Goal: Use online tool/utility: Utilize a website feature to perform a specific function

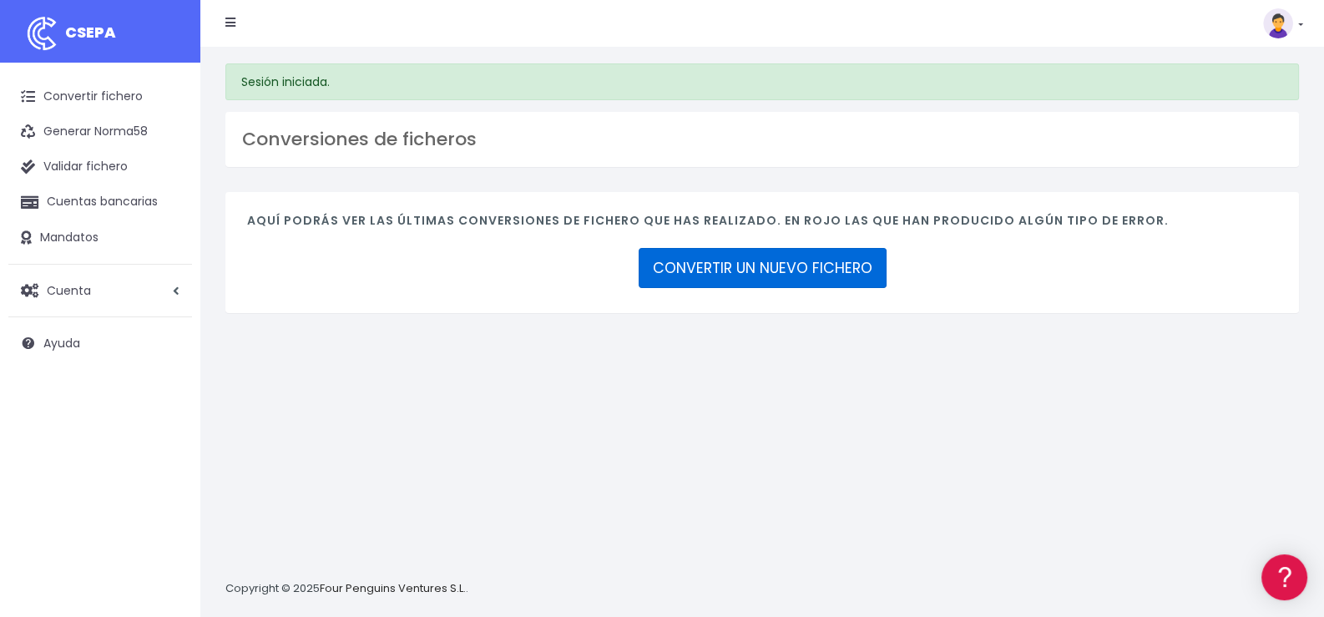
click at [775, 269] on link "CONVERTIR UN NUEVO FICHERO" at bounding box center [763, 268] width 248 height 40
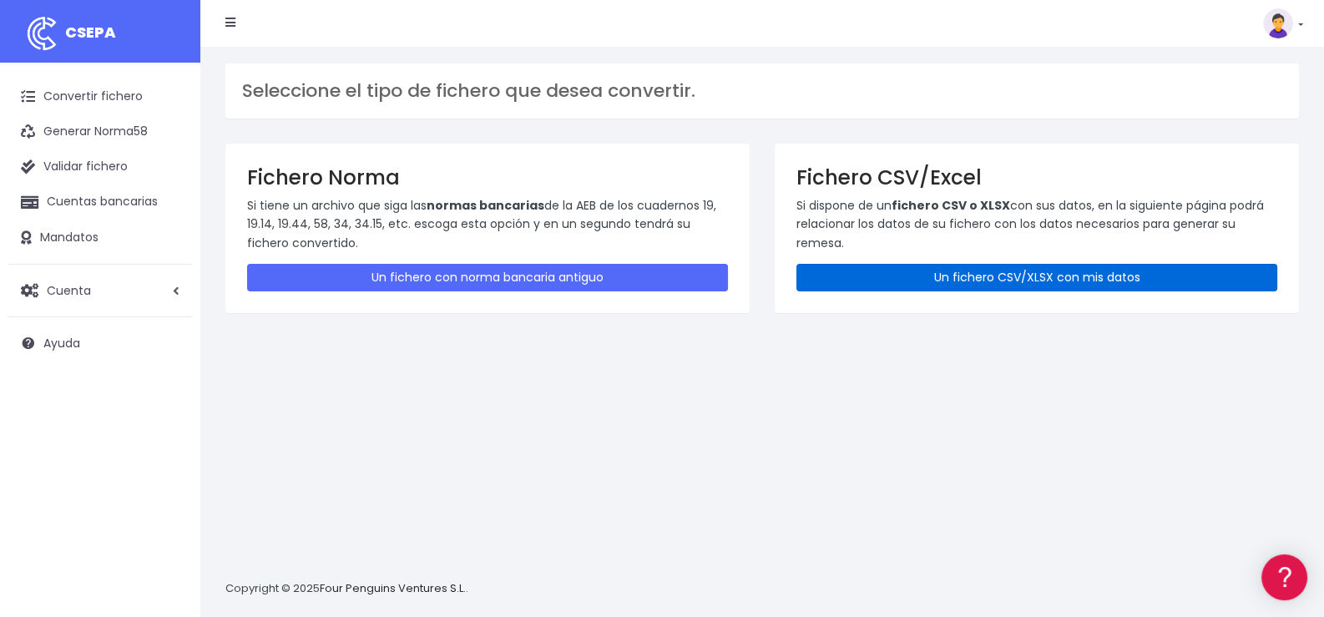
click at [1052, 280] on link "Un fichero CSV/XLSX con mis datos" at bounding box center [1036, 278] width 481 height 28
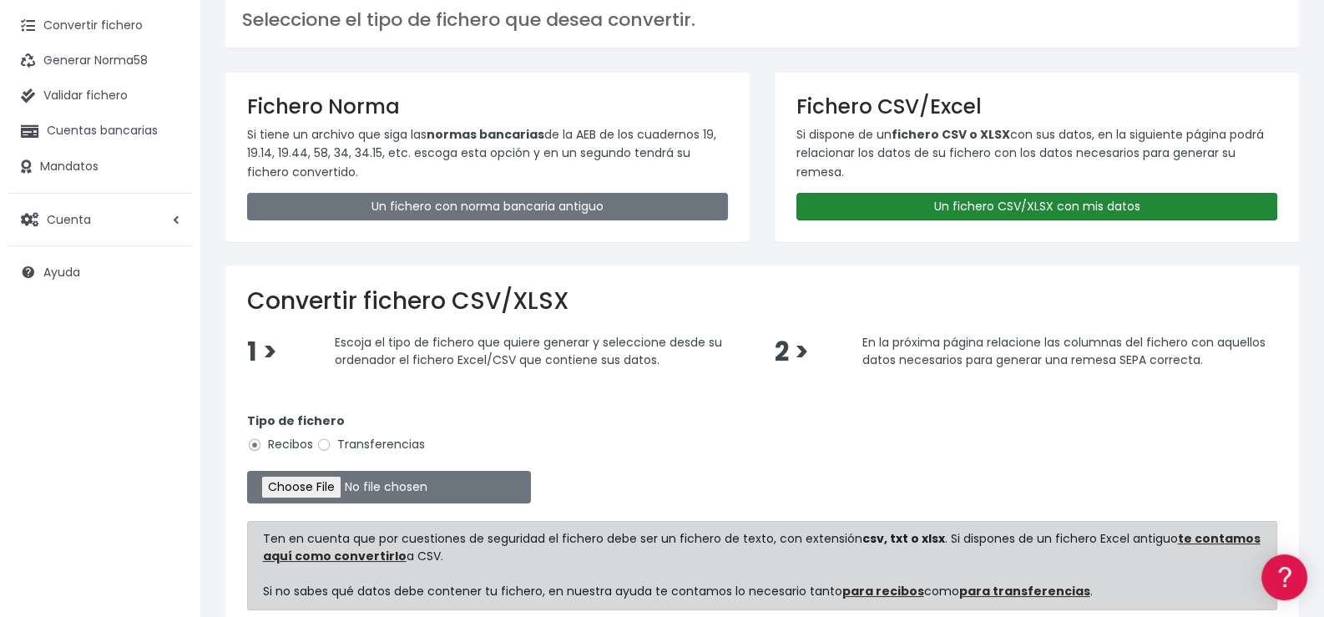
scroll to position [166, 0]
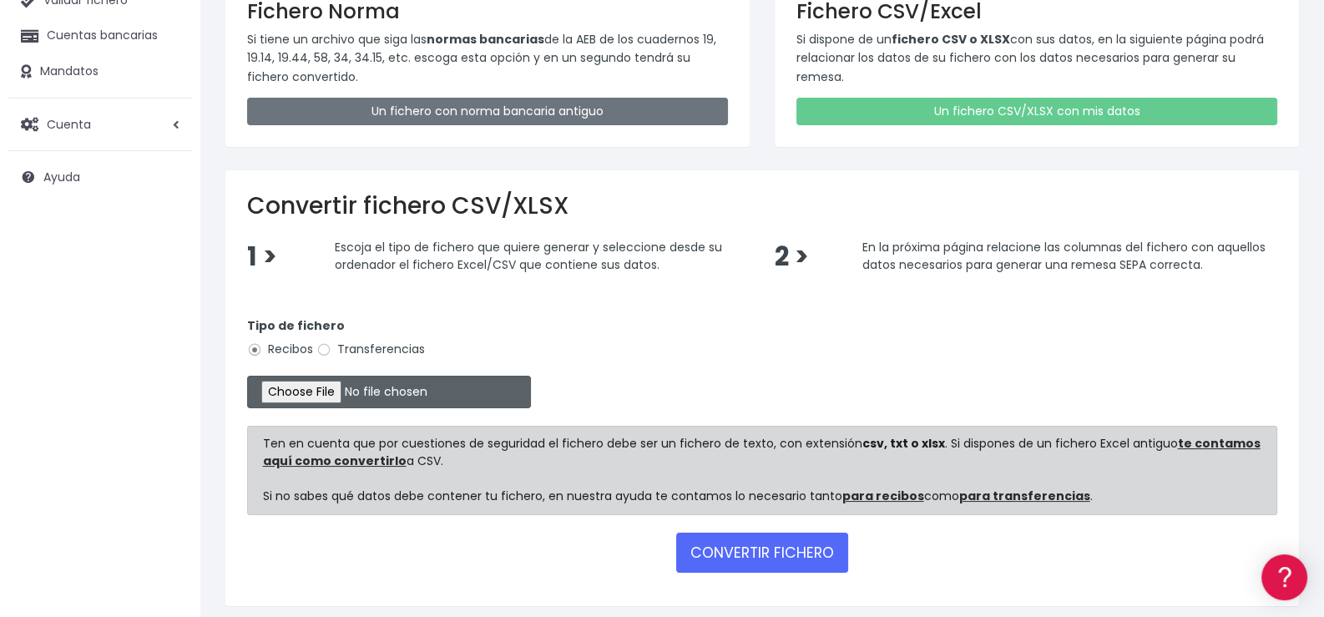
click at [342, 390] on input "file" at bounding box center [389, 392] width 284 height 33
type input "C:\fakepath\Remesa350.xlsx"
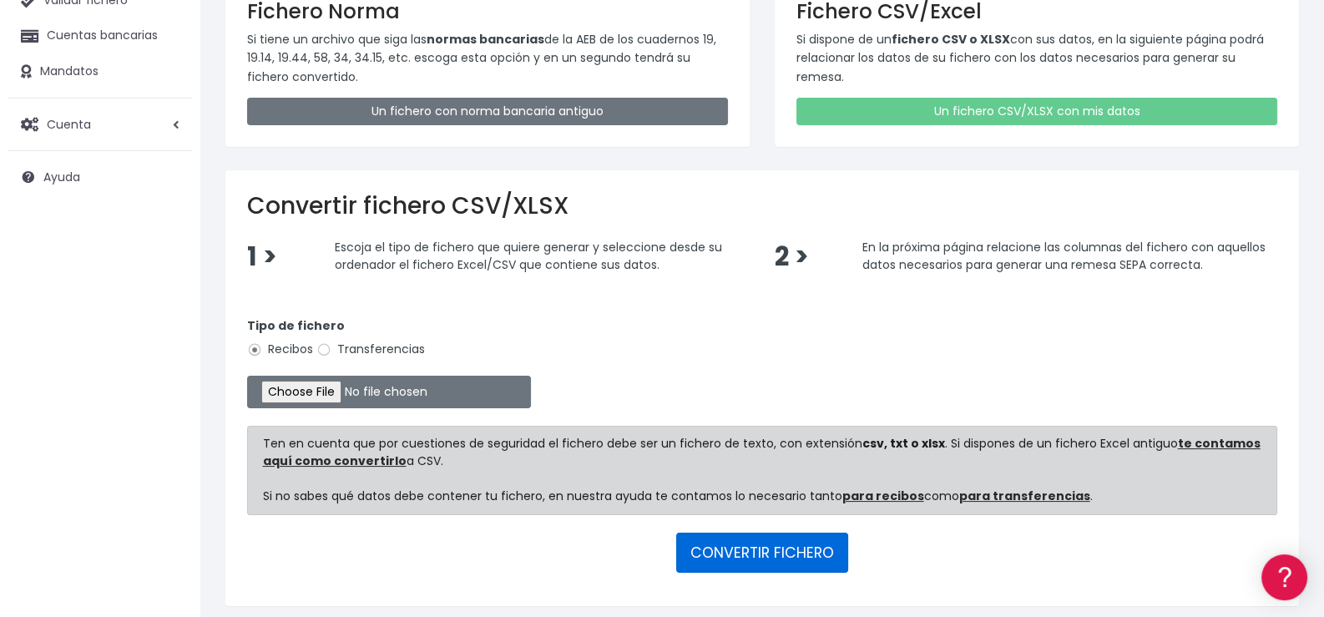
click at [780, 550] on button "CONVERTIR FICHERO" at bounding box center [762, 553] width 172 height 40
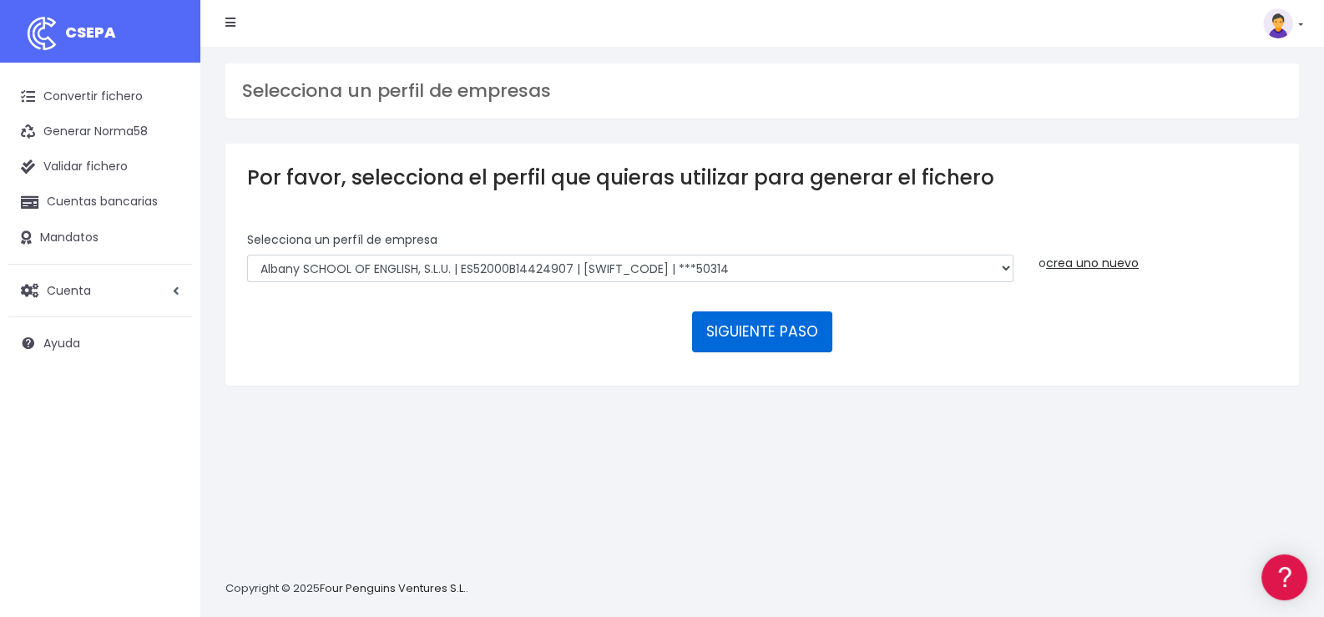
click at [761, 335] on button "SIGUIENTE PASO" at bounding box center [762, 331] width 140 height 40
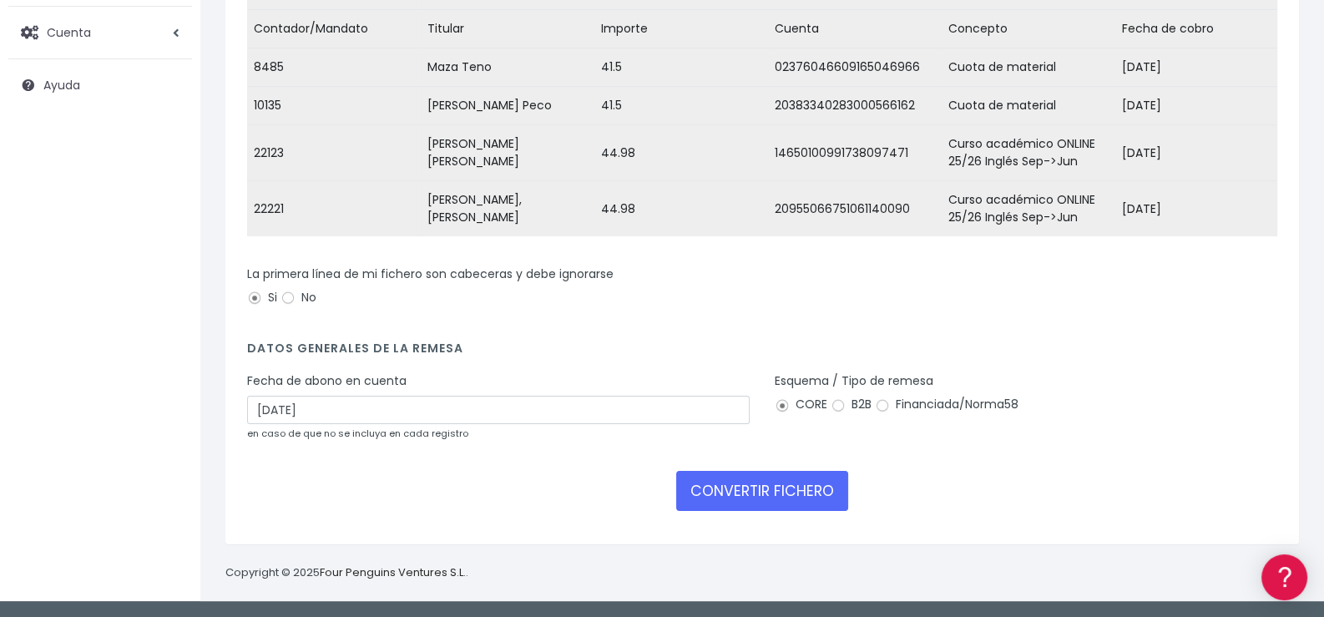
scroll to position [285, 0]
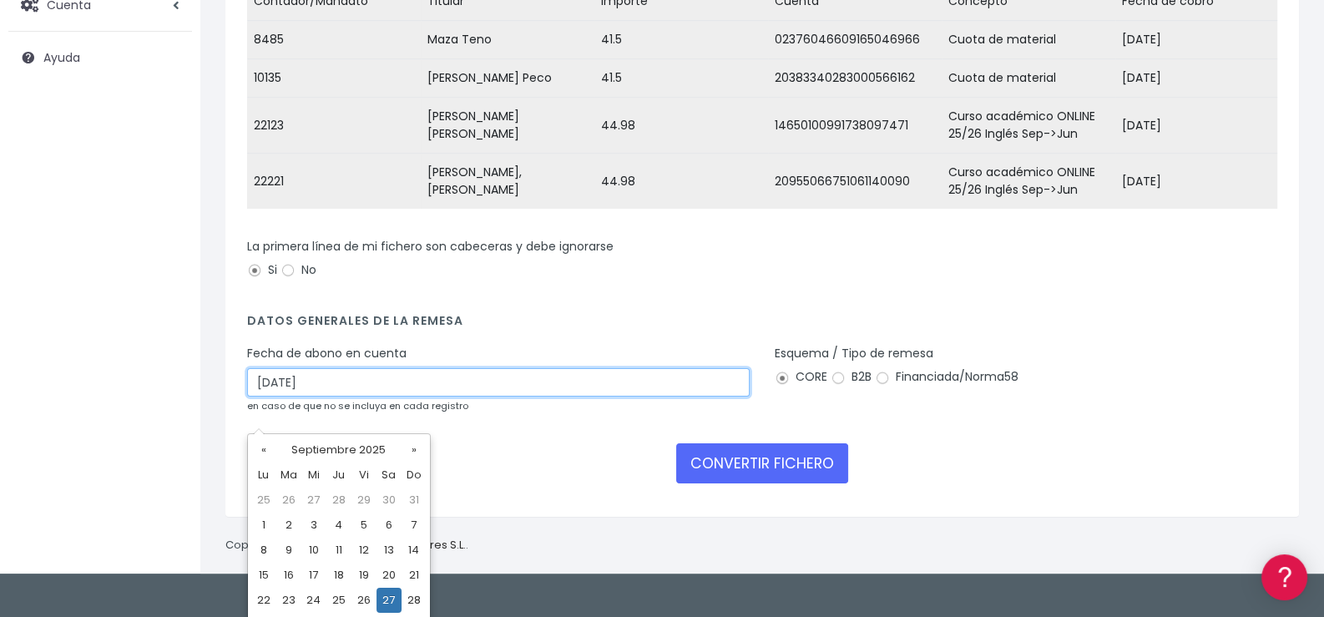
click at [495, 396] on input "27/09/2025" at bounding box center [498, 382] width 502 height 28
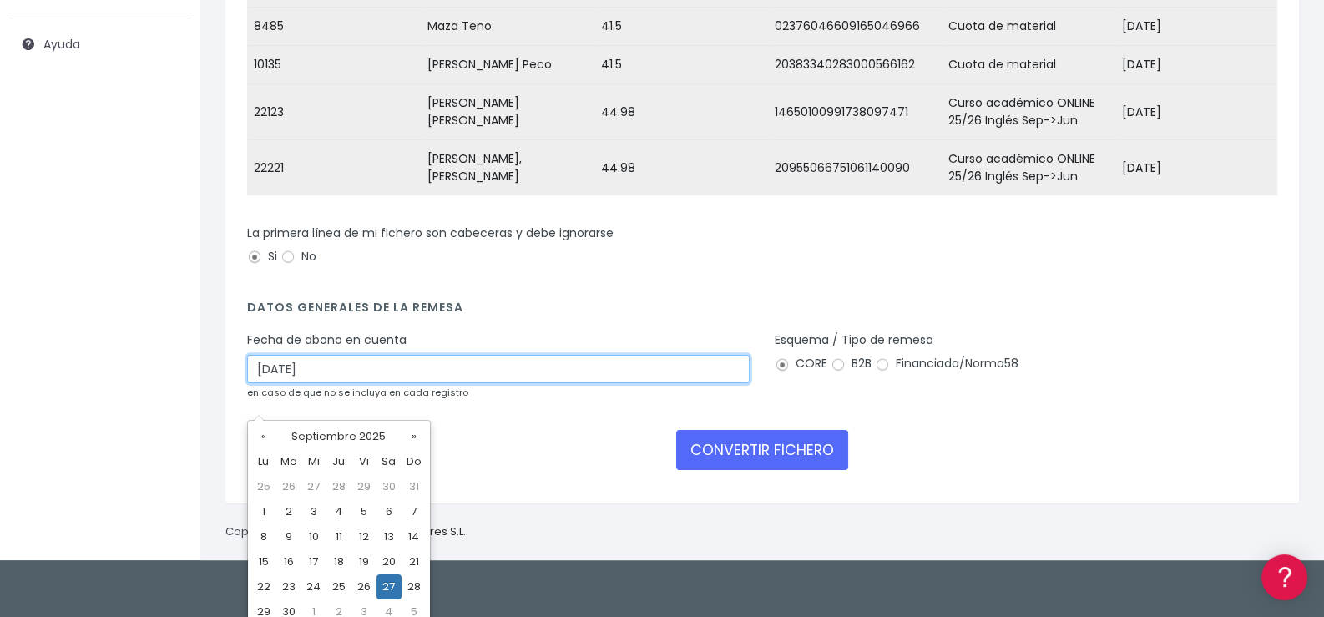
scroll to position [310, 0]
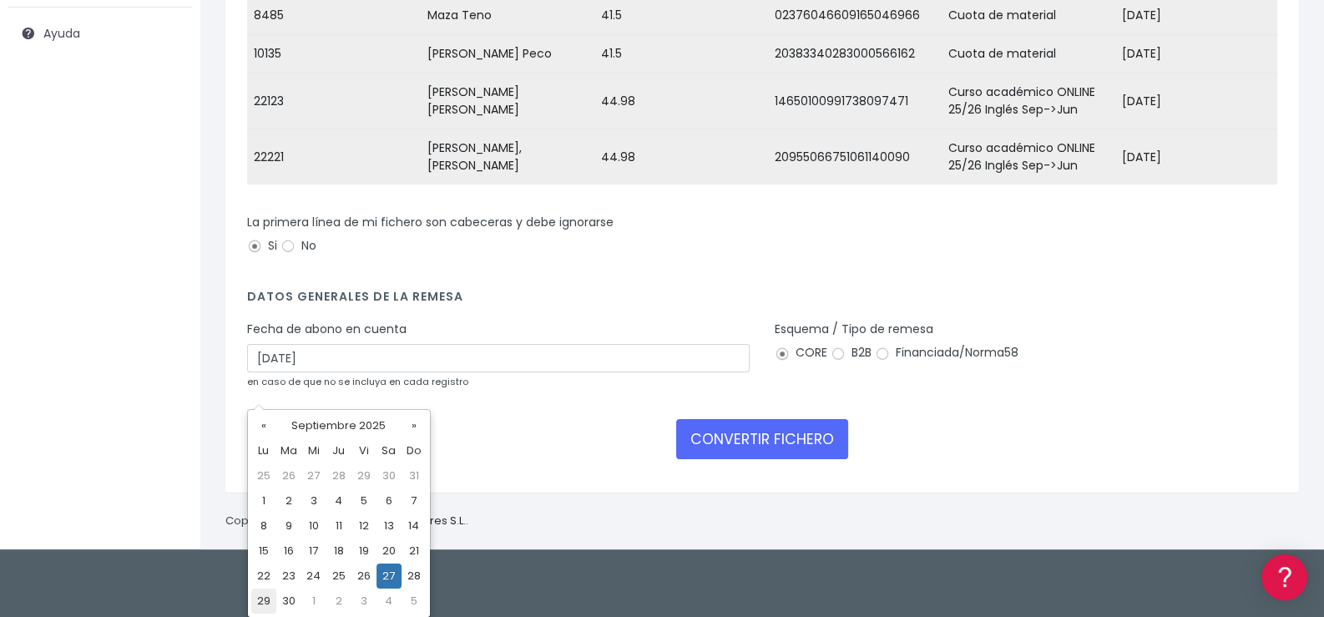
click at [267, 598] on td "29" at bounding box center [263, 600] width 25 height 25
type input "29/09/2025"
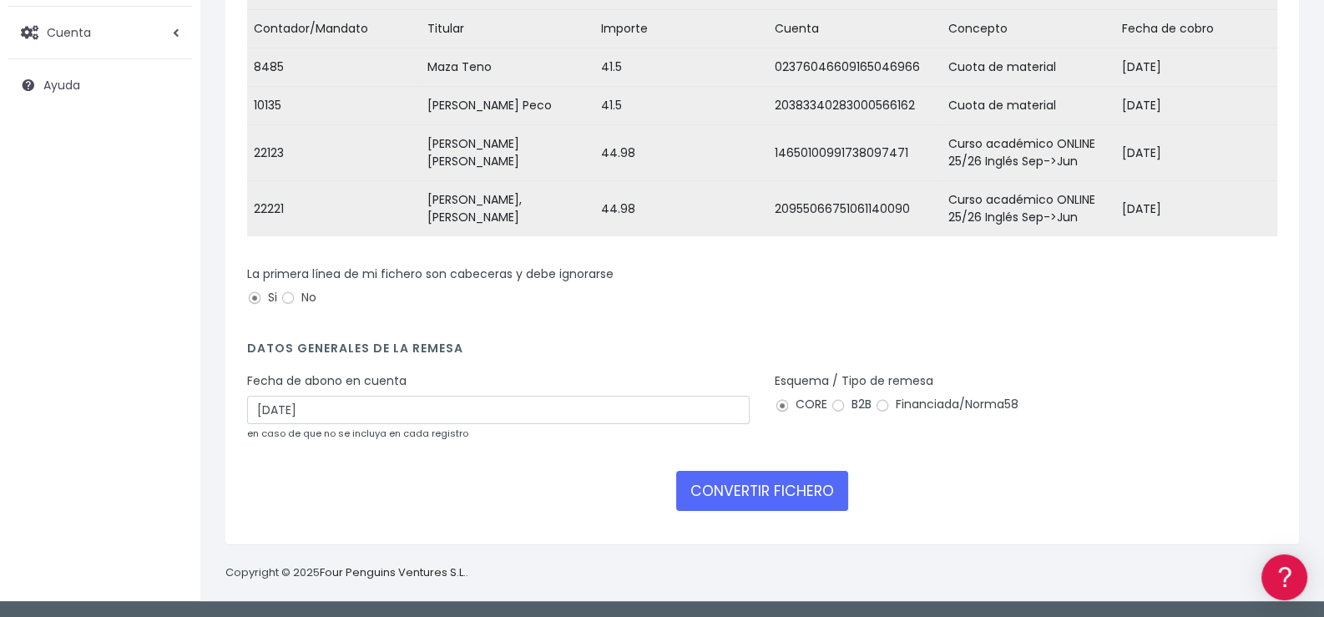
scroll to position [285, 0]
click at [766, 487] on button "CONVERTIR FICHERO" at bounding box center [762, 491] width 172 height 40
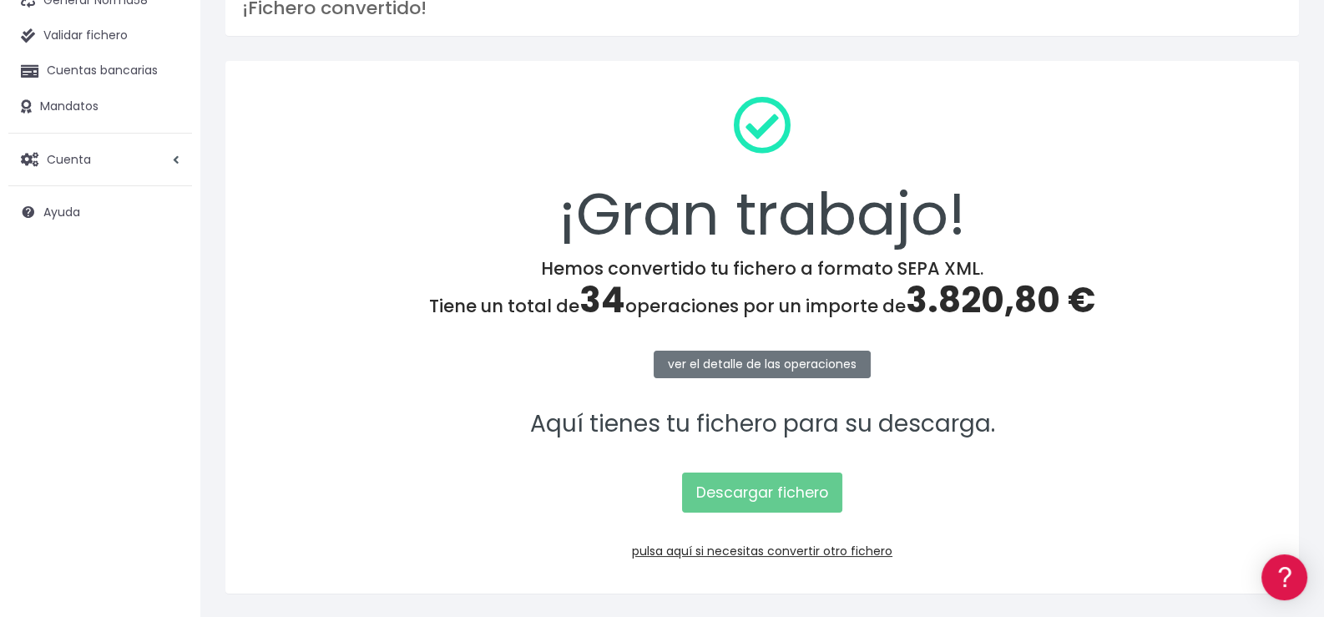
scroll to position [179, 0]
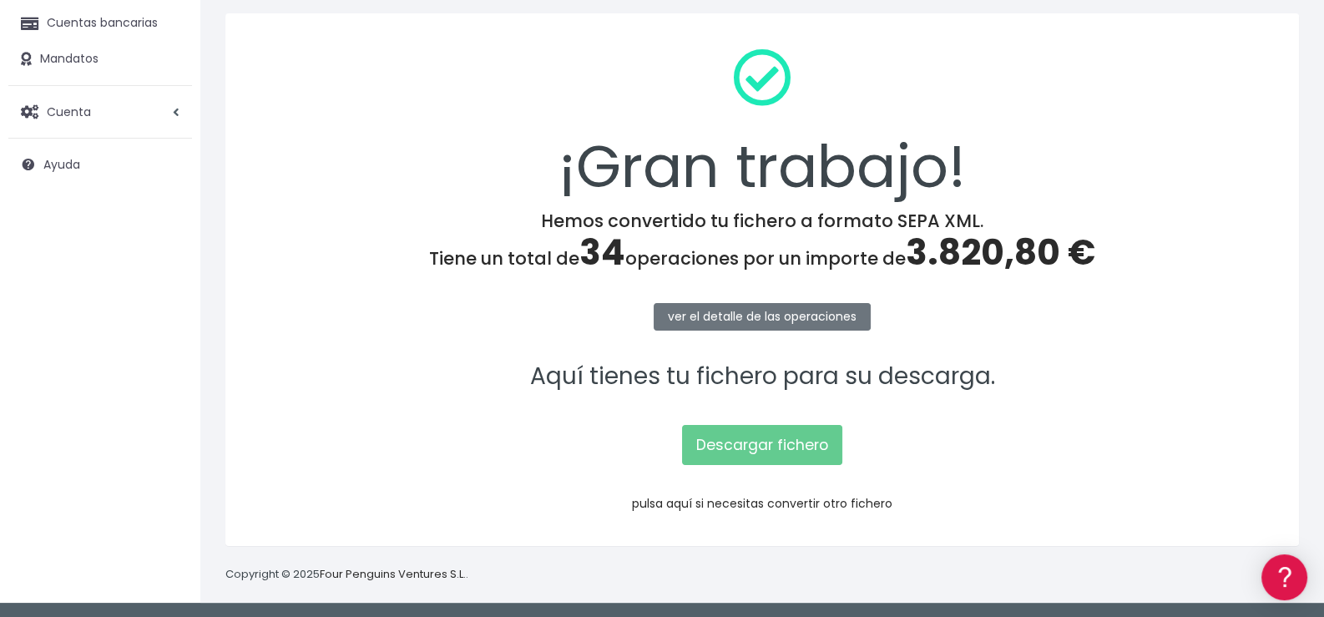
click at [783, 503] on link "pulsa aquí si necesitas convertir otro fichero" at bounding box center [762, 503] width 260 height 17
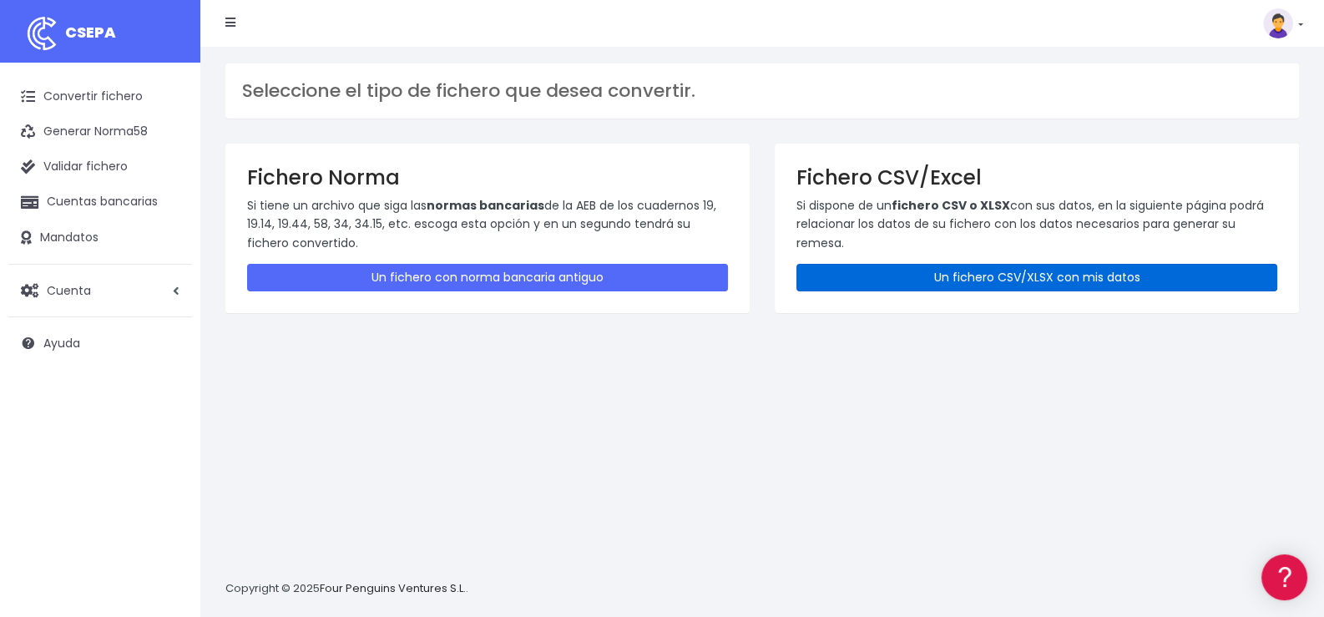
click at [1026, 277] on link "Un fichero CSV/XLSX con mis datos" at bounding box center [1036, 278] width 481 height 28
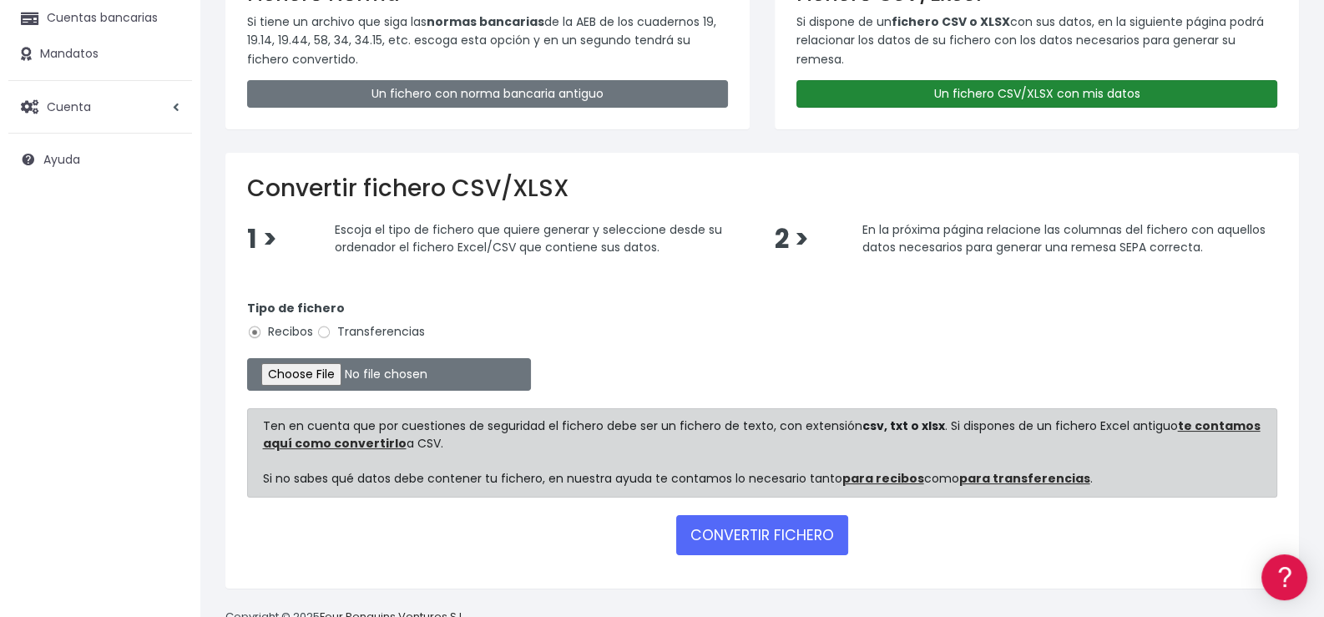
scroll to position [225, 0]
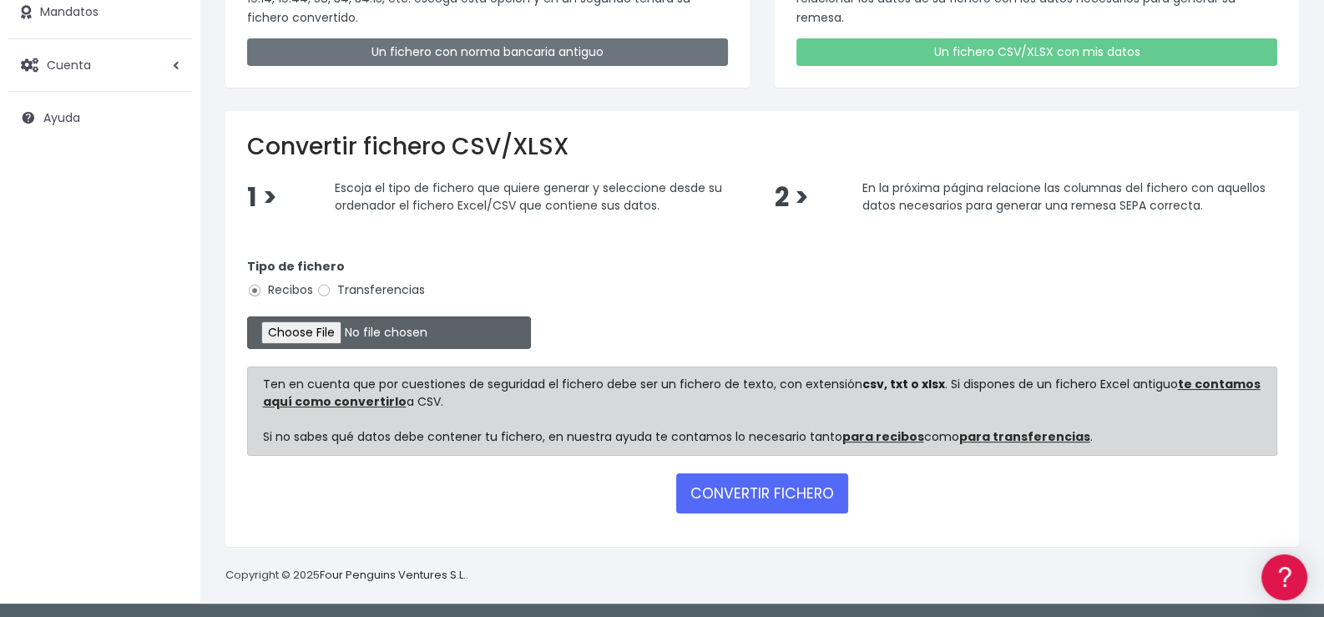
click at [348, 334] on input "file" at bounding box center [389, 332] width 284 height 33
type input "C:\fakepath\Remesa348.xlsx"
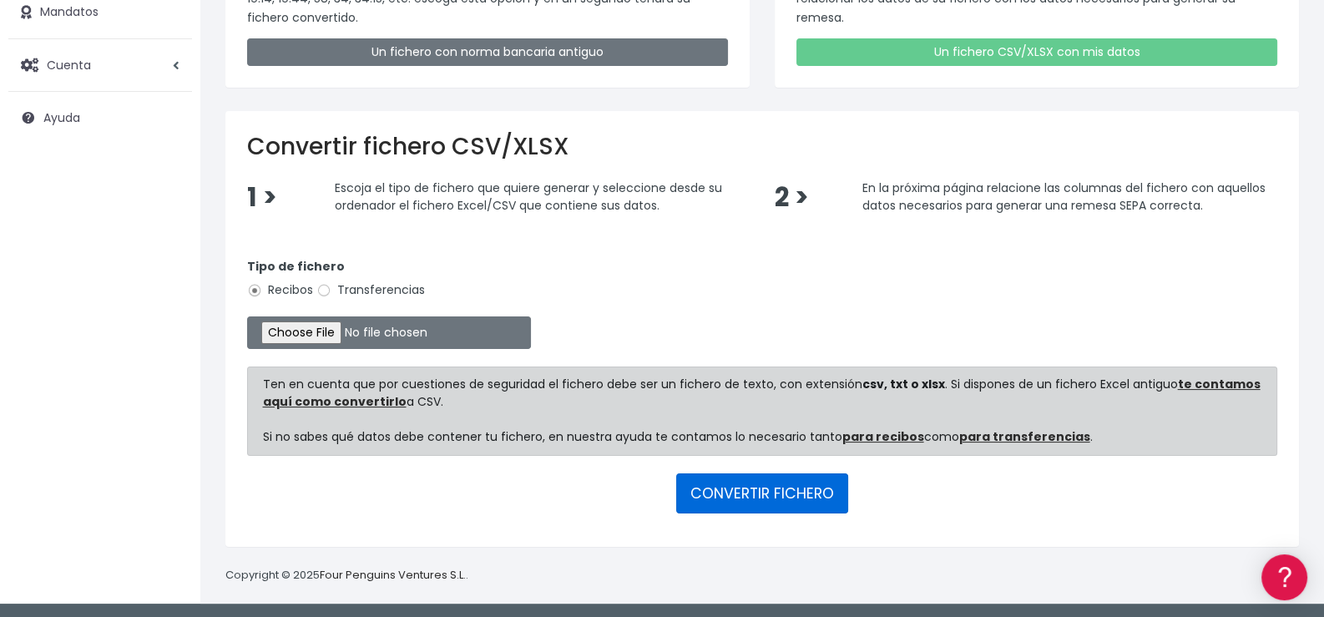
click at [780, 492] on button "CONVERTIR FICHERO" at bounding box center [762, 493] width 172 height 40
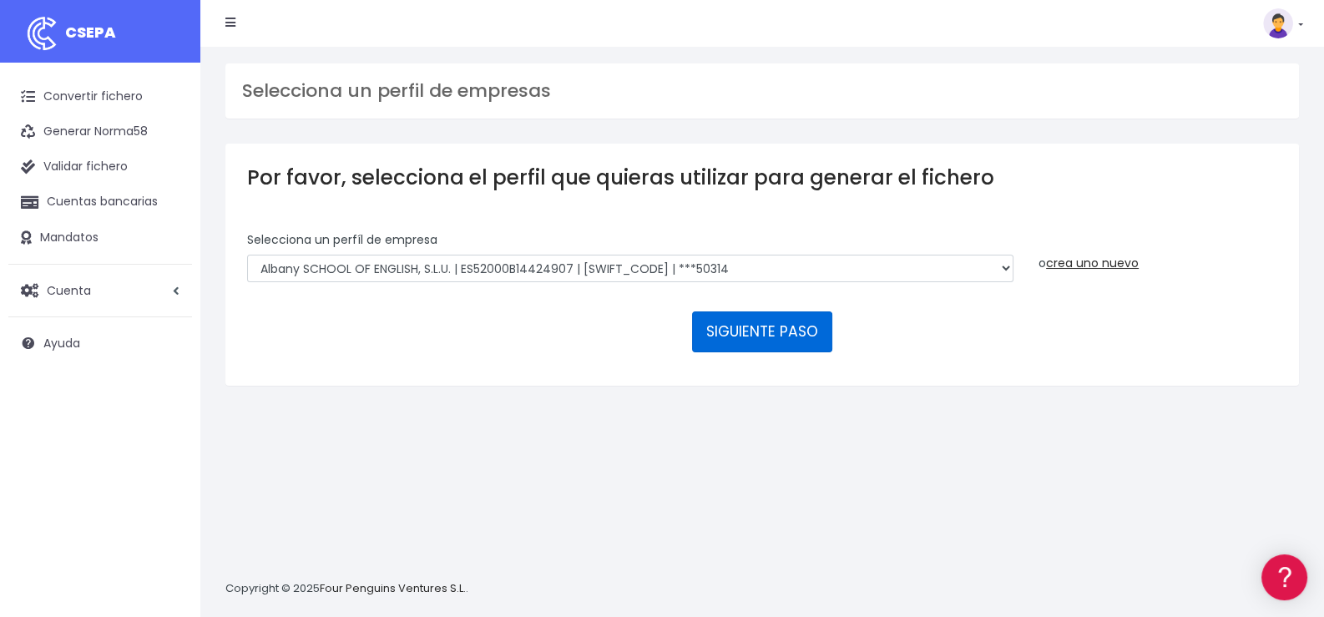
click at [750, 331] on button "SIGUIENTE PASO" at bounding box center [762, 331] width 140 height 40
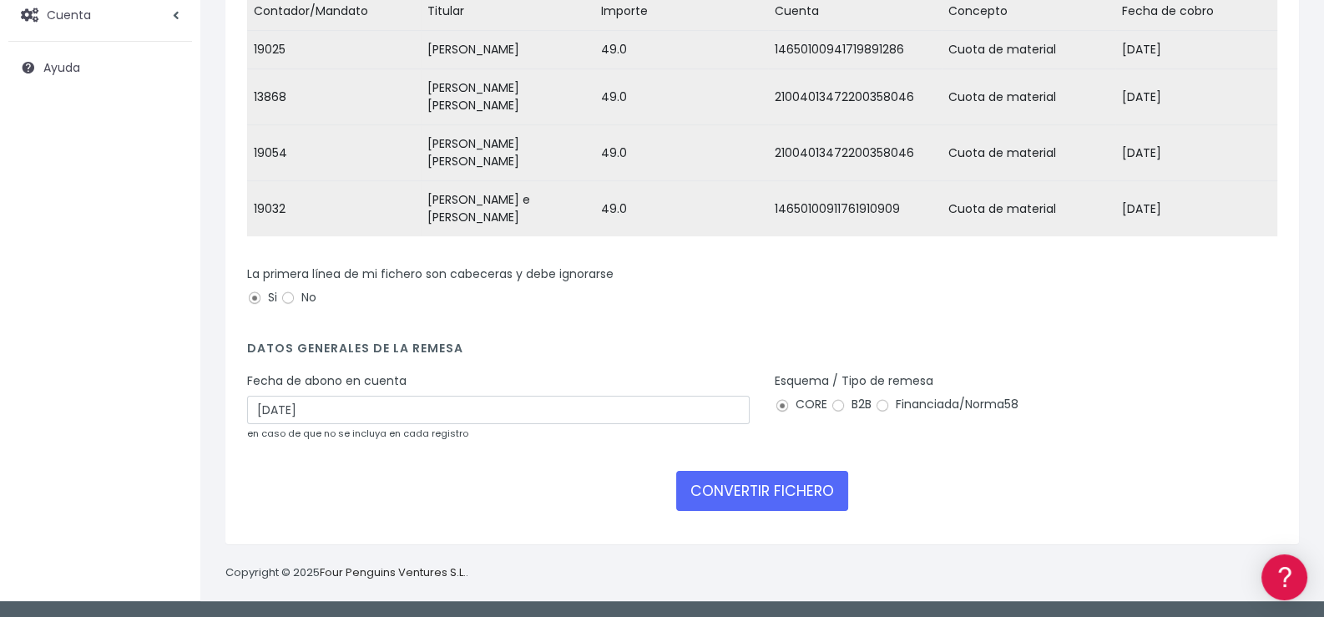
scroll to position [285, 0]
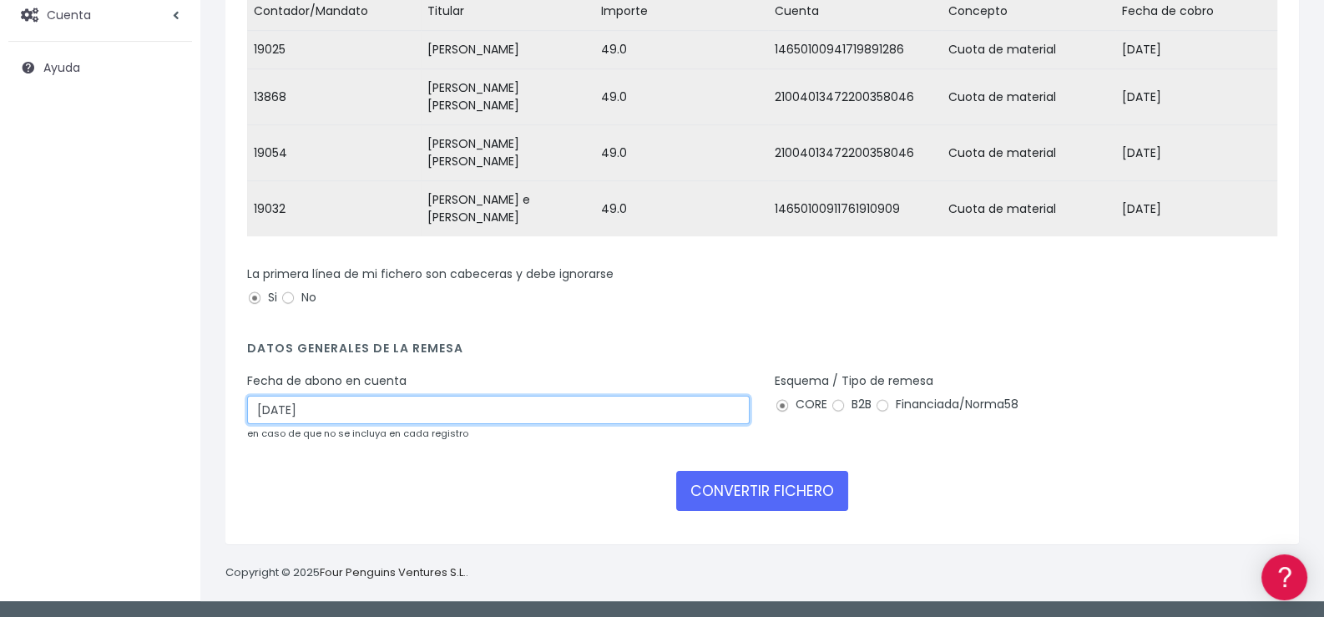
click at [457, 413] on input "[DATE]" at bounding box center [498, 410] width 502 height 28
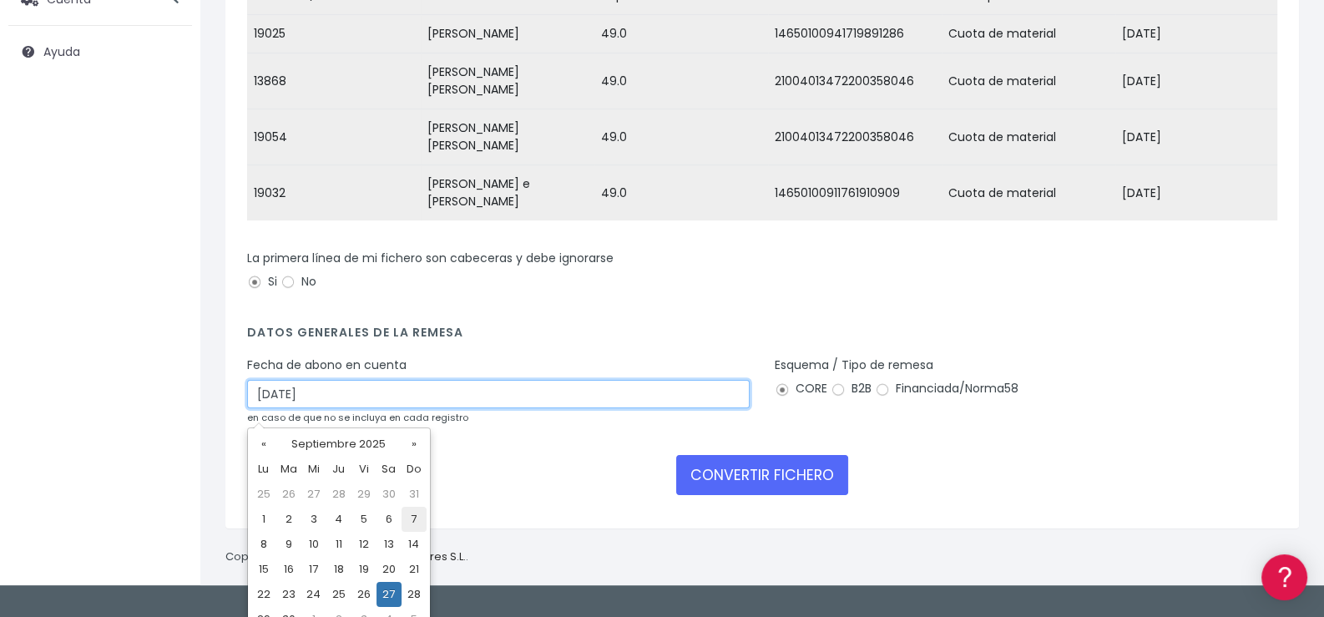
scroll to position [310, 0]
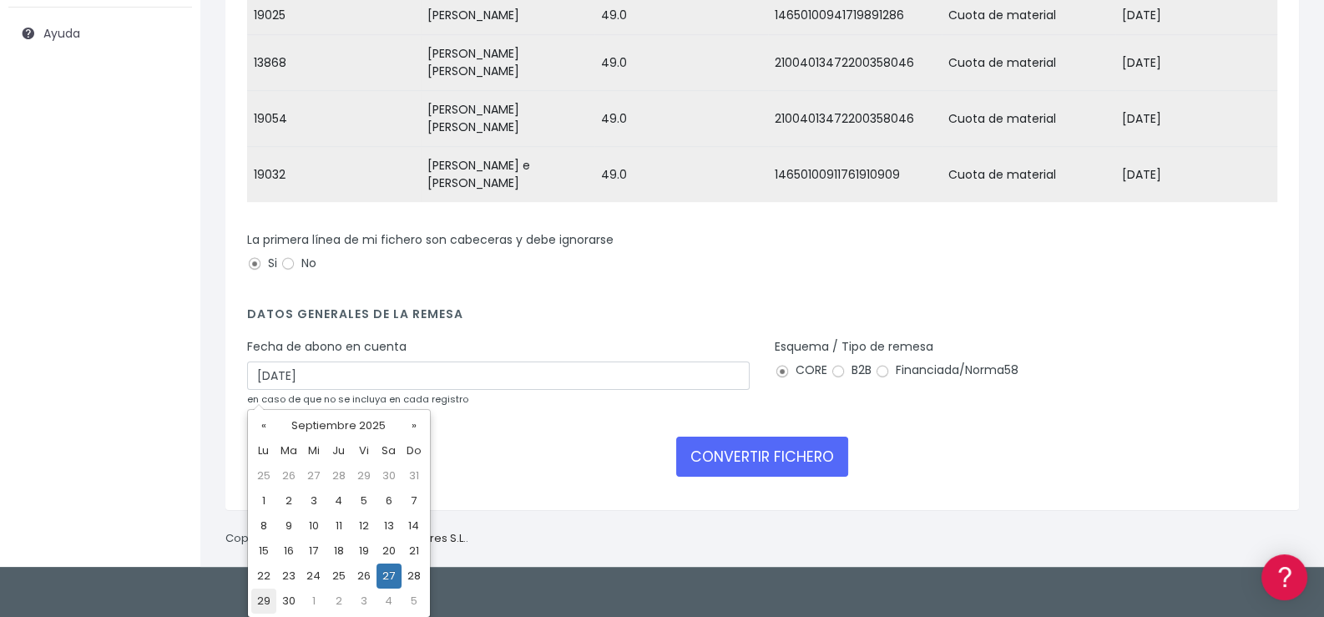
click at [264, 598] on td "29" at bounding box center [263, 600] width 25 height 25
type input "29/09/2025"
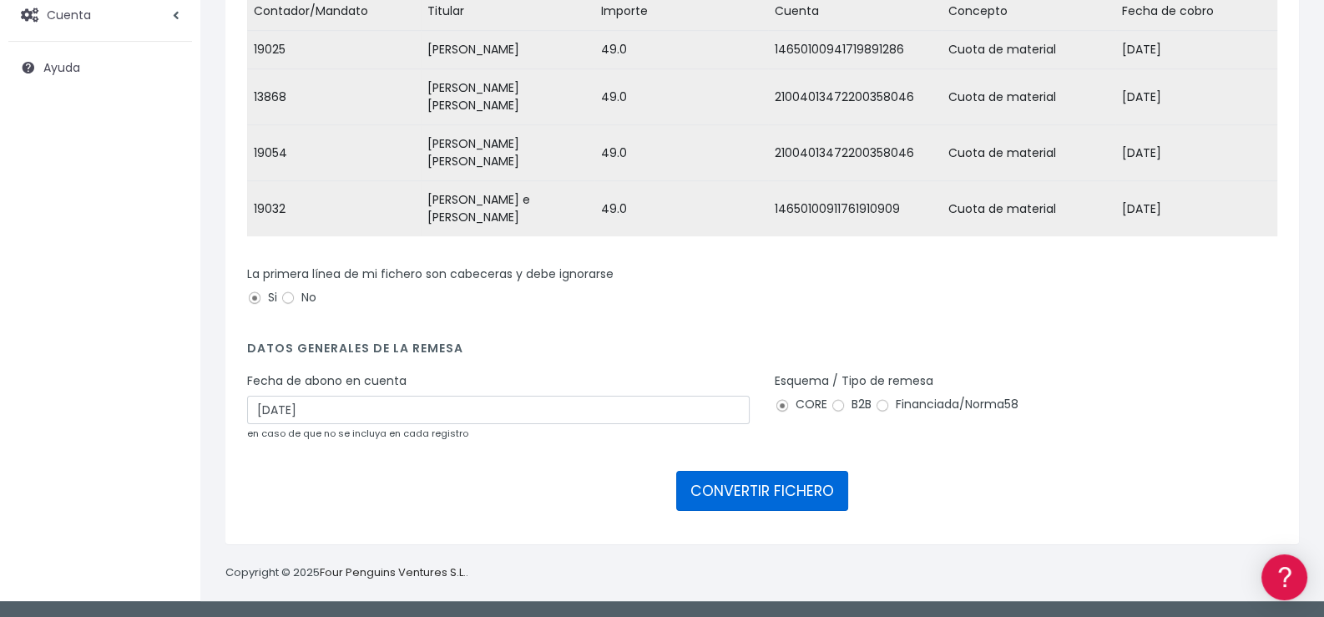
click at [768, 492] on button "CONVERTIR FICHERO" at bounding box center [762, 491] width 172 height 40
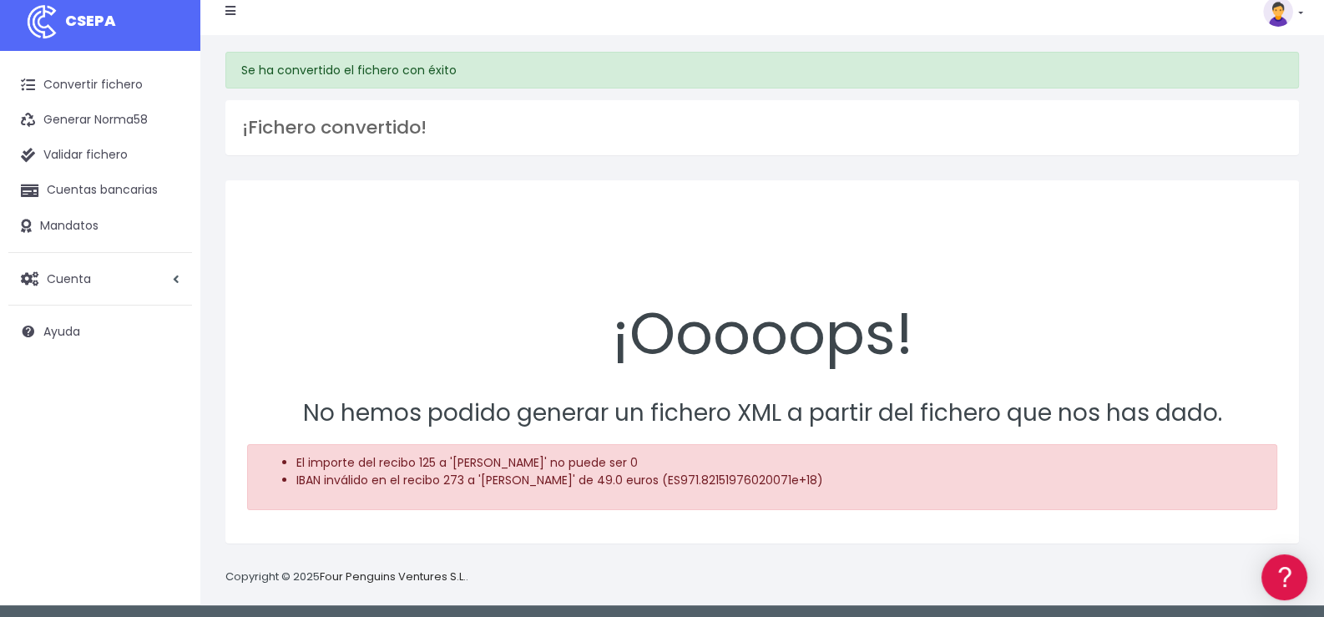
scroll to position [16, 0]
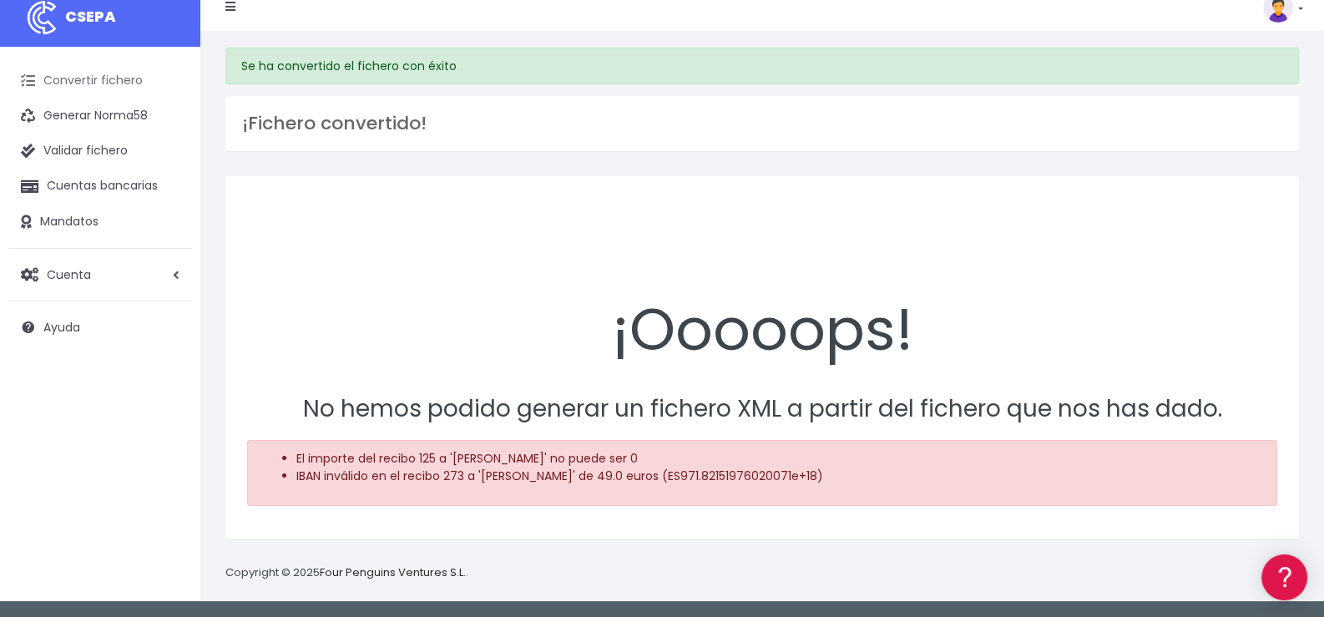
click at [107, 76] on link "Convertir fichero" at bounding box center [100, 80] width 184 height 35
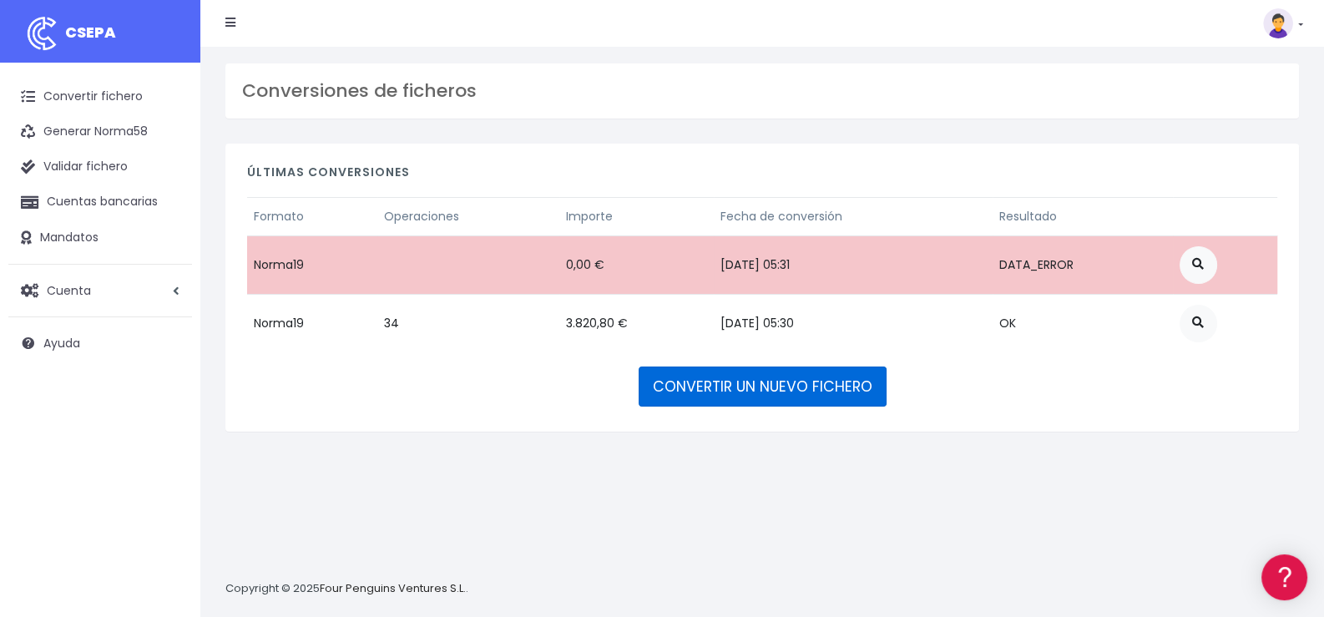
click at [795, 383] on link "CONVERTIR UN NUEVO FICHERO" at bounding box center [763, 386] width 248 height 40
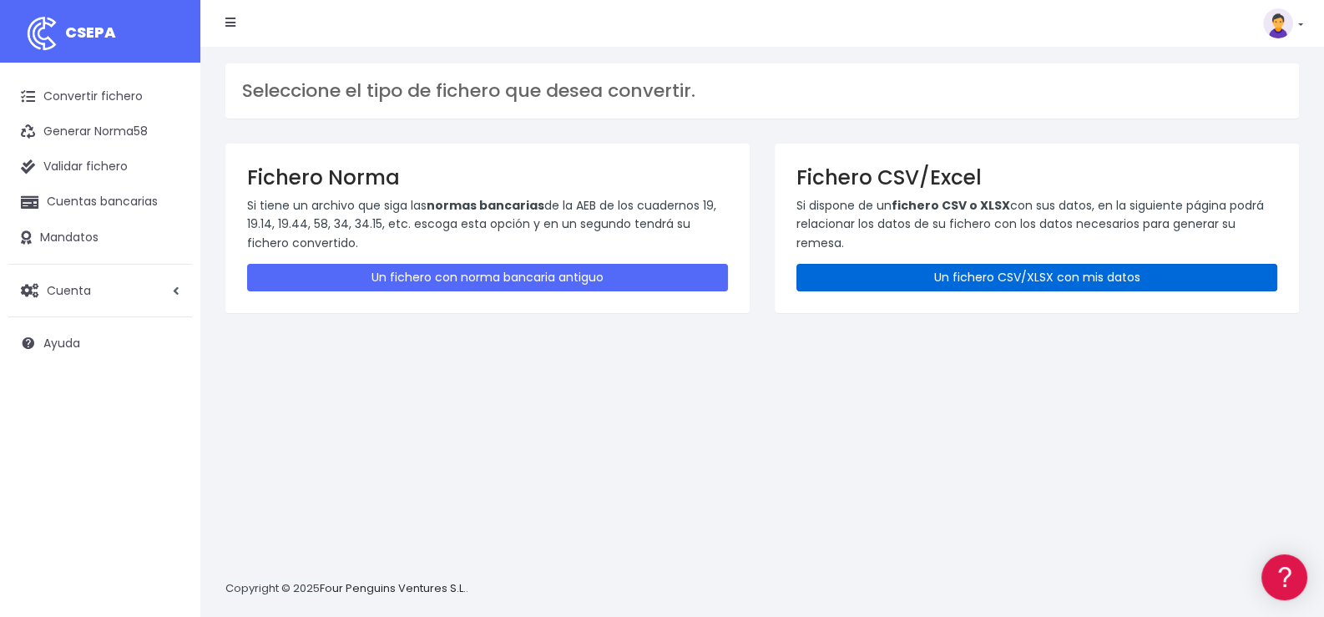
click at [977, 280] on link "Un fichero CSV/XLSX con mis datos" at bounding box center [1036, 278] width 481 height 28
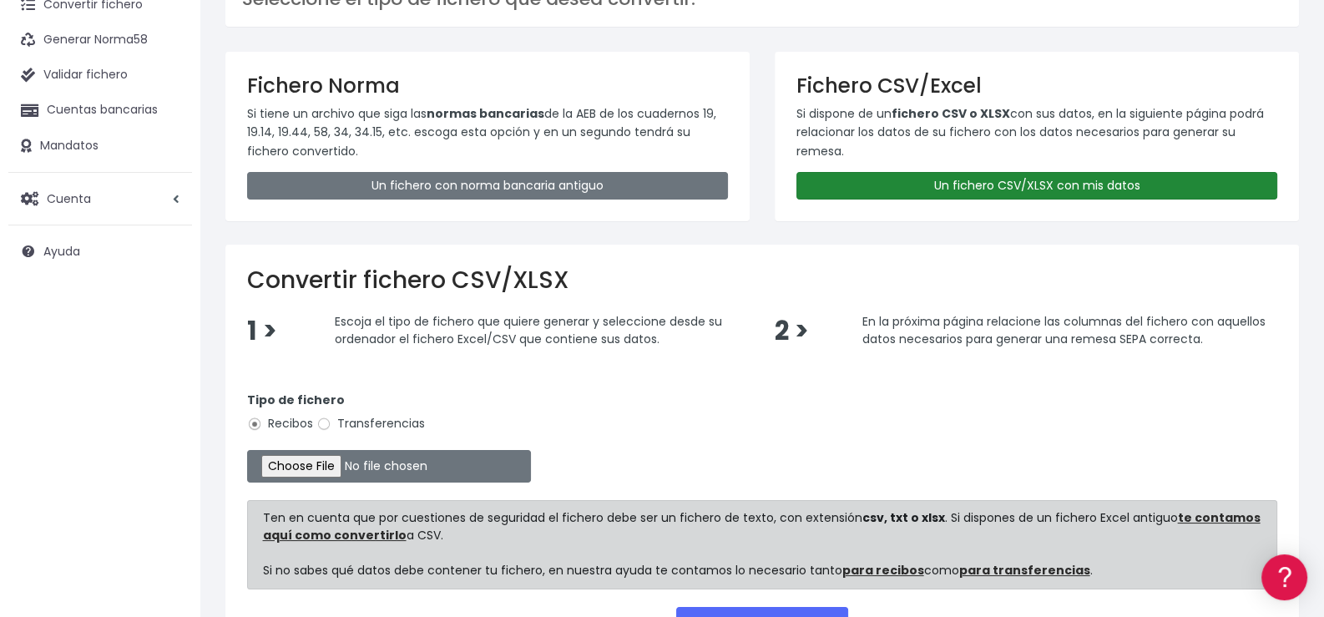
scroll to position [225, 0]
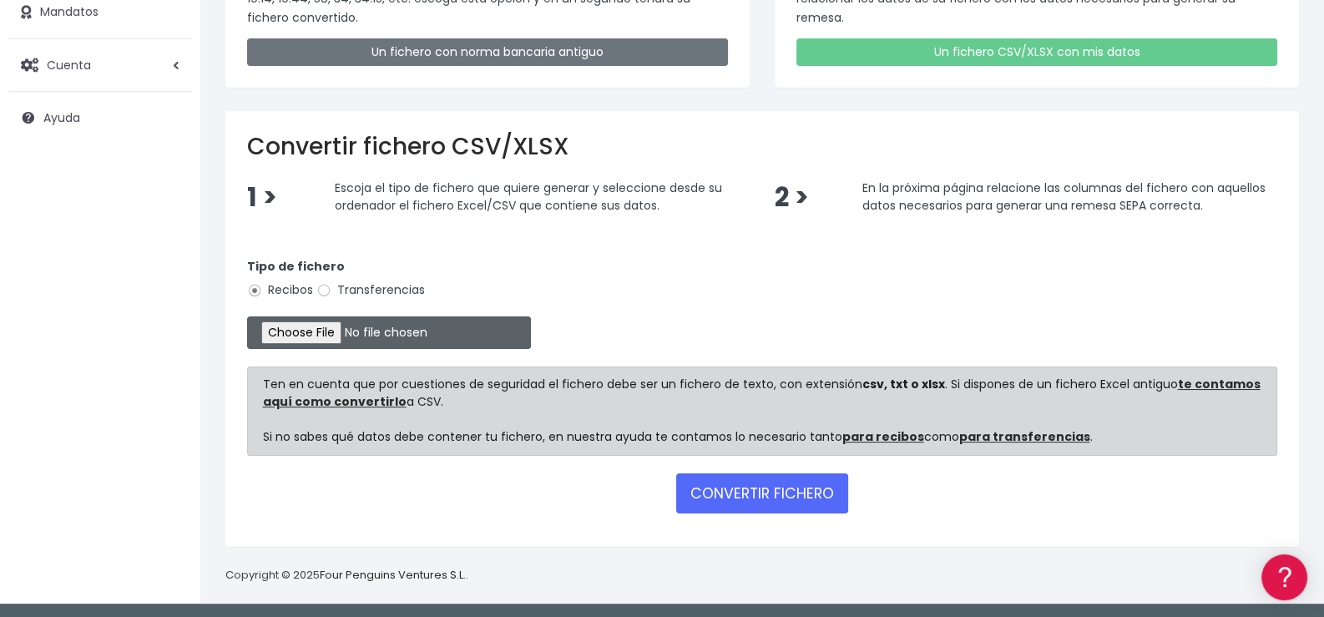
click at [338, 336] on input "file" at bounding box center [389, 332] width 284 height 33
type input "C:\fakepath\Remesa348.xlsx"
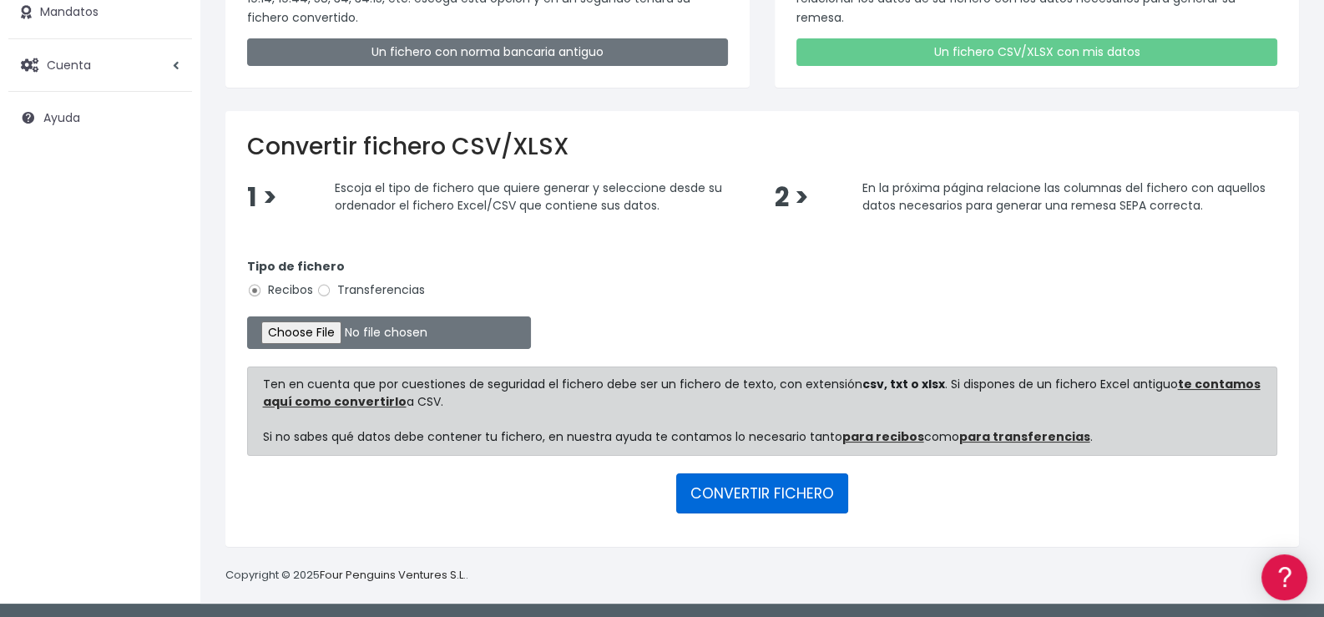
click at [776, 487] on button "CONVERTIR FICHERO" at bounding box center [762, 493] width 172 height 40
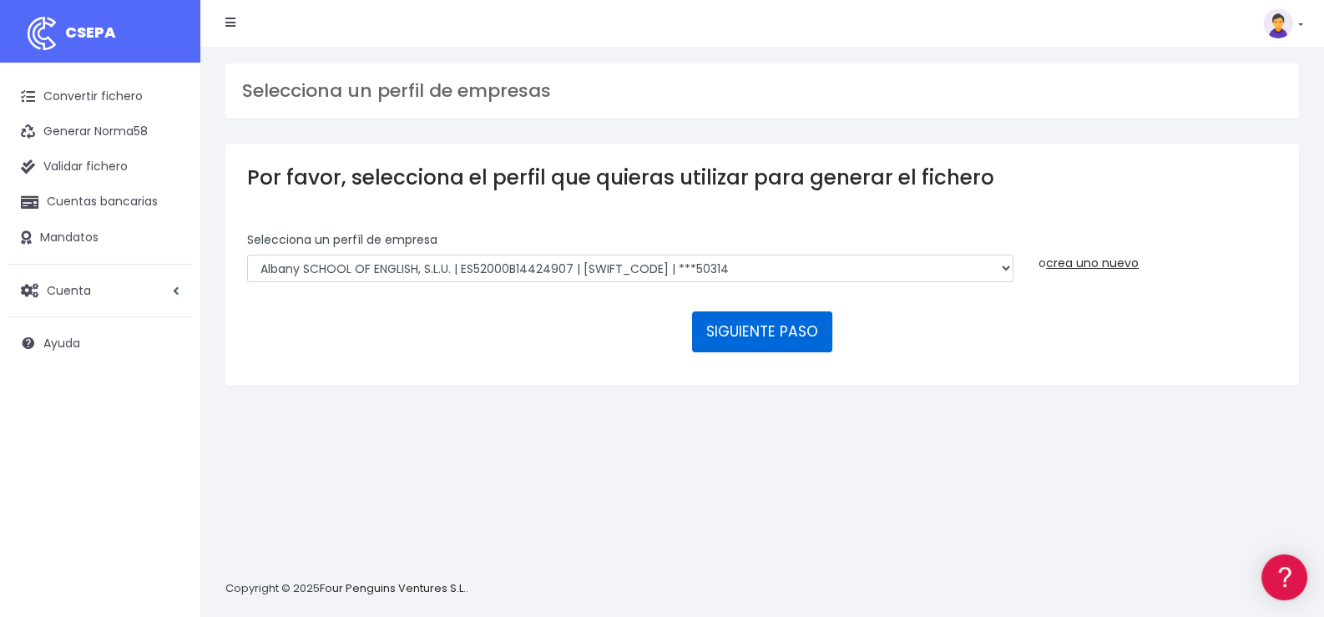
click at [786, 326] on button "SIGUIENTE PASO" at bounding box center [762, 331] width 140 height 40
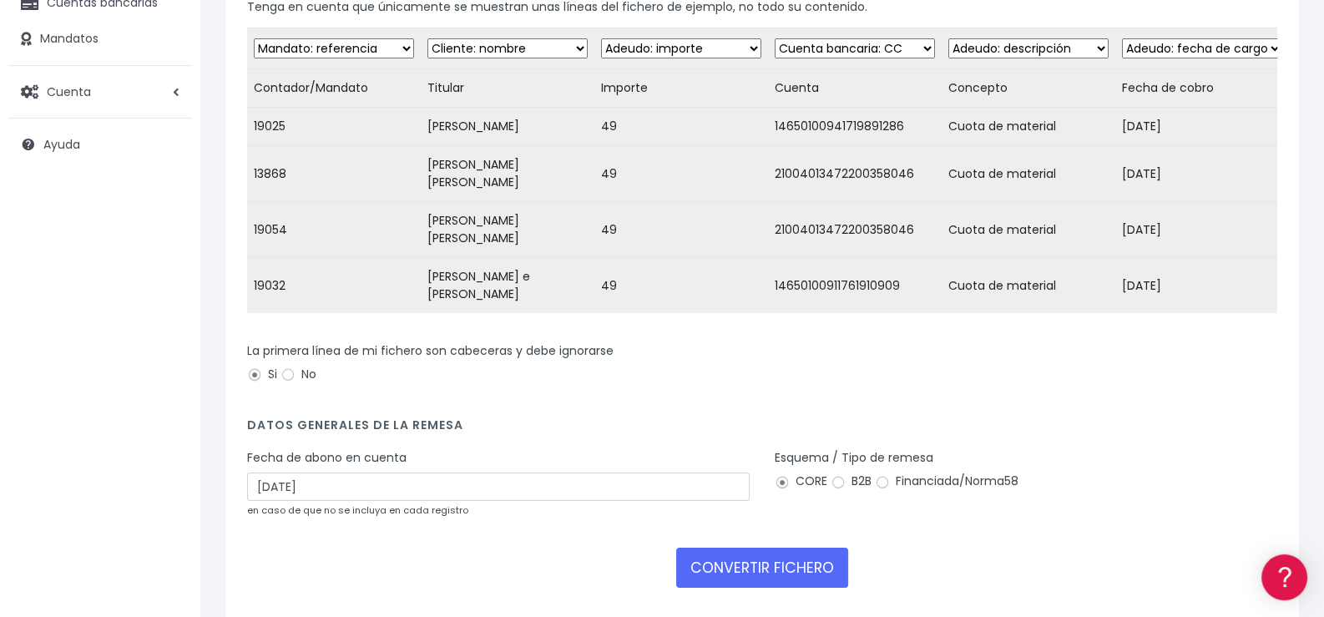
scroll to position [285, 0]
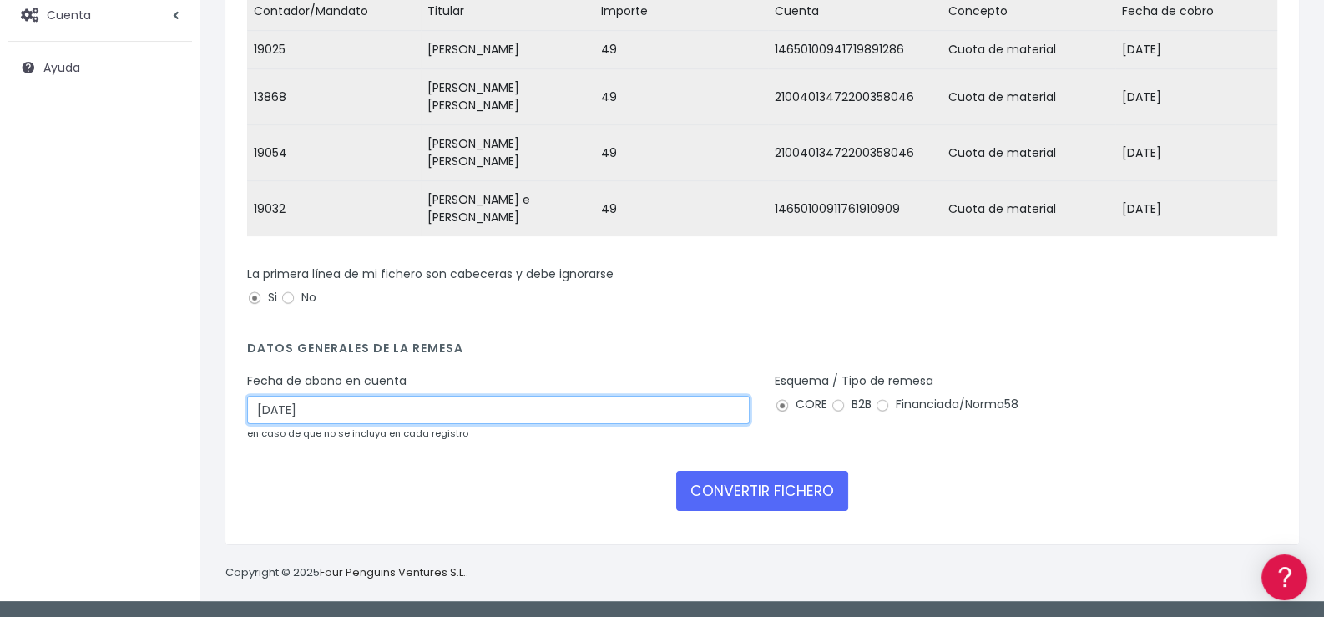
click at [331, 412] on input "27/09/2025" at bounding box center [498, 410] width 502 height 28
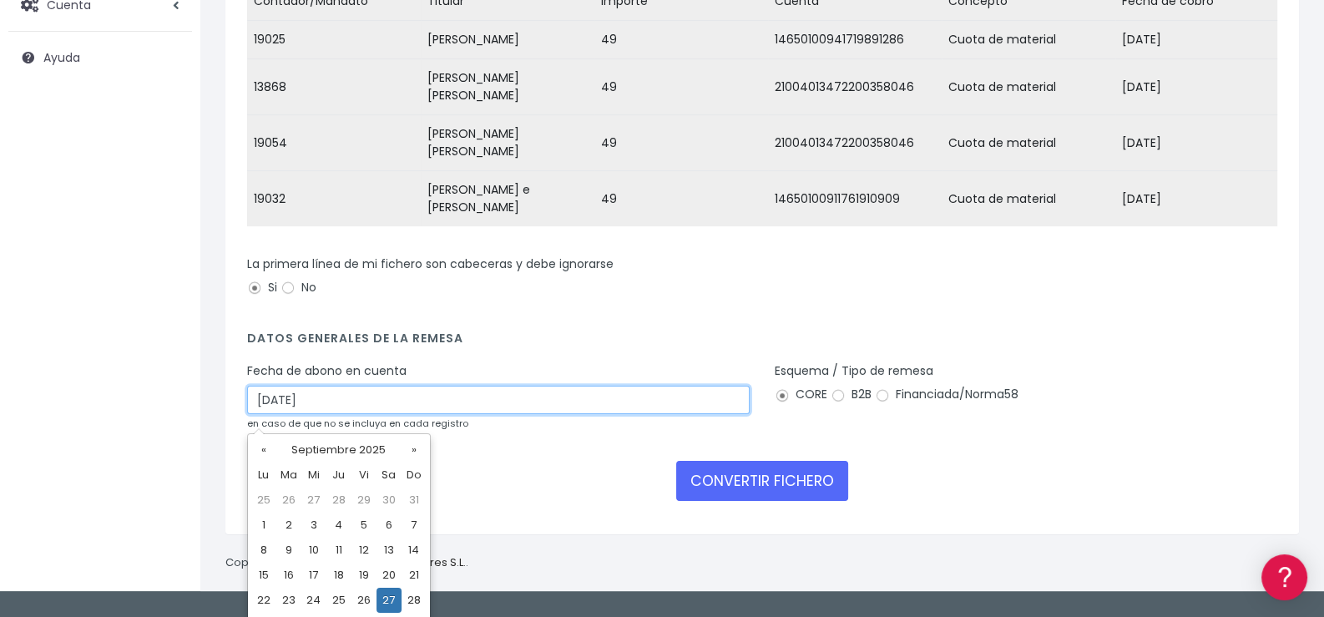
scroll to position [310, 0]
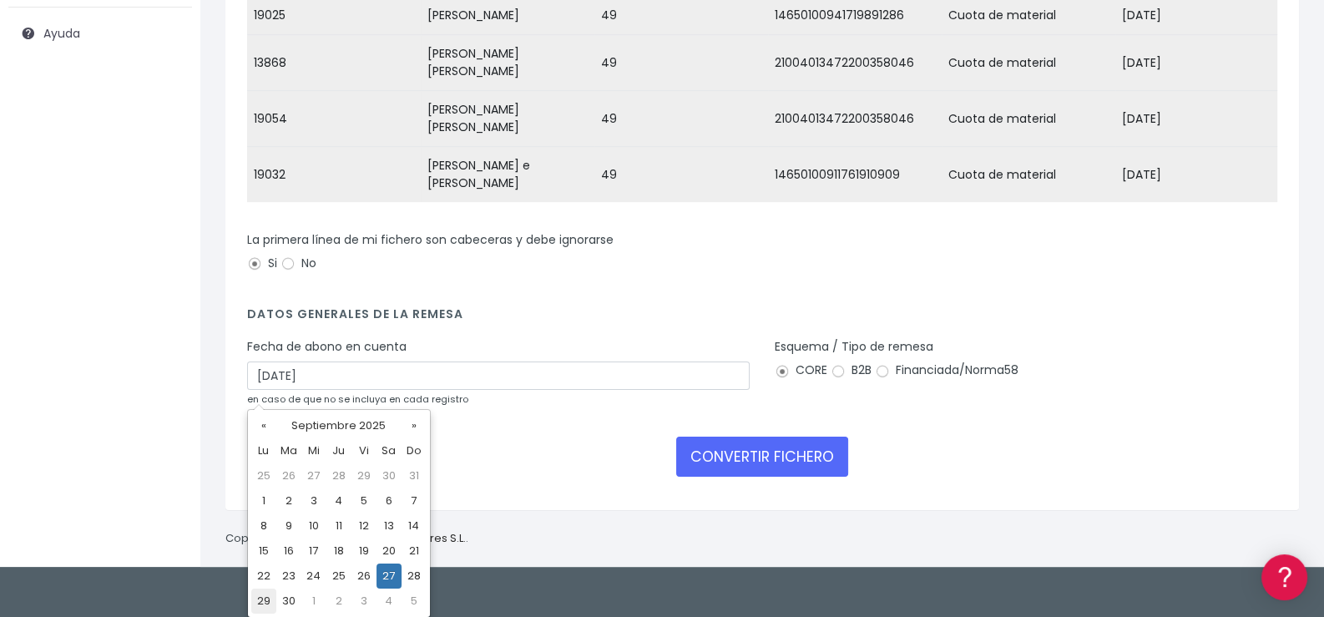
click at [257, 601] on td "29" at bounding box center [263, 600] width 25 height 25
type input "29/09/2025"
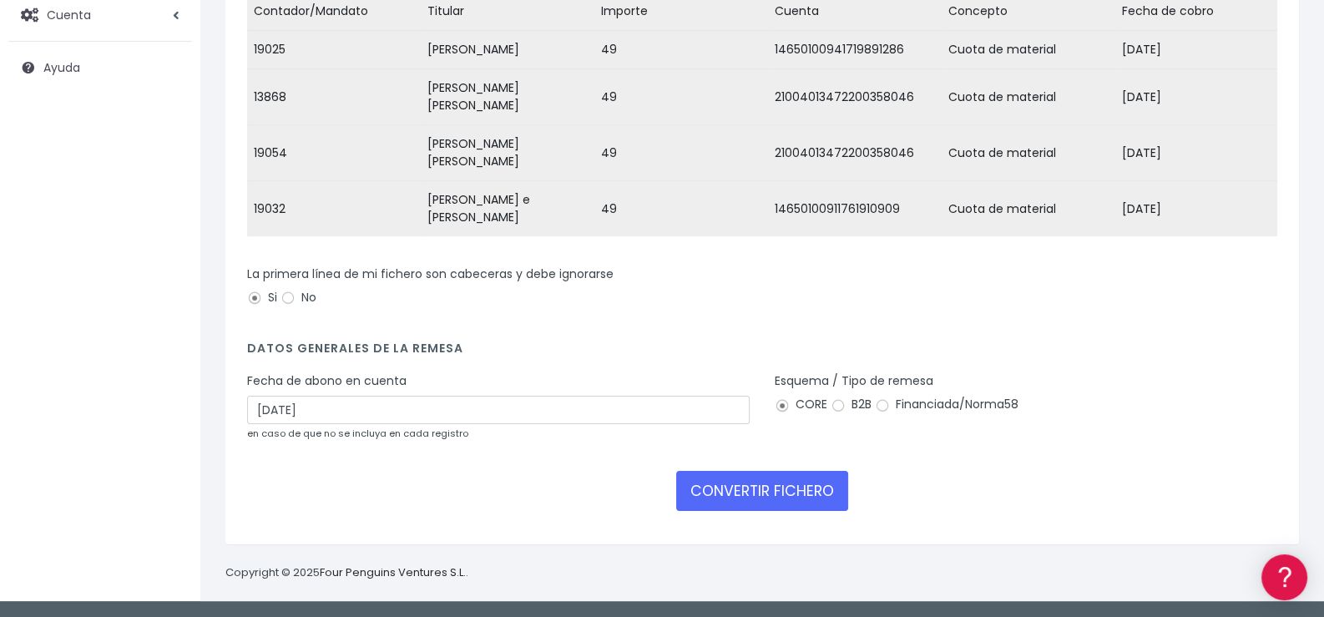
scroll to position [285, 0]
click at [763, 492] on button "CONVERTIR FICHERO" at bounding box center [762, 491] width 172 height 40
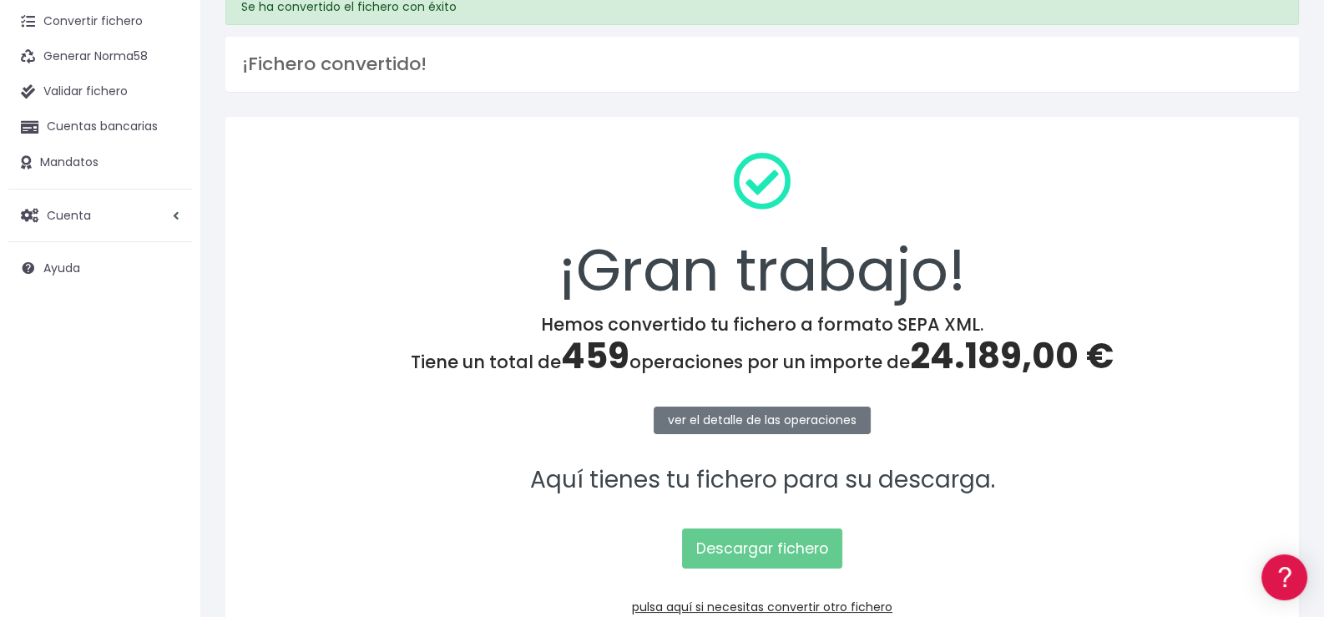
scroll to position [179, 0]
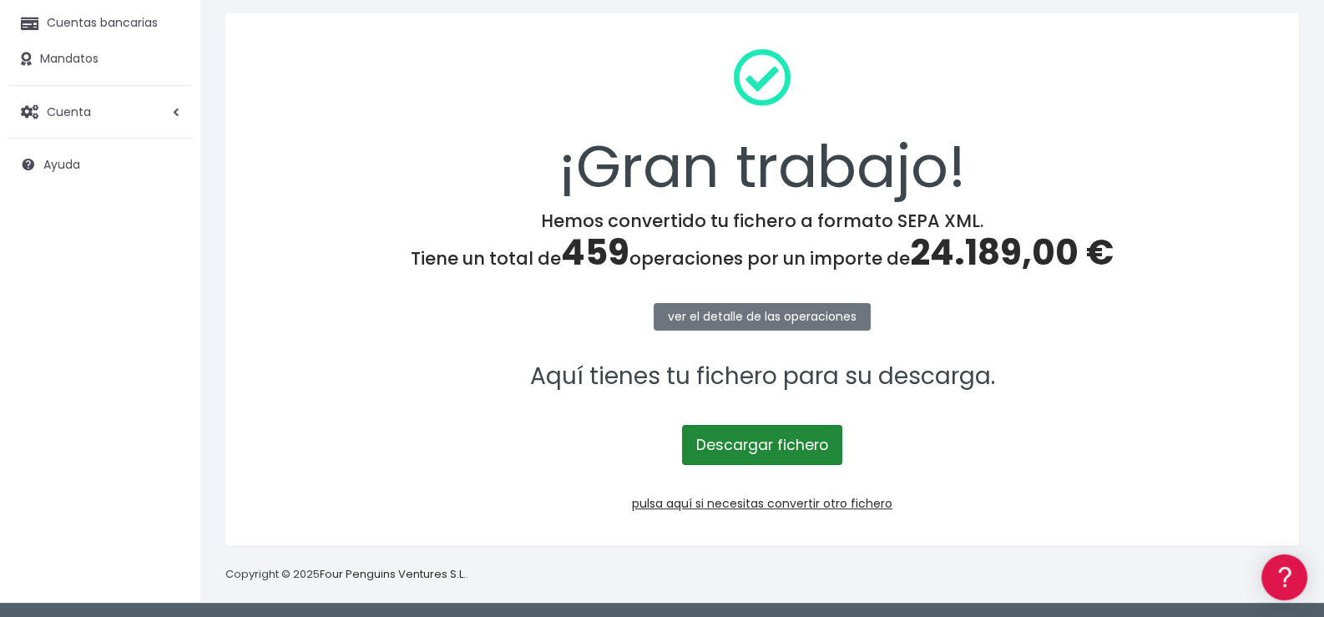
click at [770, 442] on link "Descargar fichero" at bounding box center [762, 445] width 160 height 40
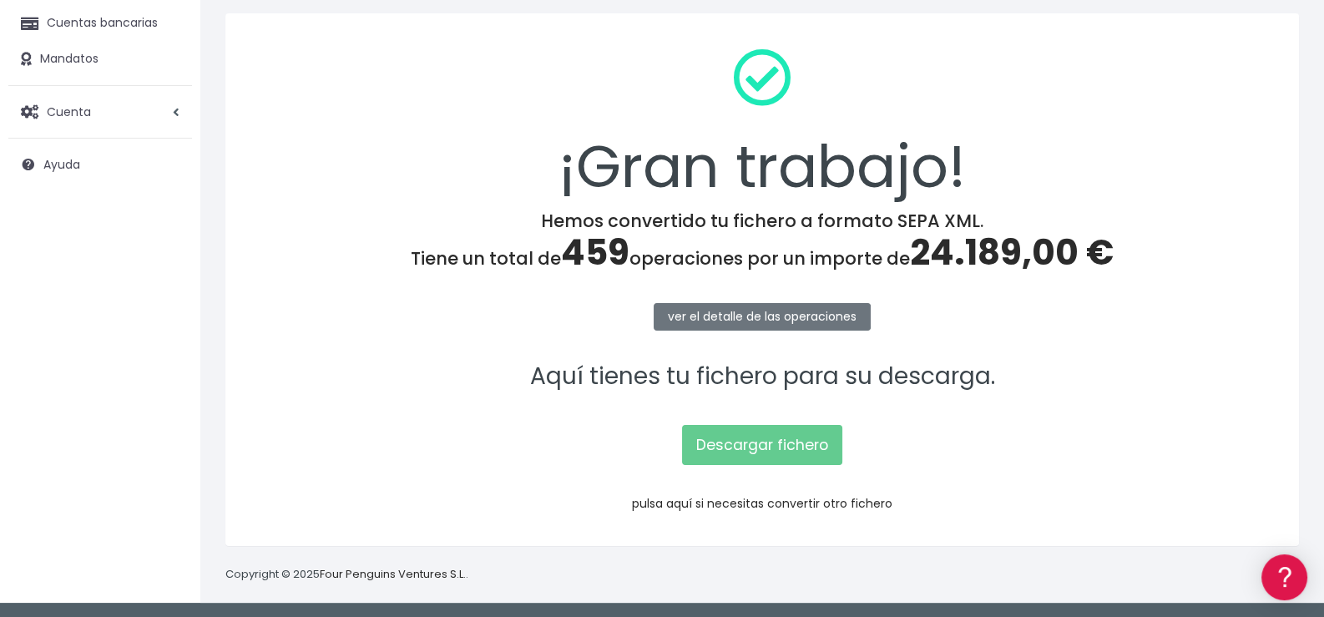
click at [820, 496] on link "pulsa aquí si necesitas convertir otro fichero" at bounding box center [762, 503] width 260 height 17
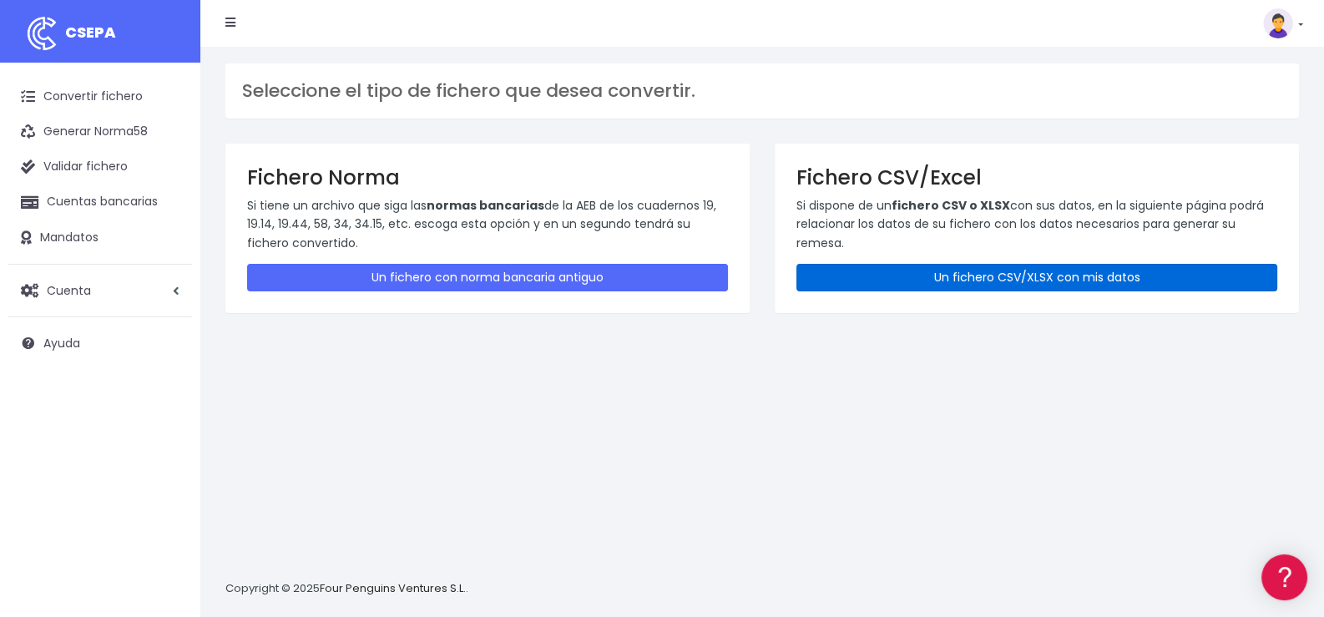
click at [1057, 273] on link "Un fichero CSV/XLSX con mis datos" at bounding box center [1036, 278] width 481 height 28
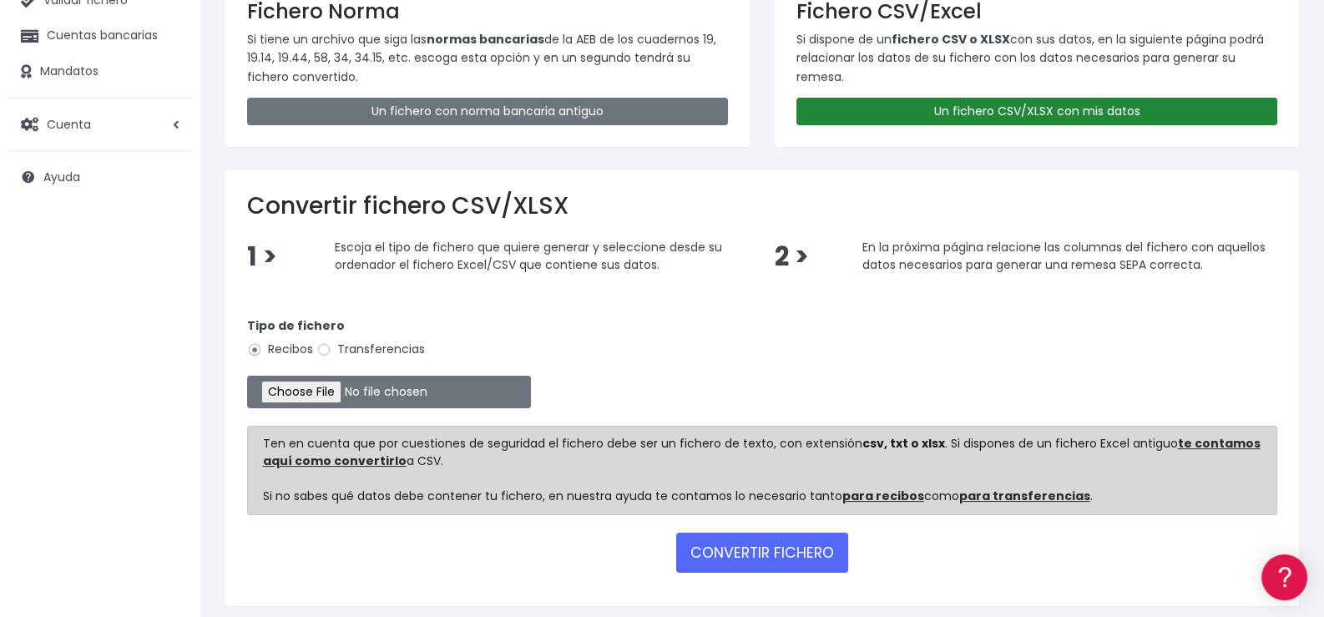
scroll to position [225, 0]
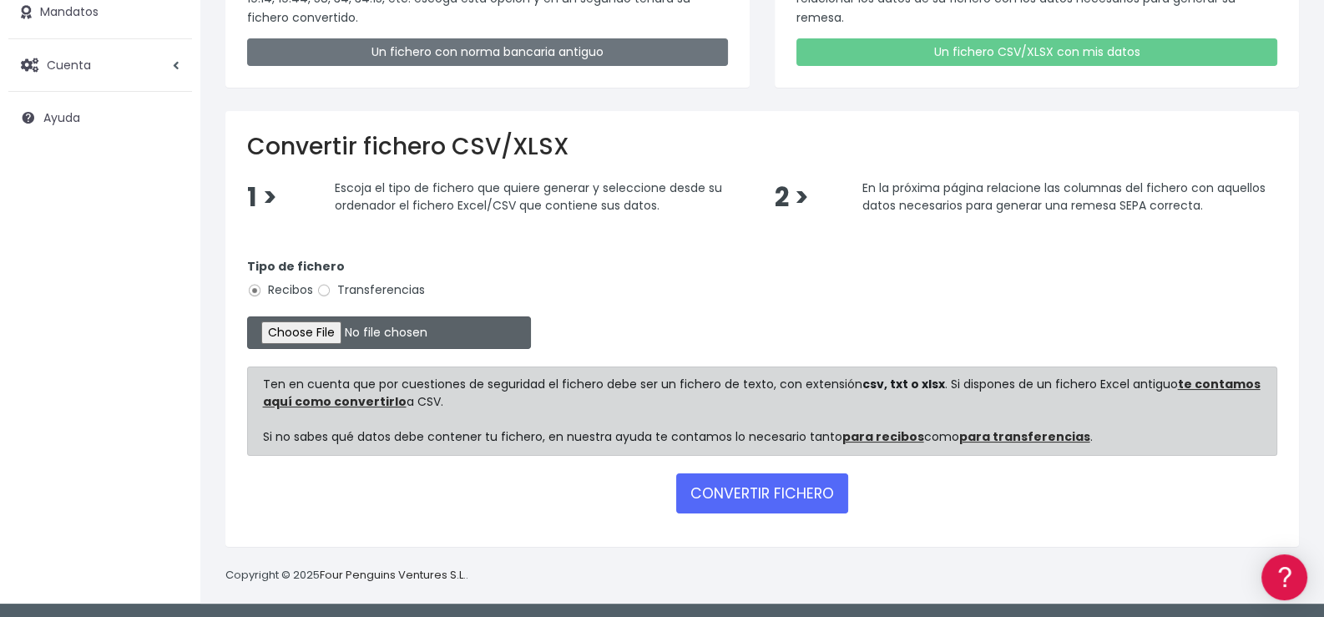
click at [337, 333] on input "file" at bounding box center [389, 332] width 284 height 33
type input "C:\fakepath\Intensivos la Merced 2.xlsx"
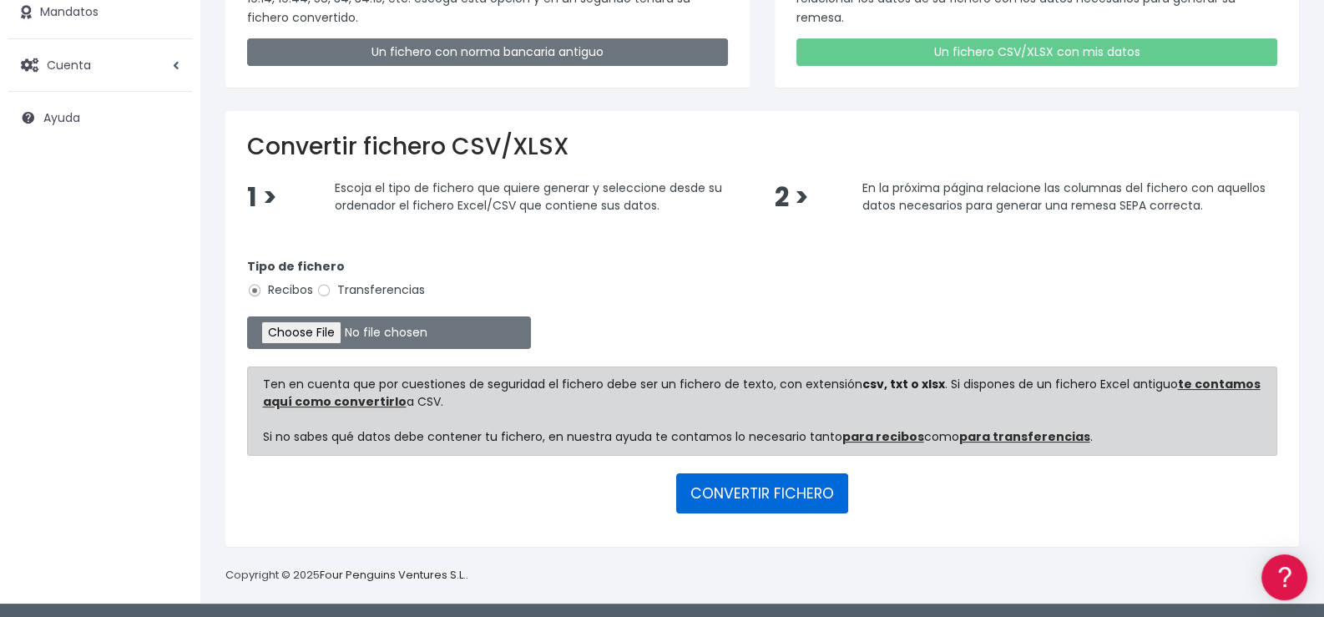
click at [755, 494] on button "CONVERTIR FICHERO" at bounding box center [762, 493] width 172 height 40
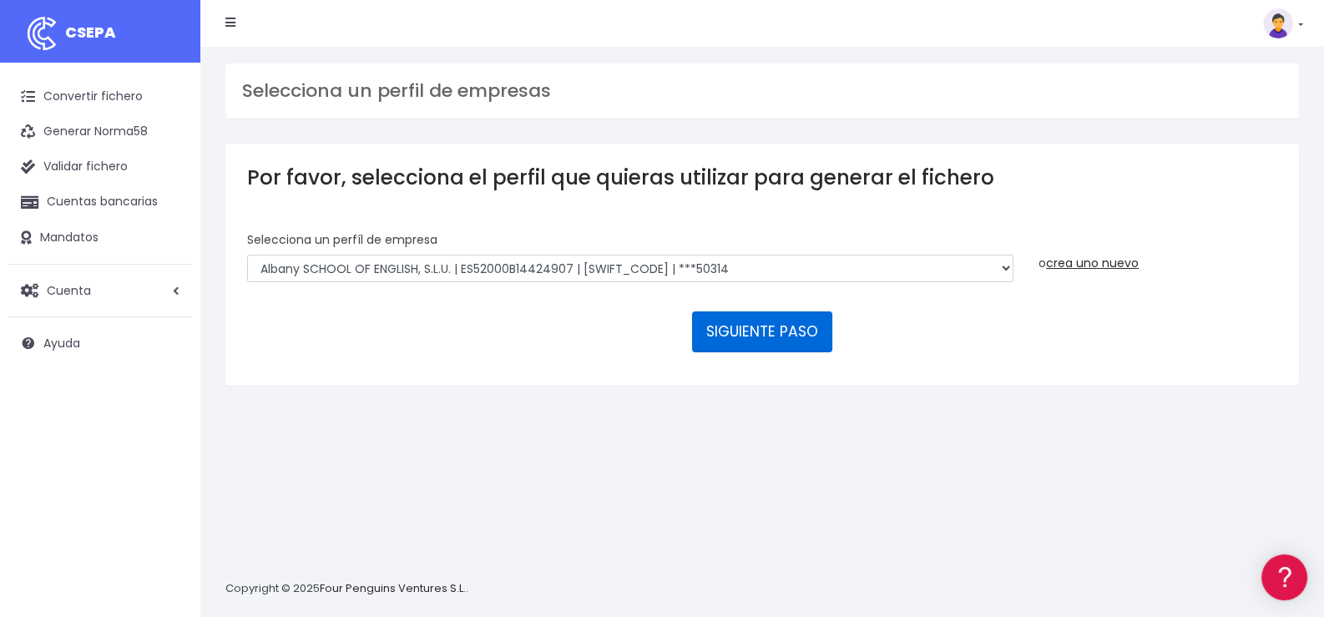
click at [752, 328] on button "SIGUIENTE PASO" at bounding box center [762, 331] width 140 height 40
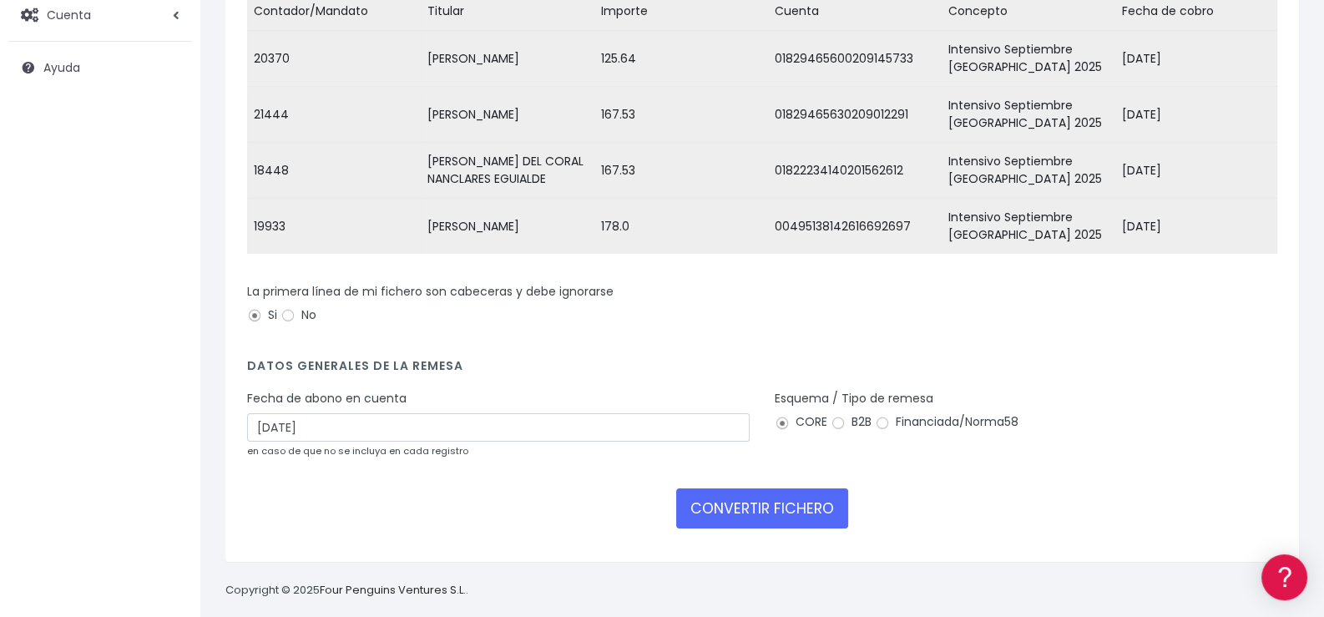
scroll to position [303, 0]
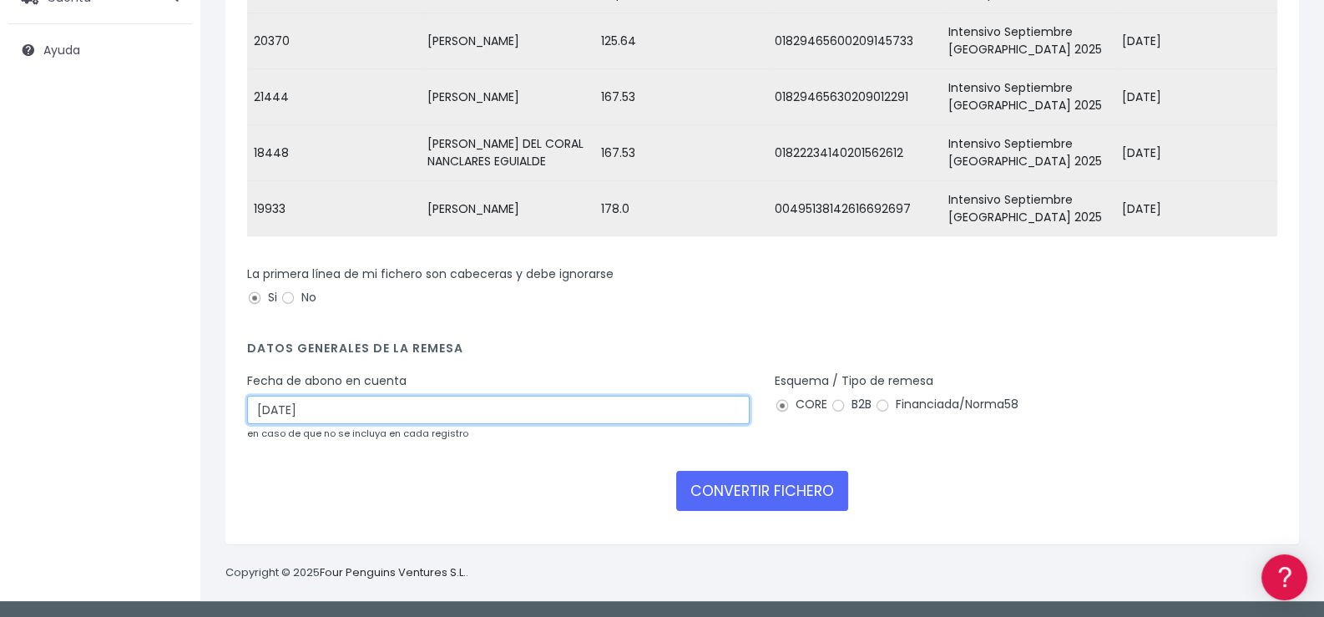
drag, startPoint x: 411, startPoint y: 406, endPoint x: 425, endPoint y: 406, distance: 14.2
click at [412, 406] on input "27/09/2025" at bounding box center [498, 410] width 502 height 28
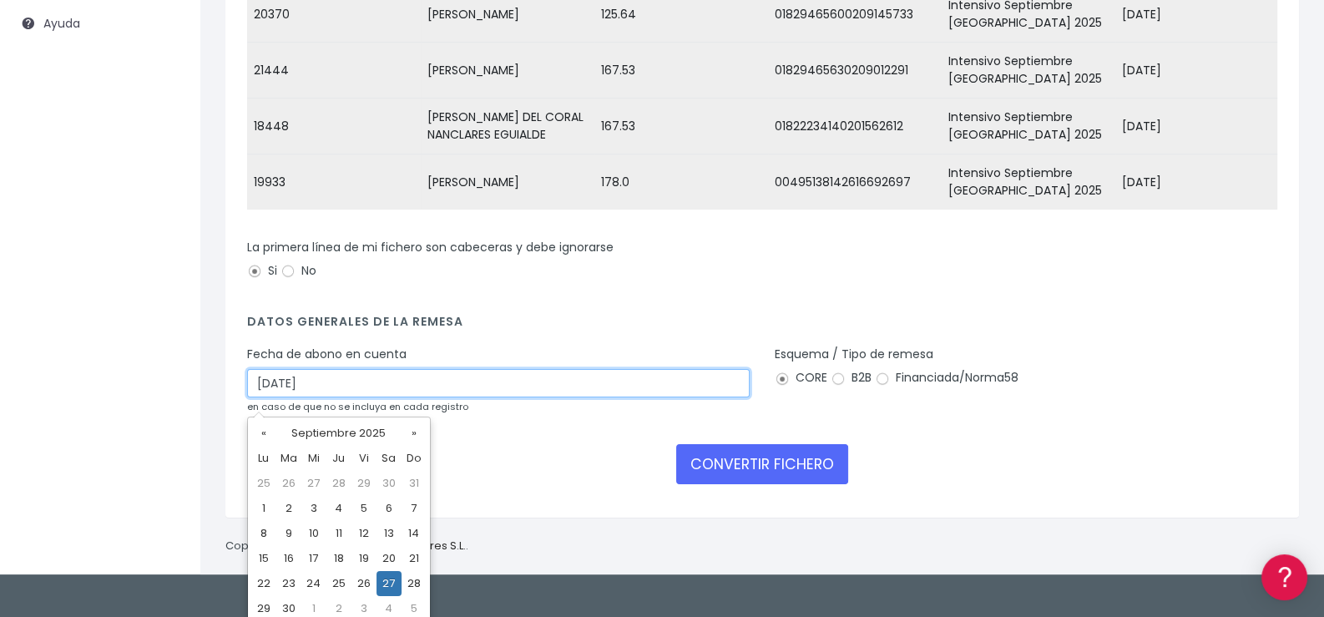
scroll to position [327, 0]
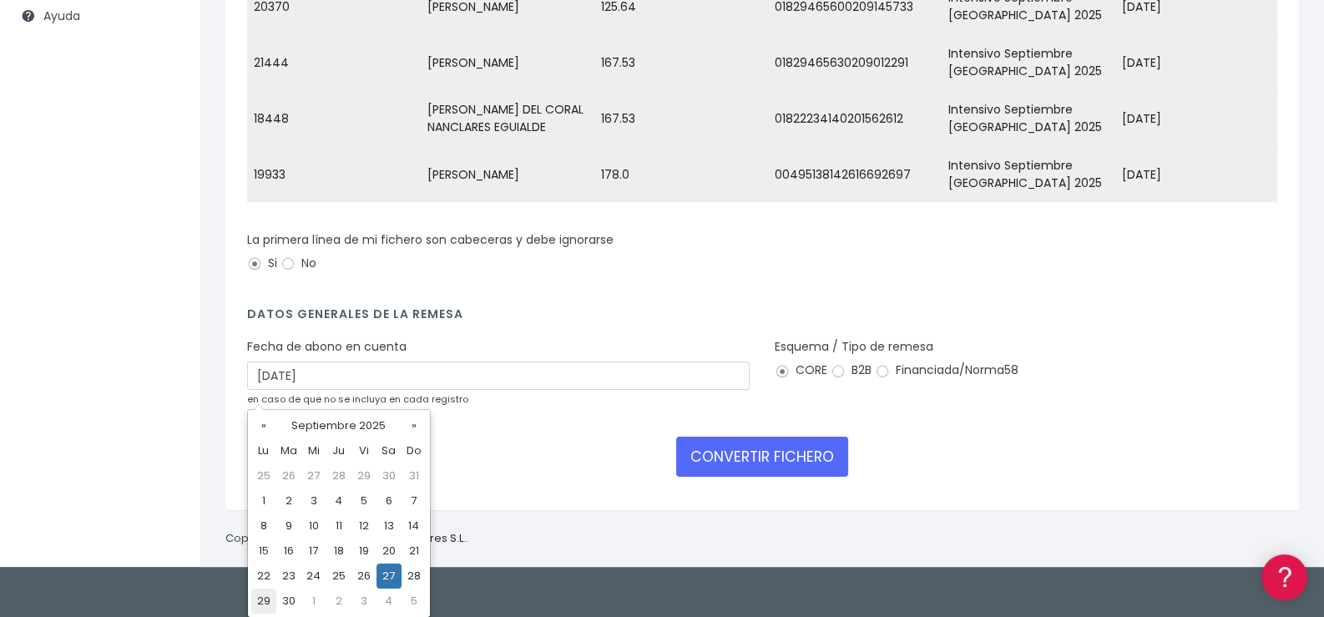
click at [262, 599] on td "29" at bounding box center [263, 600] width 25 height 25
type input "29/09/2025"
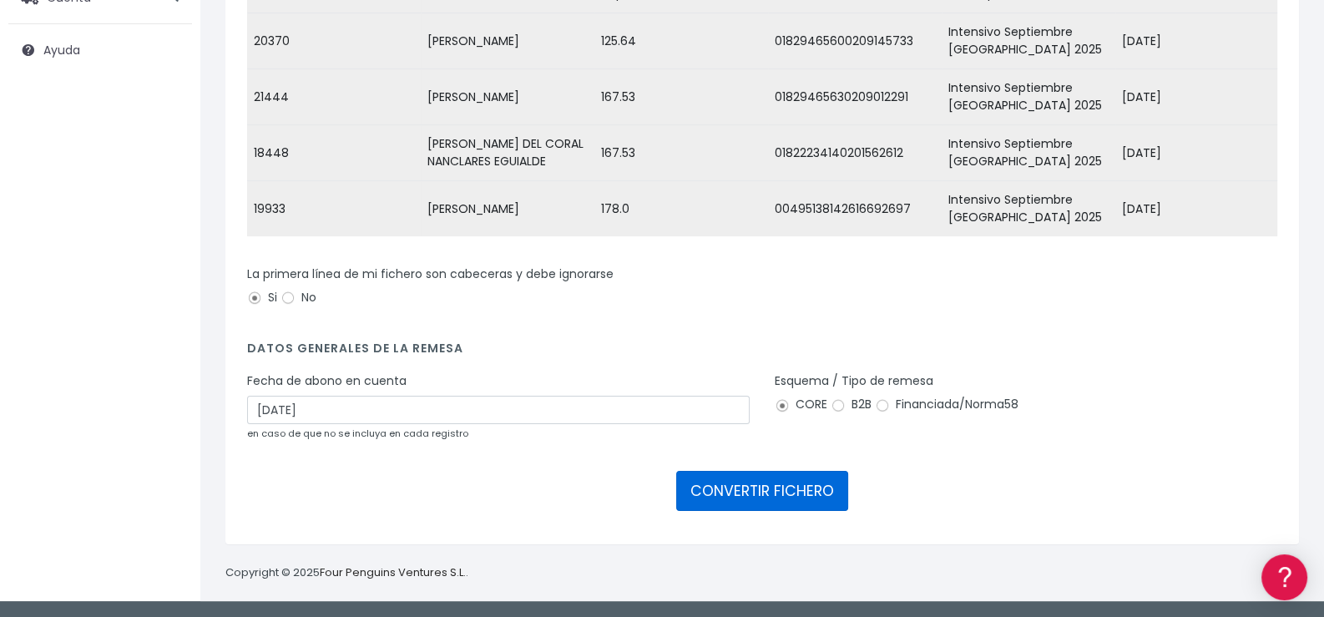
click at [761, 491] on button "CONVERTIR FICHERO" at bounding box center [762, 491] width 172 height 40
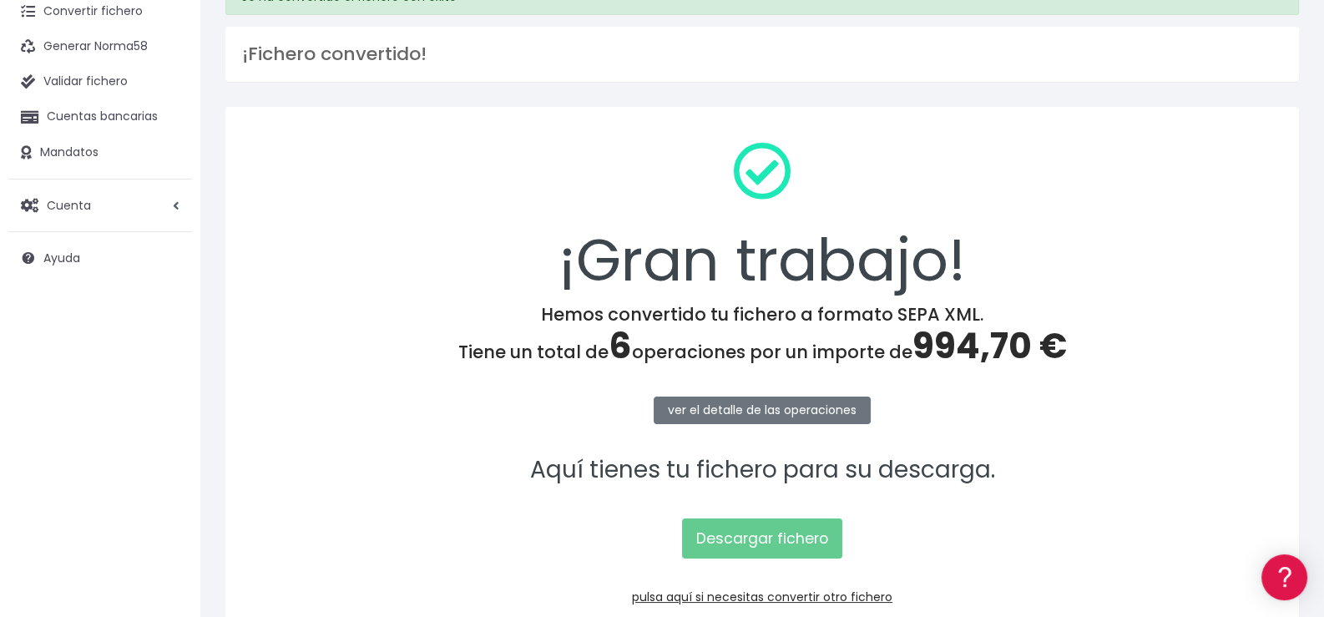
scroll to position [179, 0]
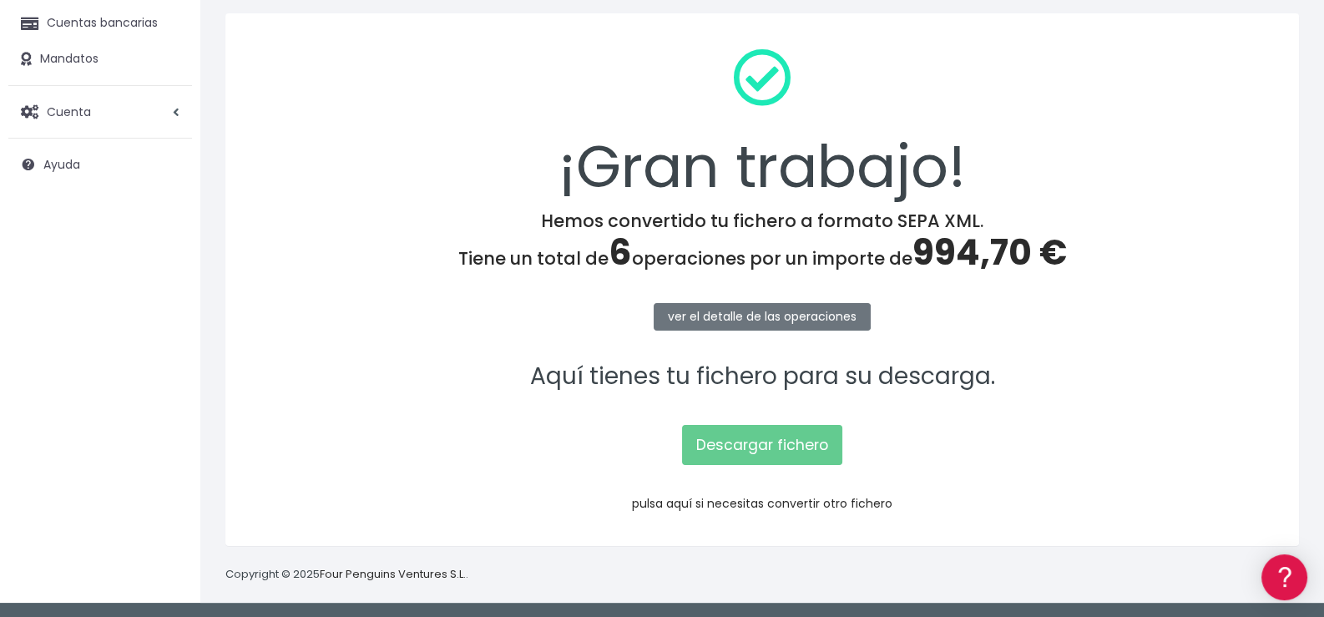
click at [805, 502] on link "pulsa aquí si necesitas convertir otro fichero" at bounding box center [762, 503] width 260 height 17
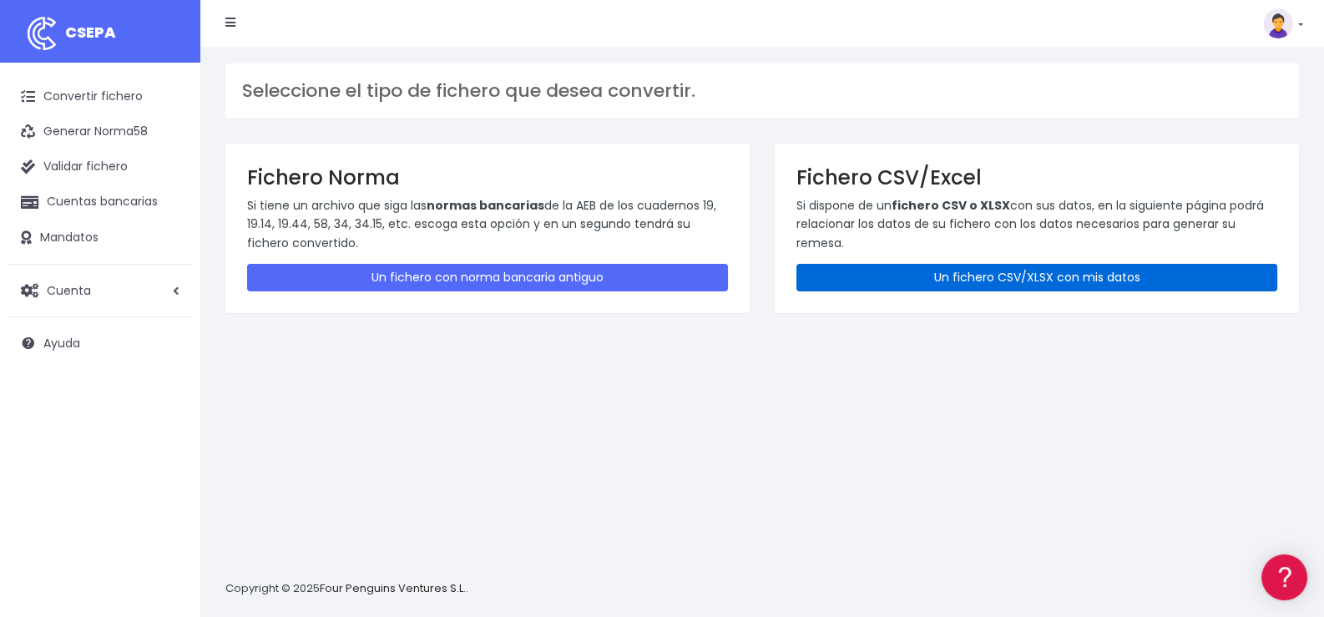
click at [972, 275] on link "Un fichero CSV/XLSX con mis datos" at bounding box center [1036, 278] width 481 height 28
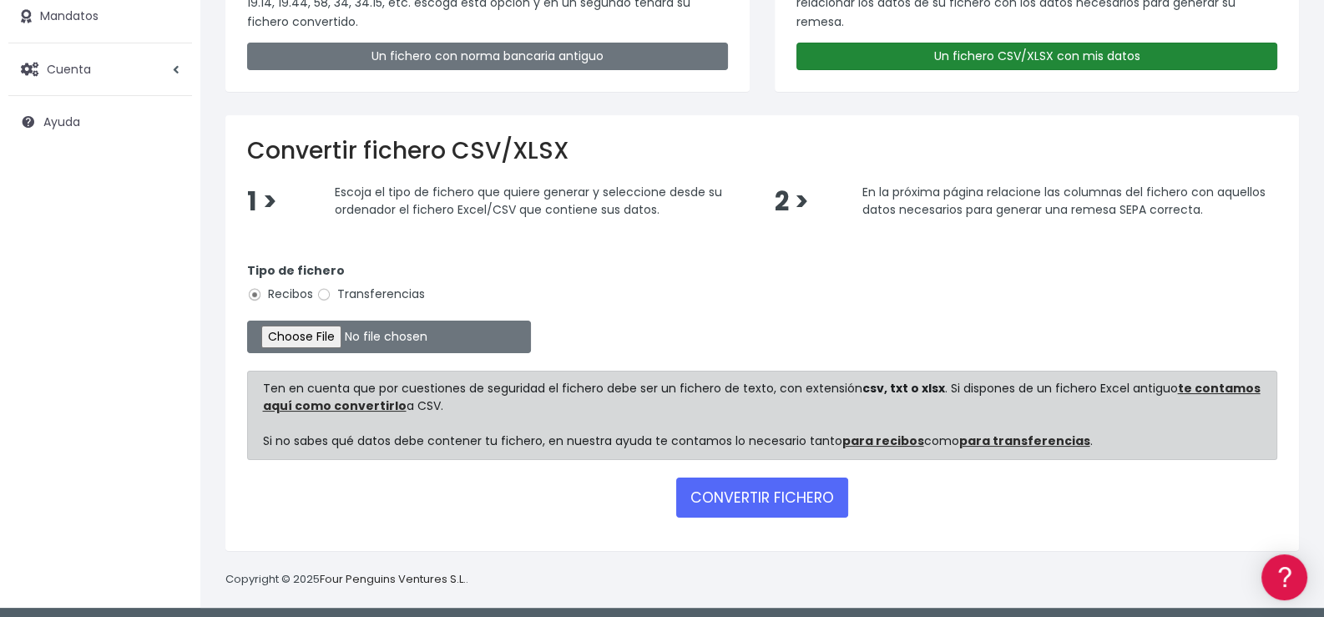
scroll to position [225, 0]
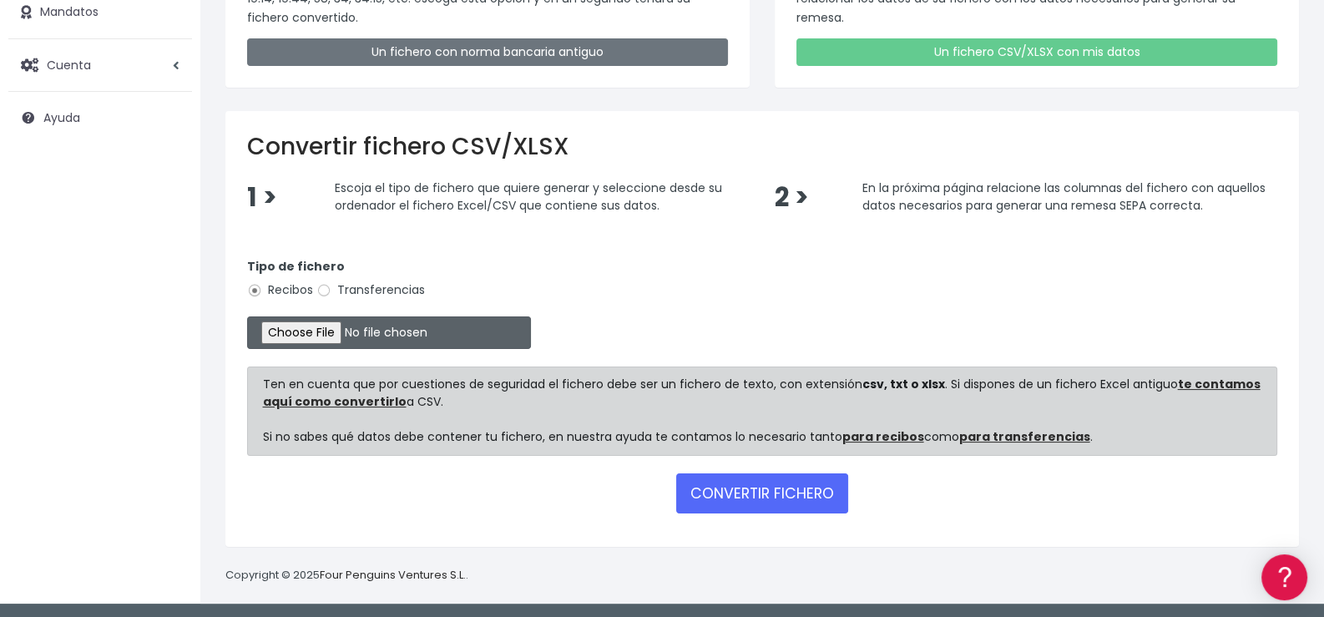
click at [332, 337] on input "file" at bounding box center [389, 332] width 284 height 33
type input "C:\fakepath\Remesa348.xlsx"
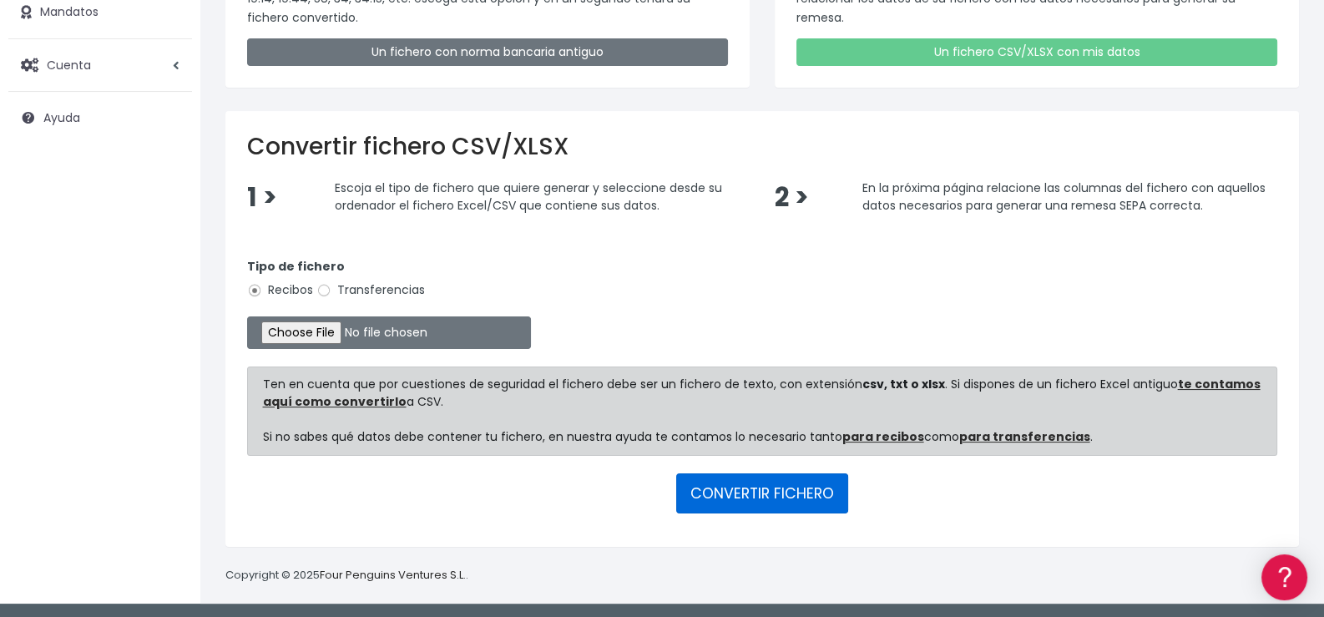
click at [775, 491] on button "CONVERTIR FICHERO" at bounding box center [762, 493] width 172 height 40
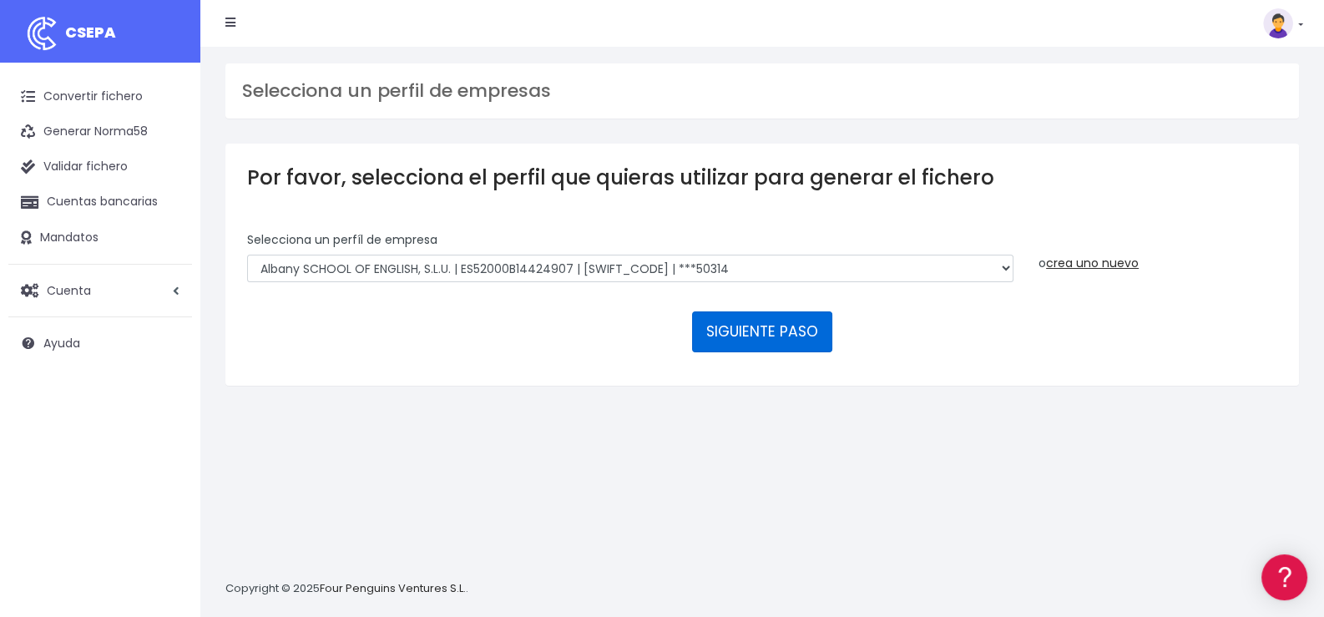
click at [768, 333] on button "SIGUIENTE PASO" at bounding box center [762, 331] width 140 height 40
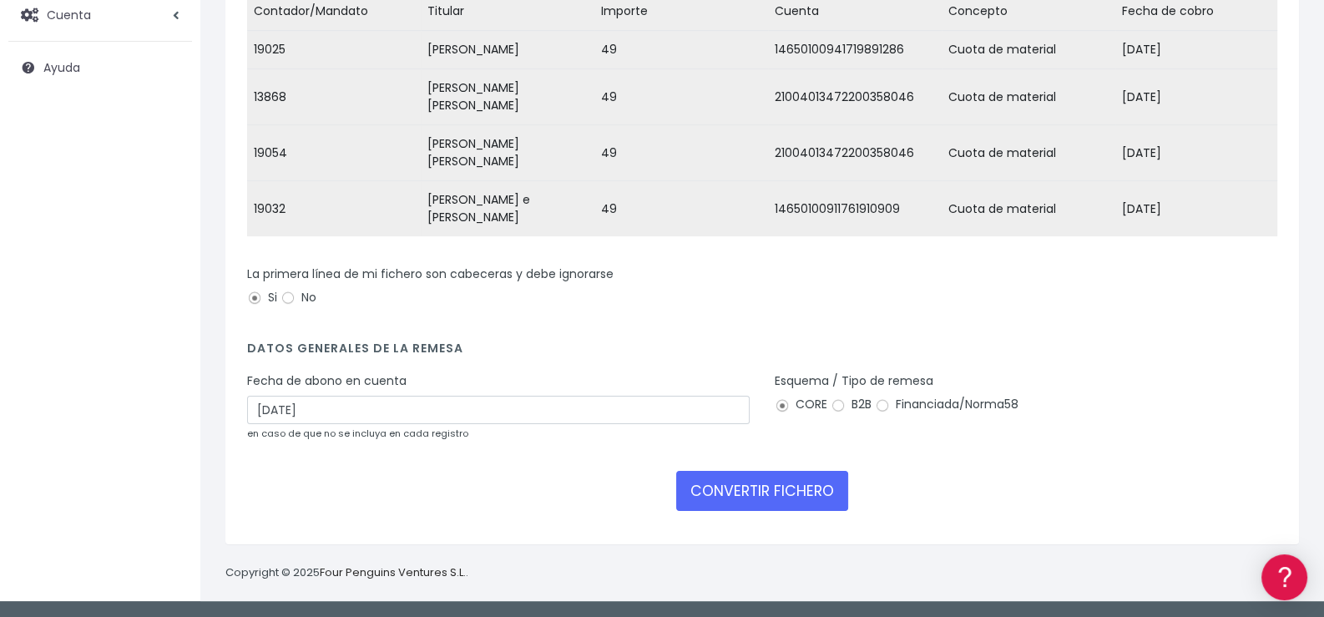
scroll to position [285, 0]
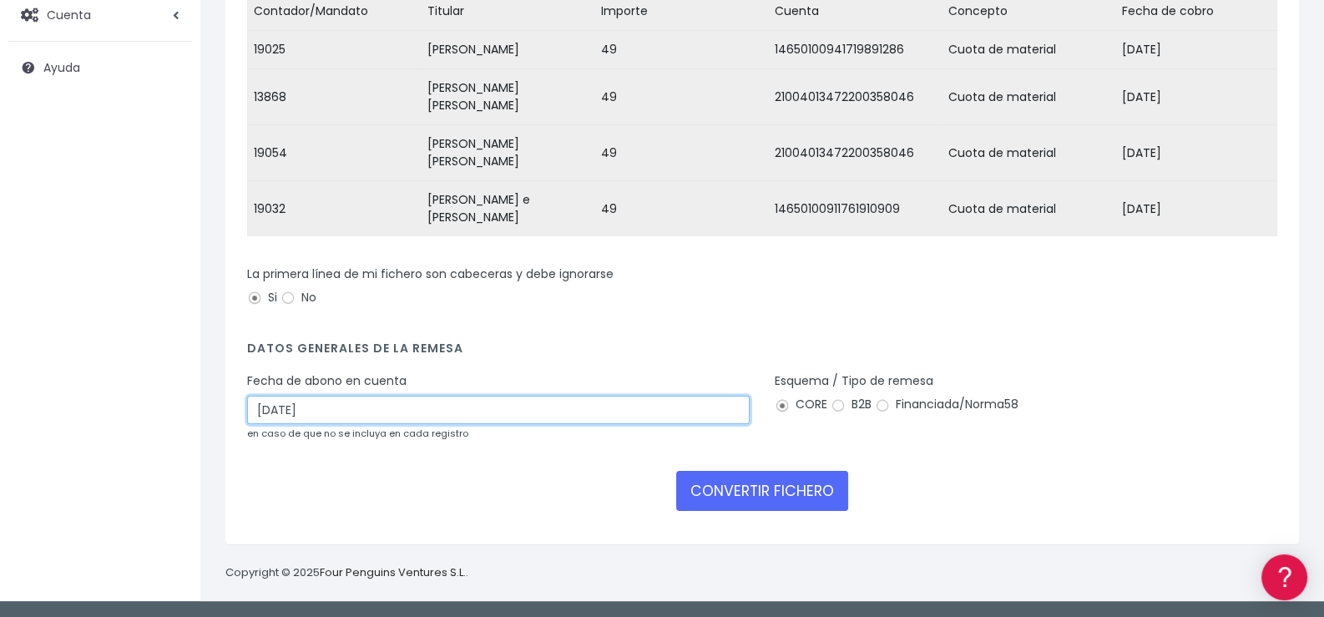
click at [431, 420] on input "27/09/2025" at bounding box center [498, 410] width 502 height 28
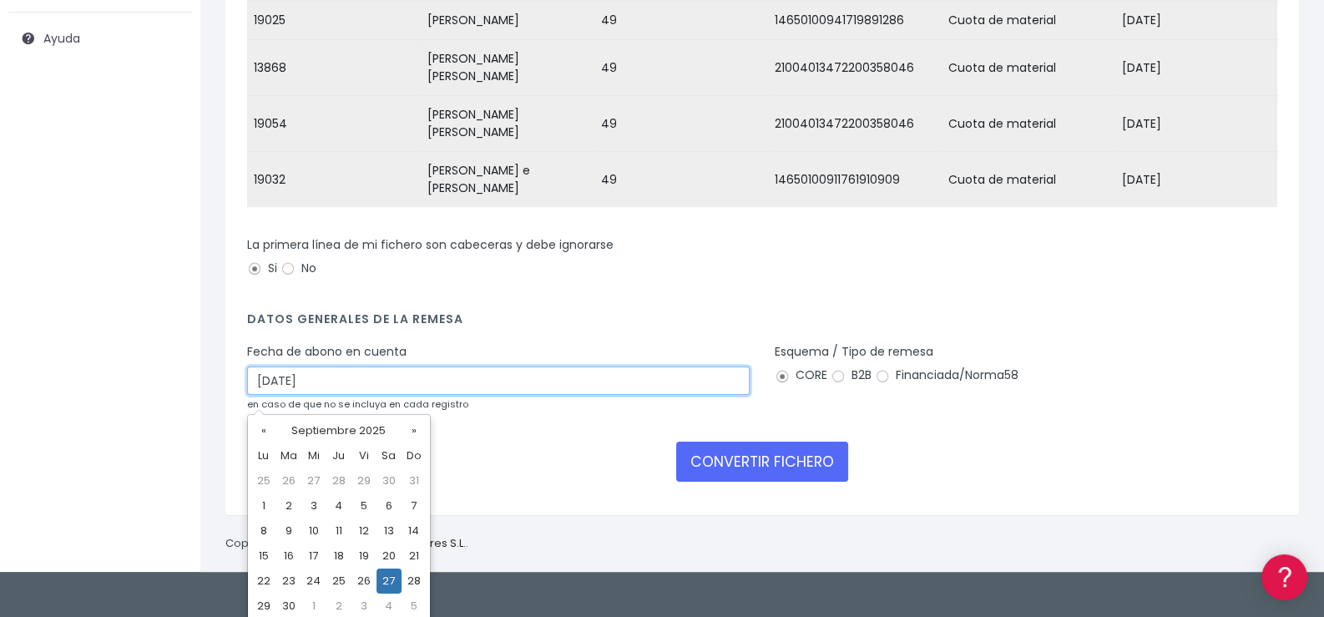
scroll to position [310, 0]
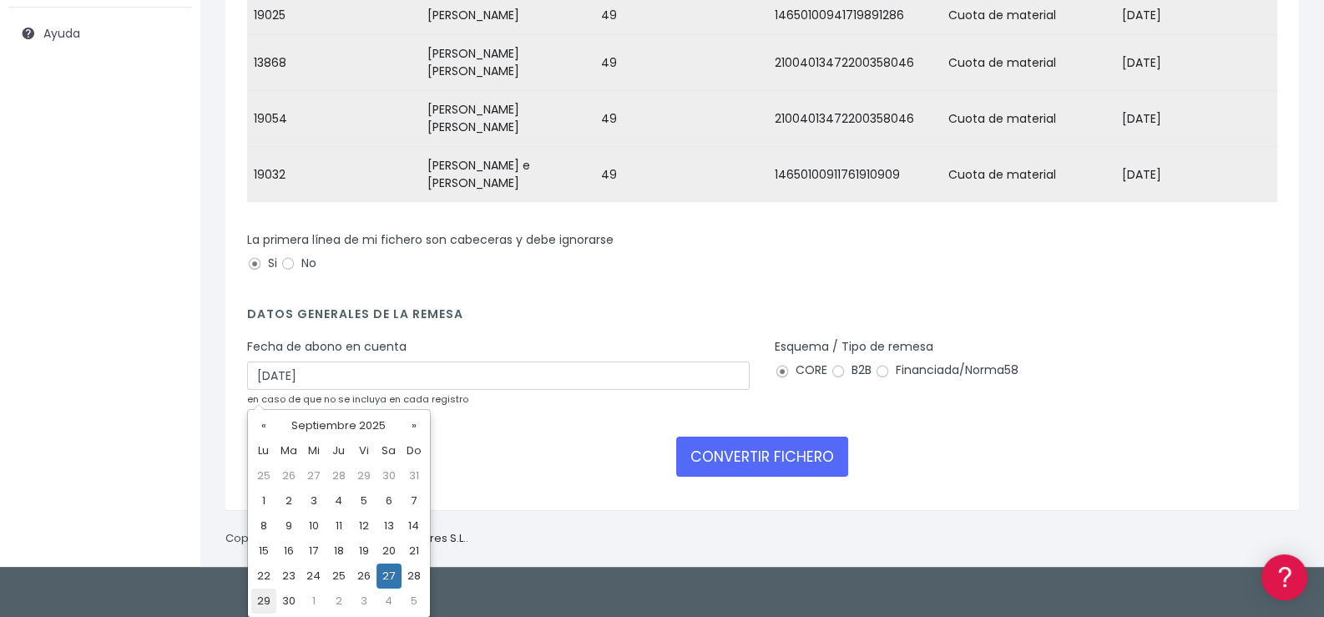
click at [259, 599] on td "29" at bounding box center [263, 600] width 25 height 25
type input "[DATE]"
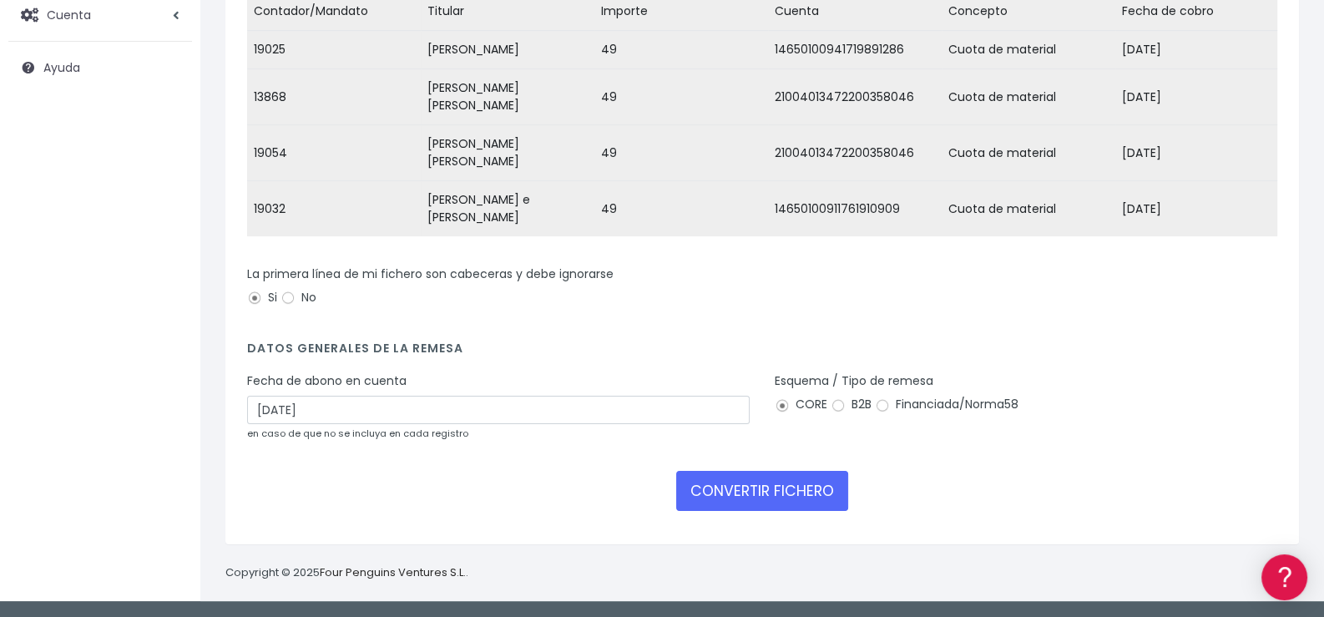
scroll to position [285, 0]
click at [768, 492] on button "CONVERTIR FICHERO" at bounding box center [762, 491] width 172 height 40
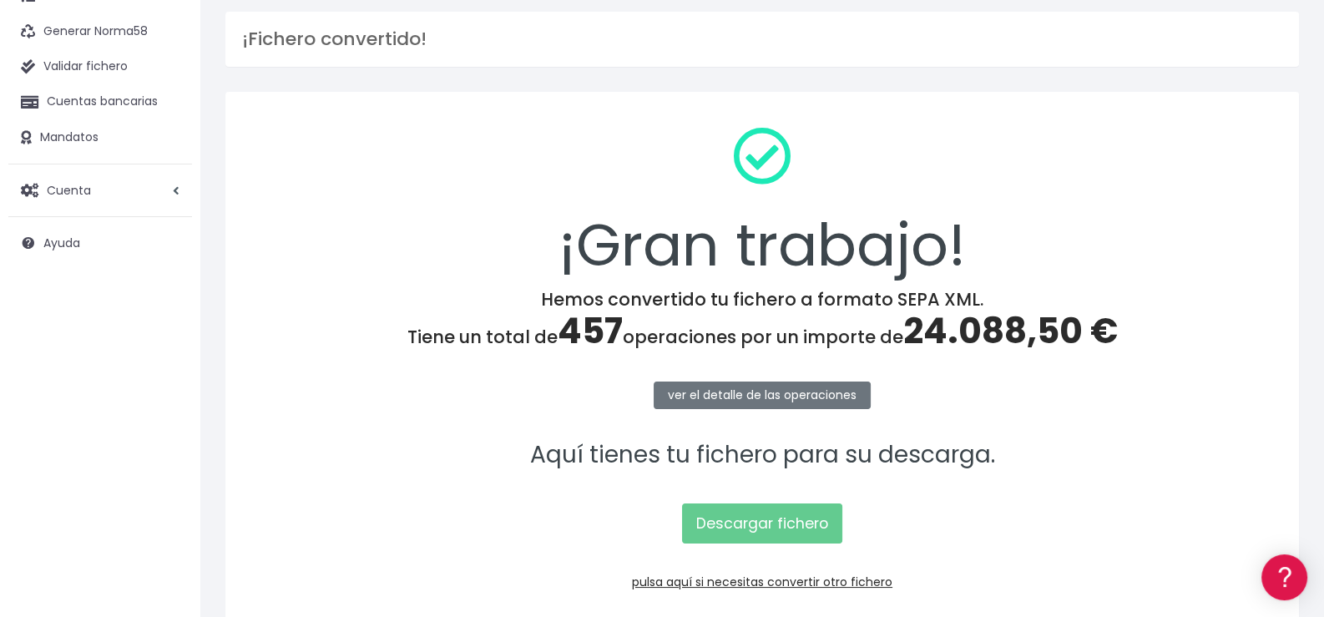
scroll to position [179, 0]
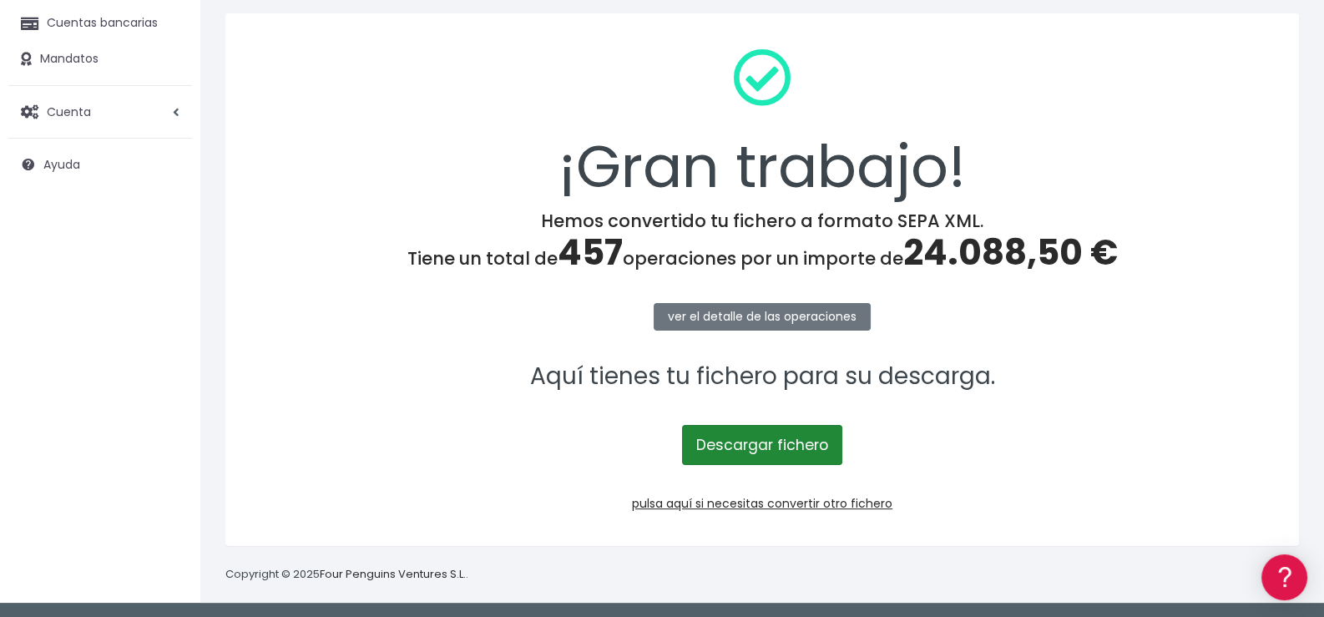
click at [789, 447] on link "Descargar fichero" at bounding box center [762, 445] width 160 height 40
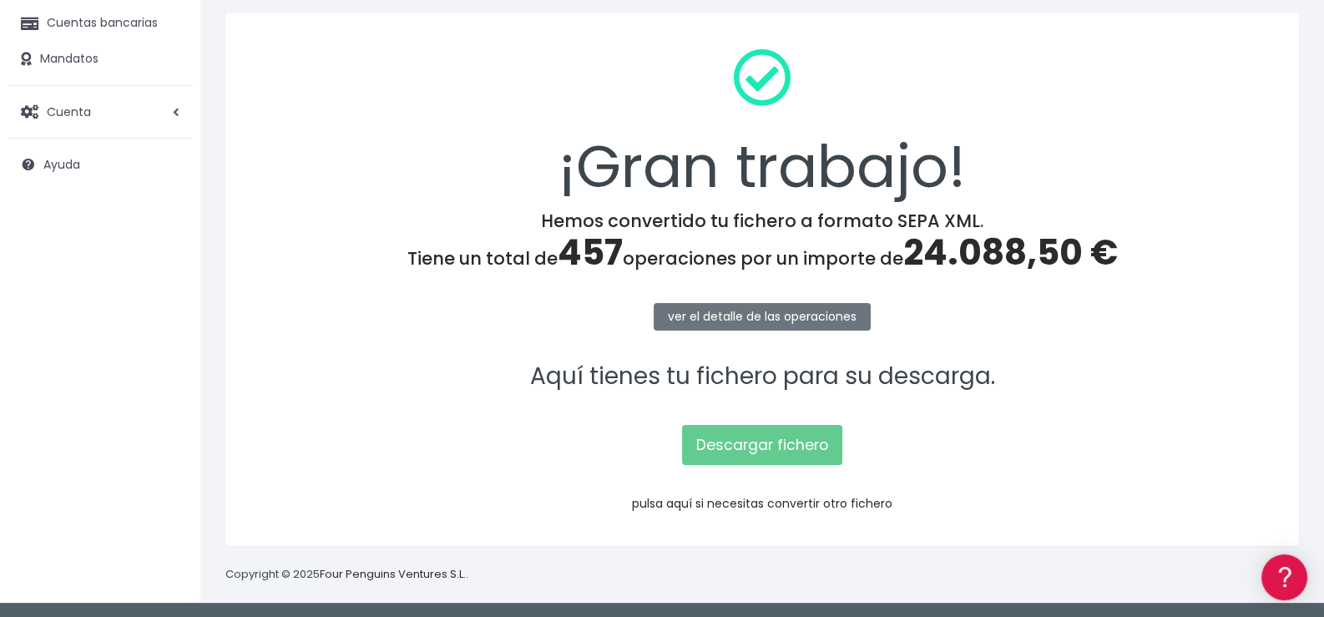
click at [822, 503] on link "pulsa aquí si necesitas convertir otro fichero" at bounding box center [762, 503] width 260 height 17
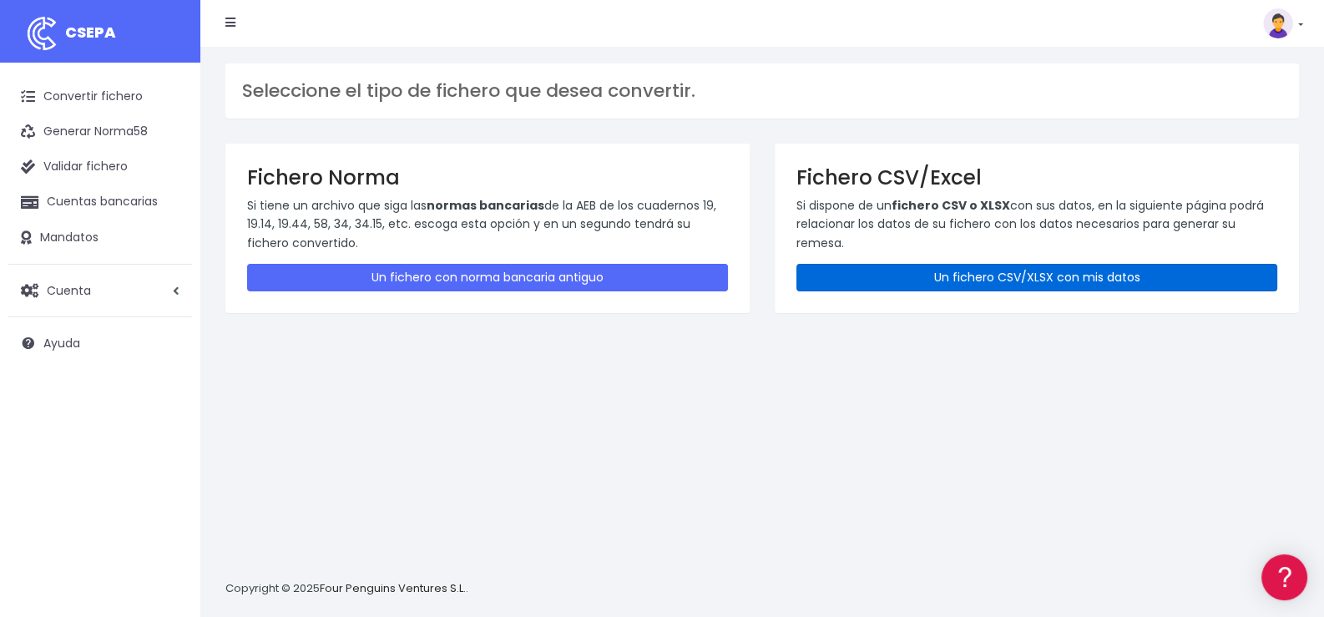
click at [1041, 278] on link "Un fichero CSV/XLSX con mis datos" at bounding box center [1036, 278] width 481 height 28
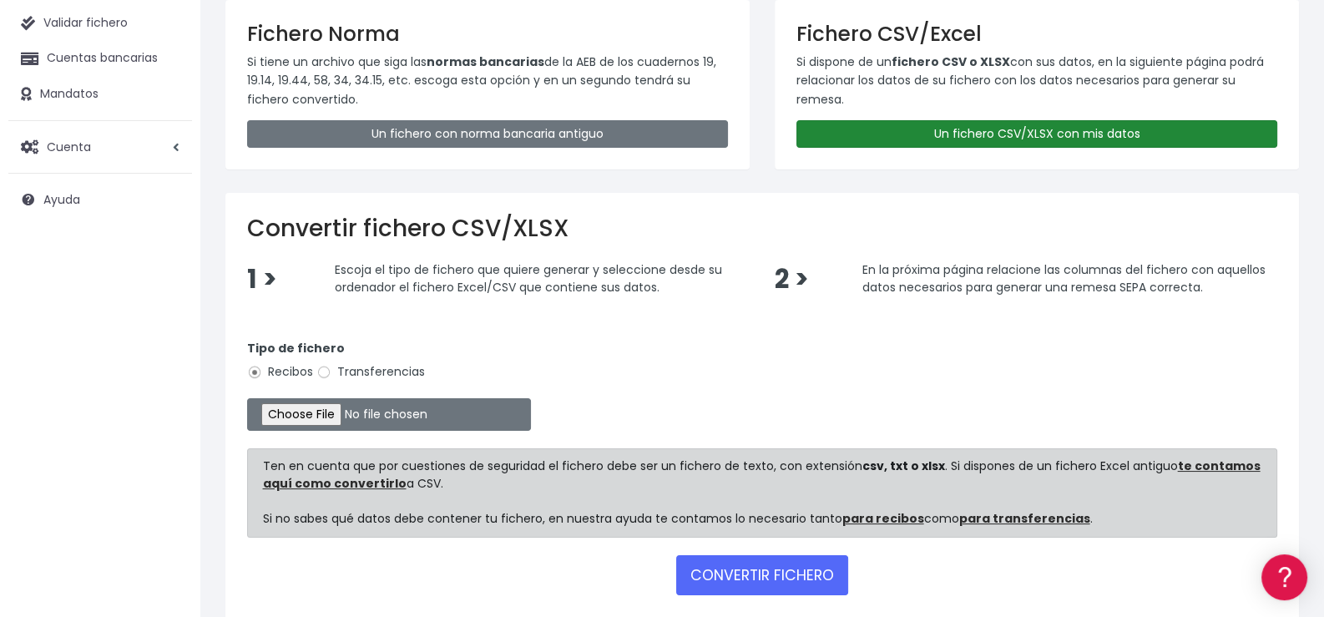
scroll to position [166, 0]
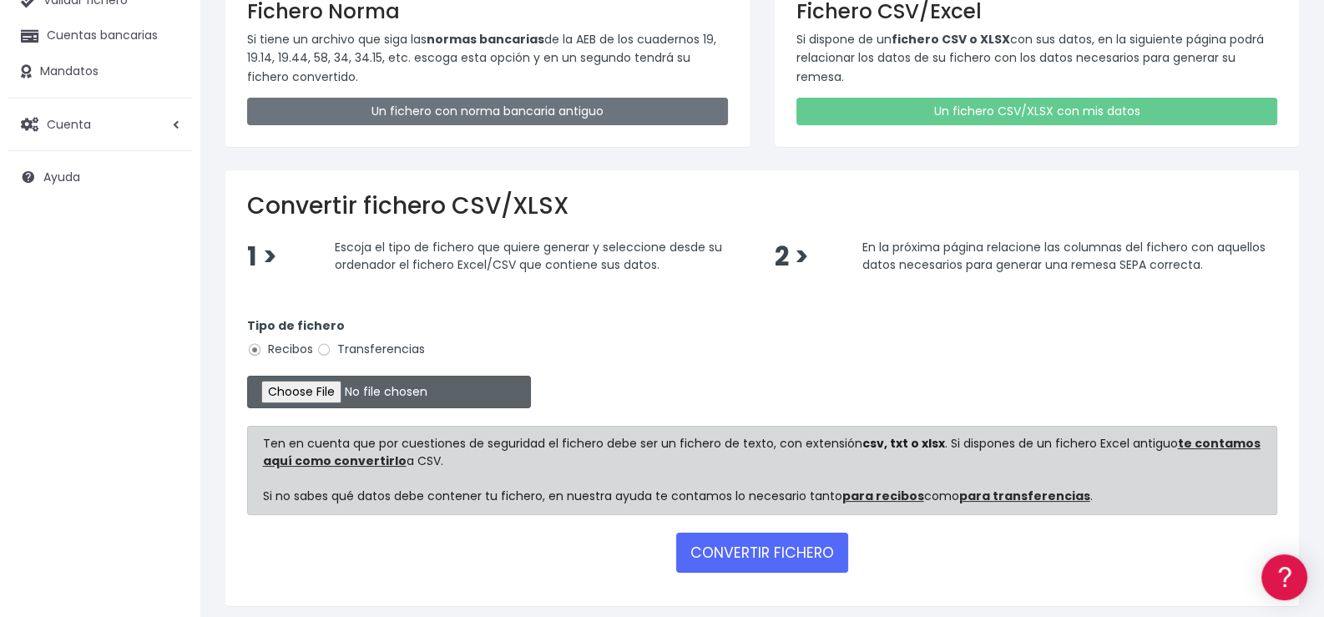
click at [343, 391] on input "file" at bounding box center [389, 392] width 284 height 33
type input "C:\fakepath\Remesa350.xlsx"
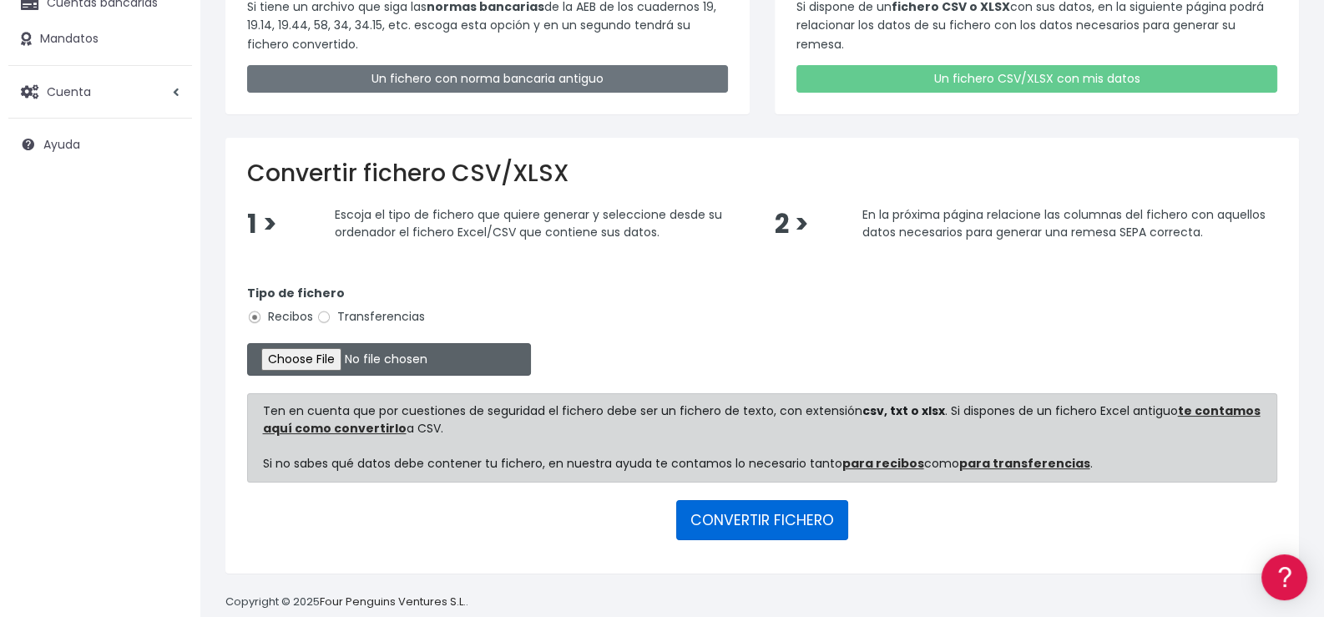
scroll to position [225, 0]
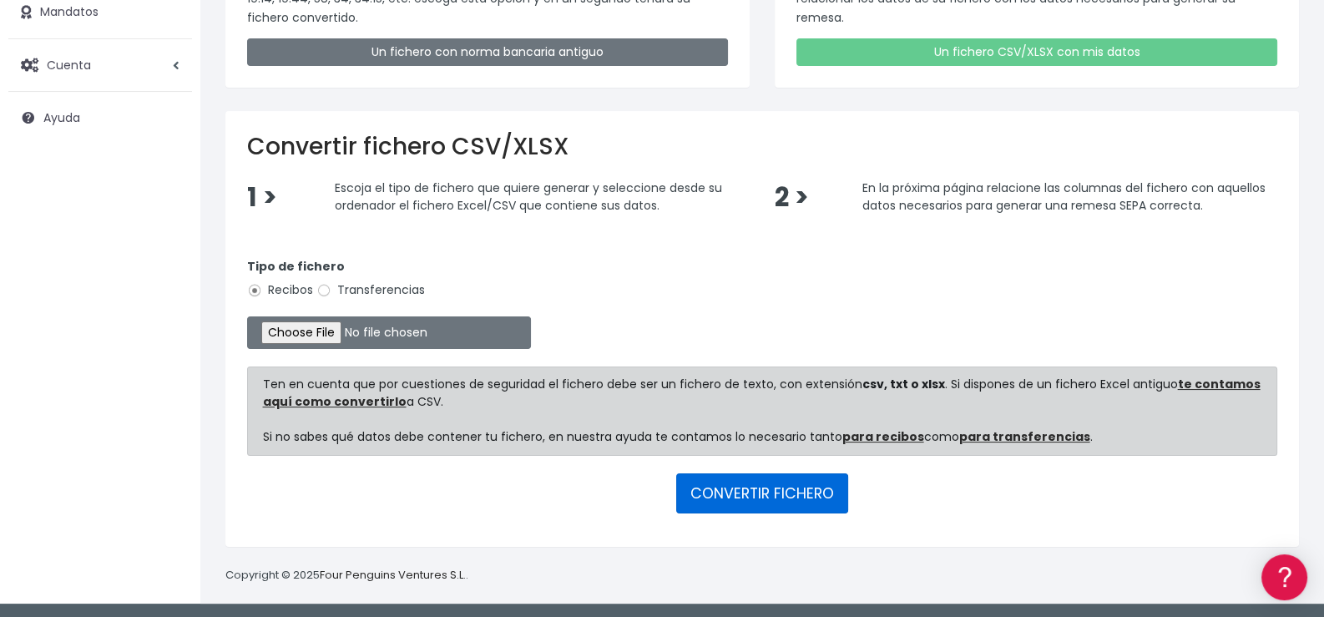
click at [769, 496] on button "CONVERTIR FICHERO" at bounding box center [762, 493] width 172 height 40
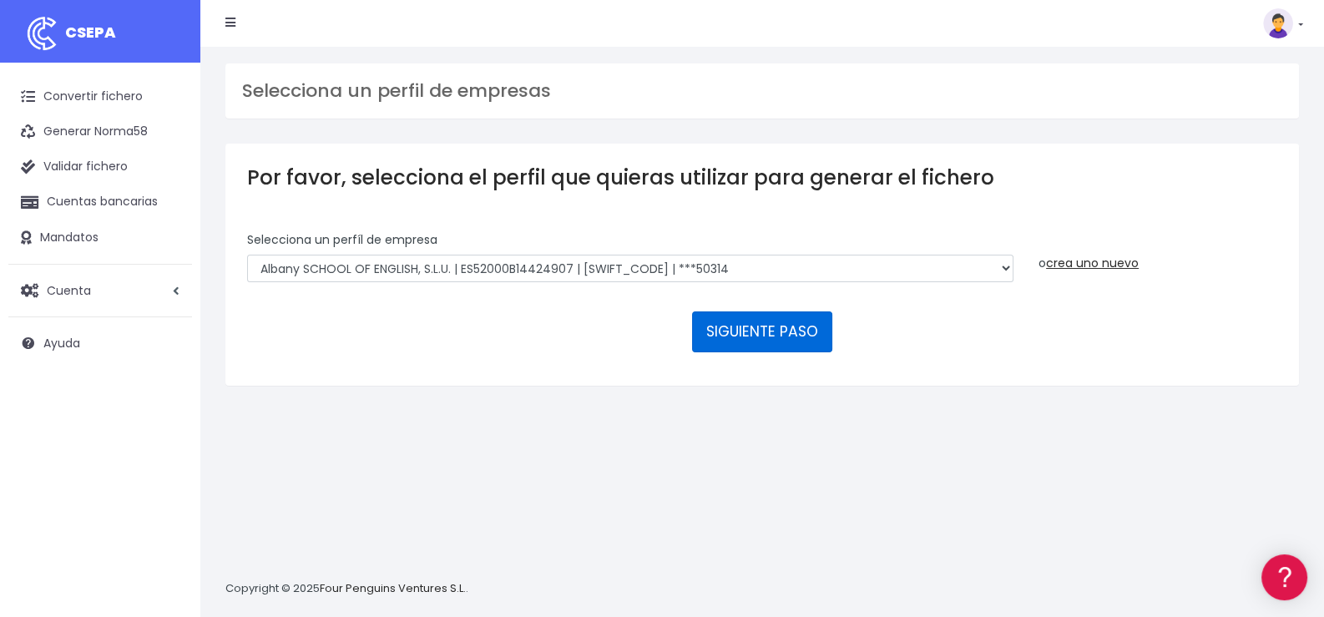
click at [751, 330] on button "SIGUIENTE PASO" at bounding box center [762, 331] width 140 height 40
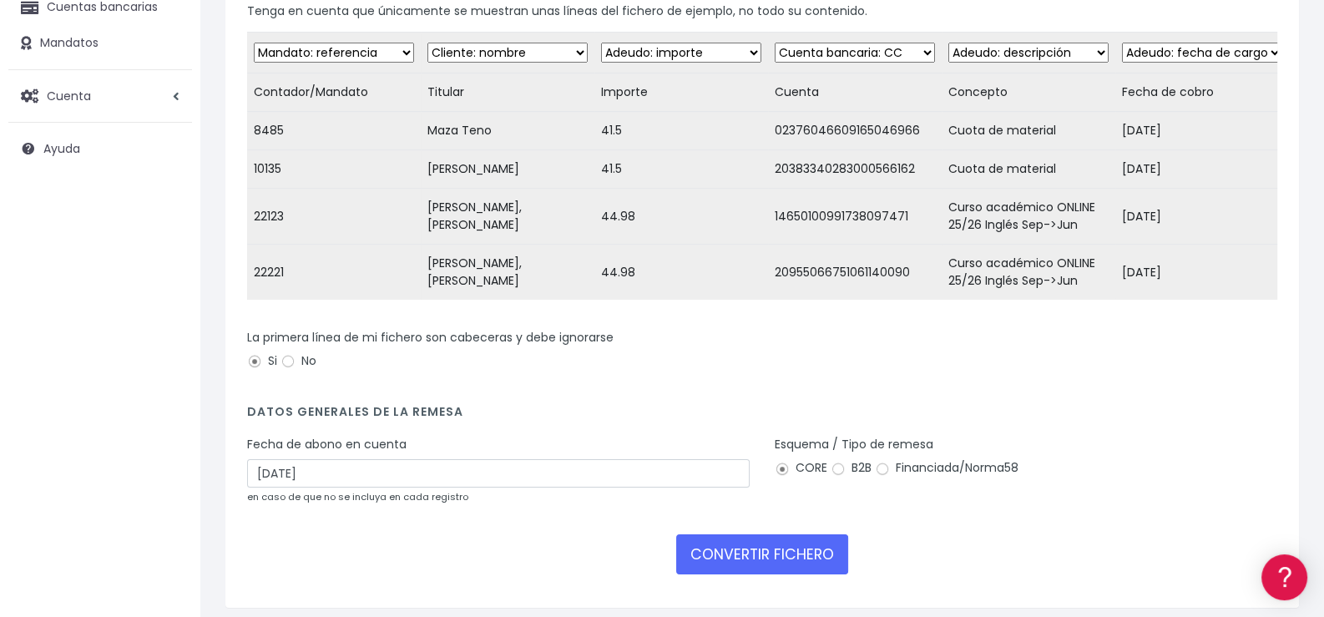
scroll to position [285, 0]
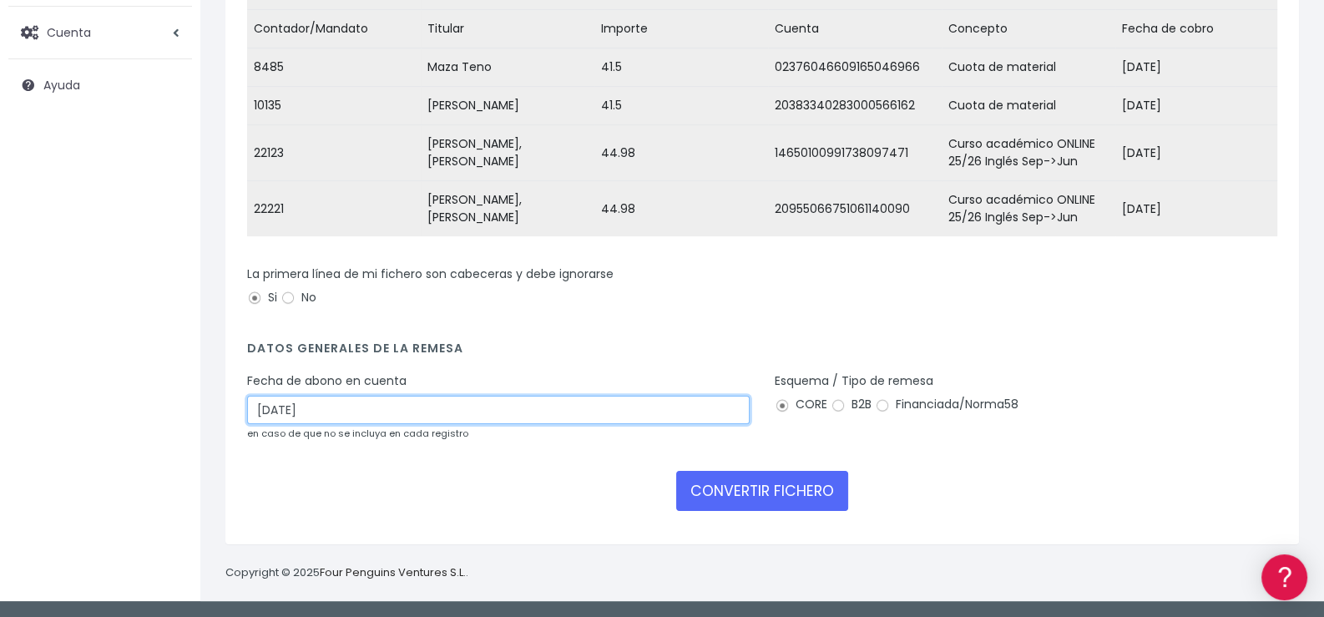
click at [404, 409] on input "[DATE]" at bounding box center [498, 410] width 502 height 28
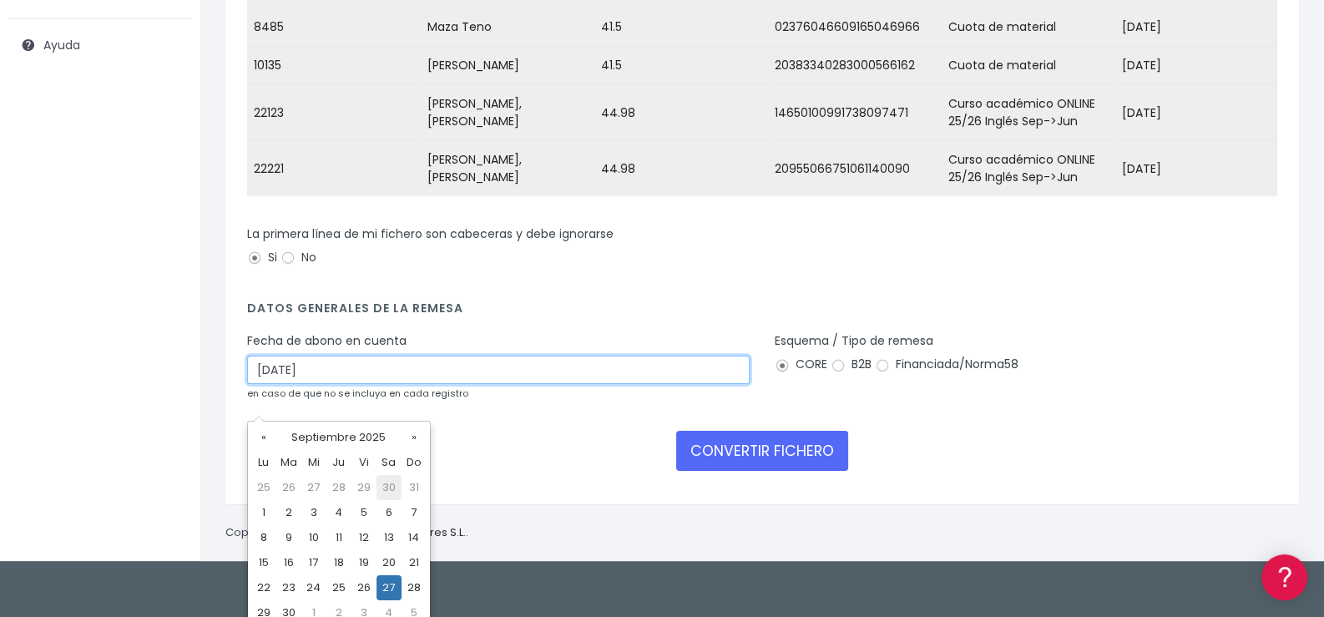
scroll to position [310, 0]
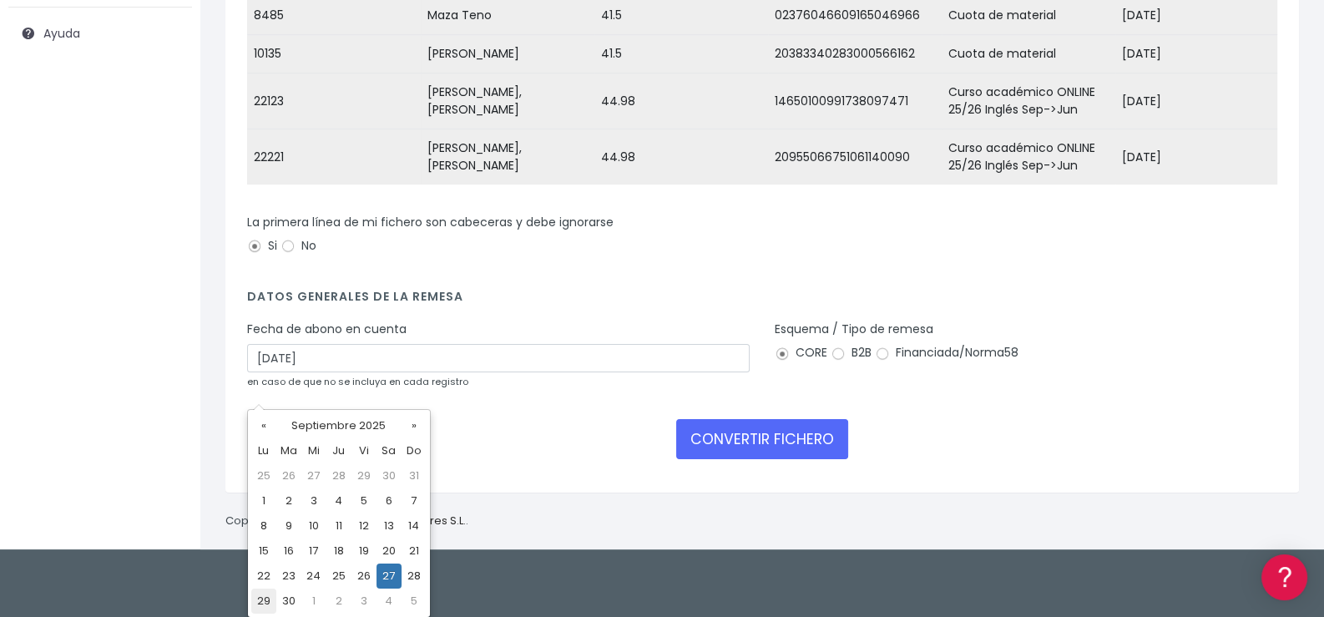
click at [263, 600] on td "29" at bounding box center [263, 600] width 25 height 25
type input "29/09/2025"
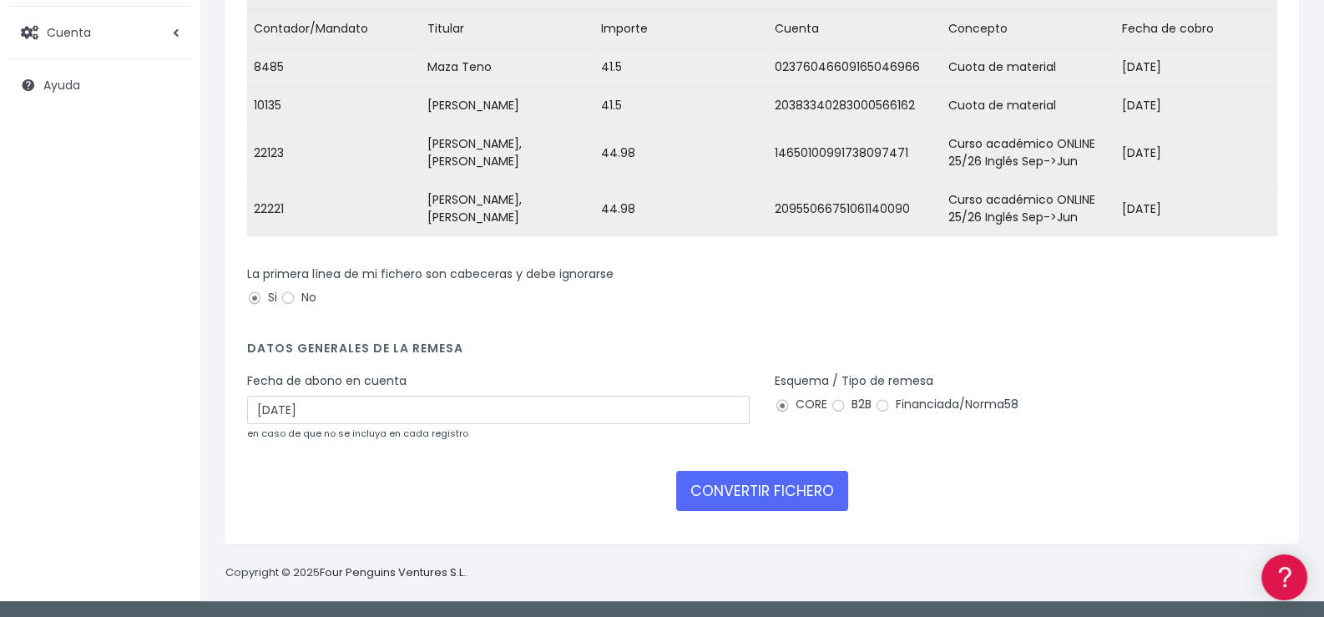
scroll to position [285, 0]
click at [798, 487] on button "CONVERTIR FICHERO" at bounding box center [762, 491] width 172 height 40
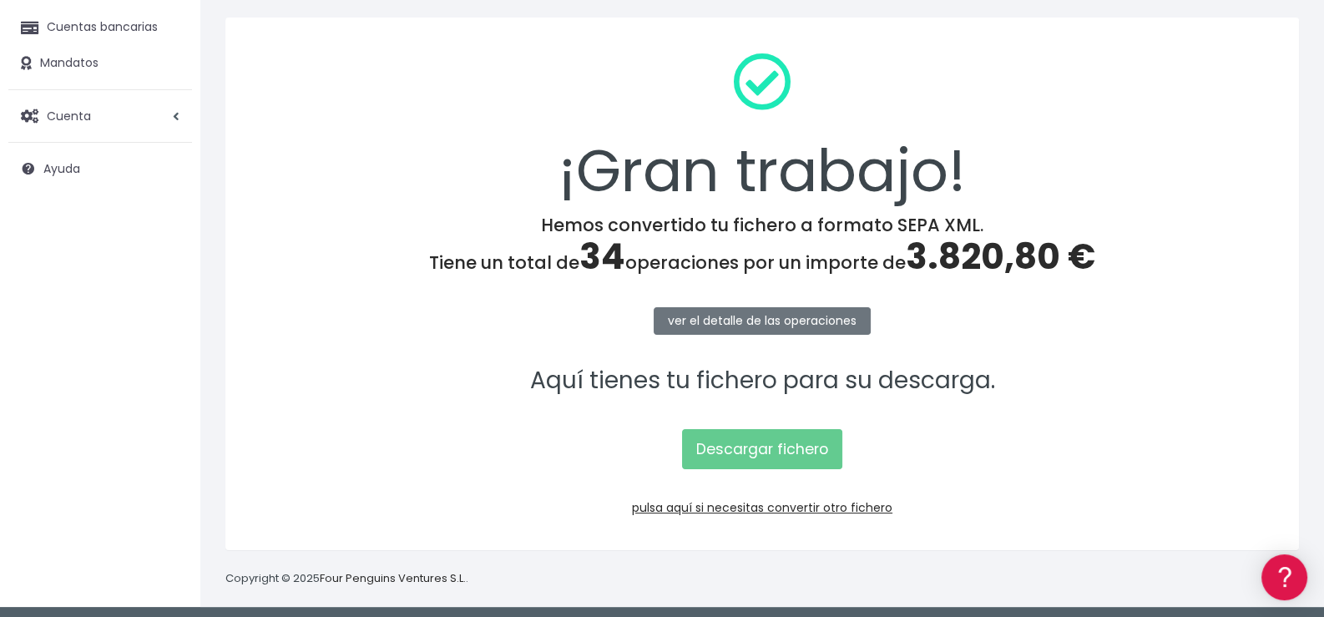
scroll to position [179, 0]
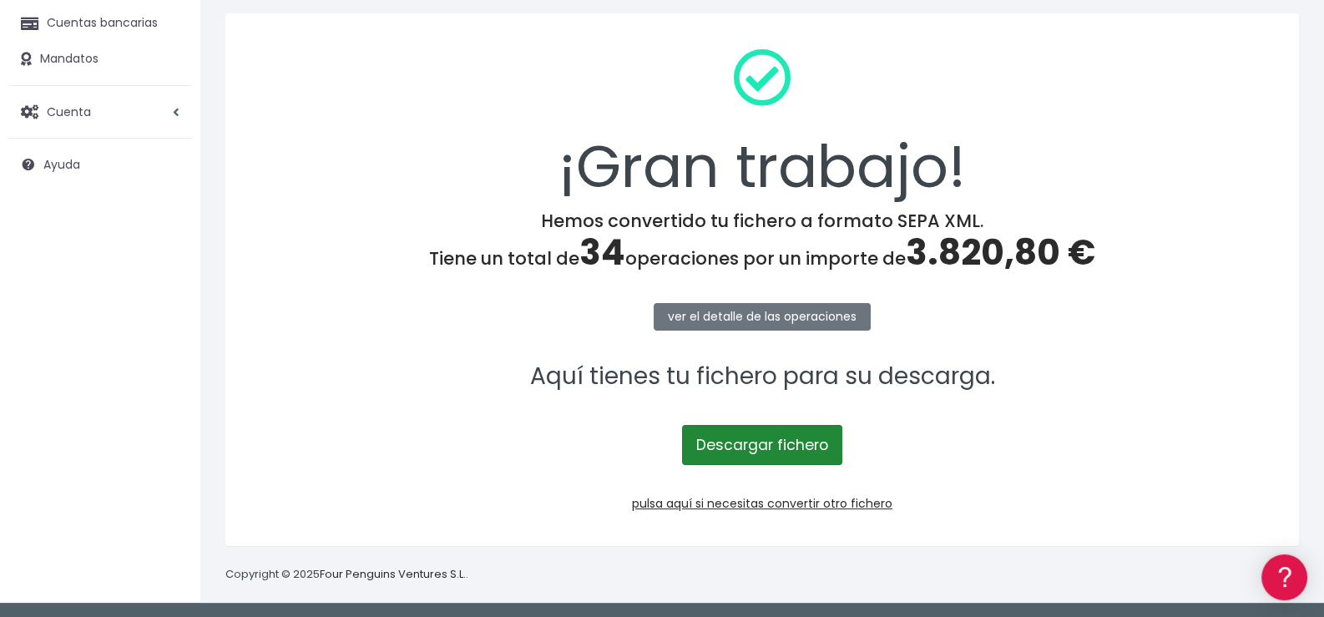
click at [758, 446] on link "Descargar fichero" at bounding box center [762, 445] width 160 height 40
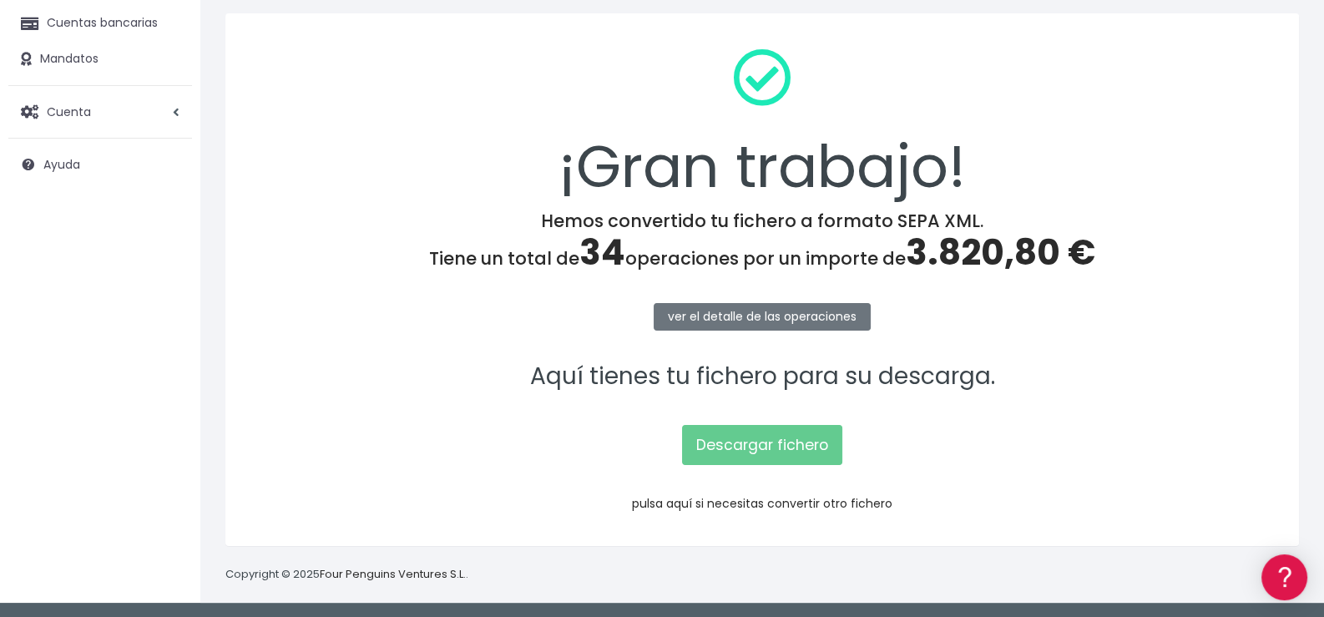
click at [785, 502] on link "pulsa aquí si necesitas convertir otro fichero" at bounding box center [762, 503] width 260 height 17
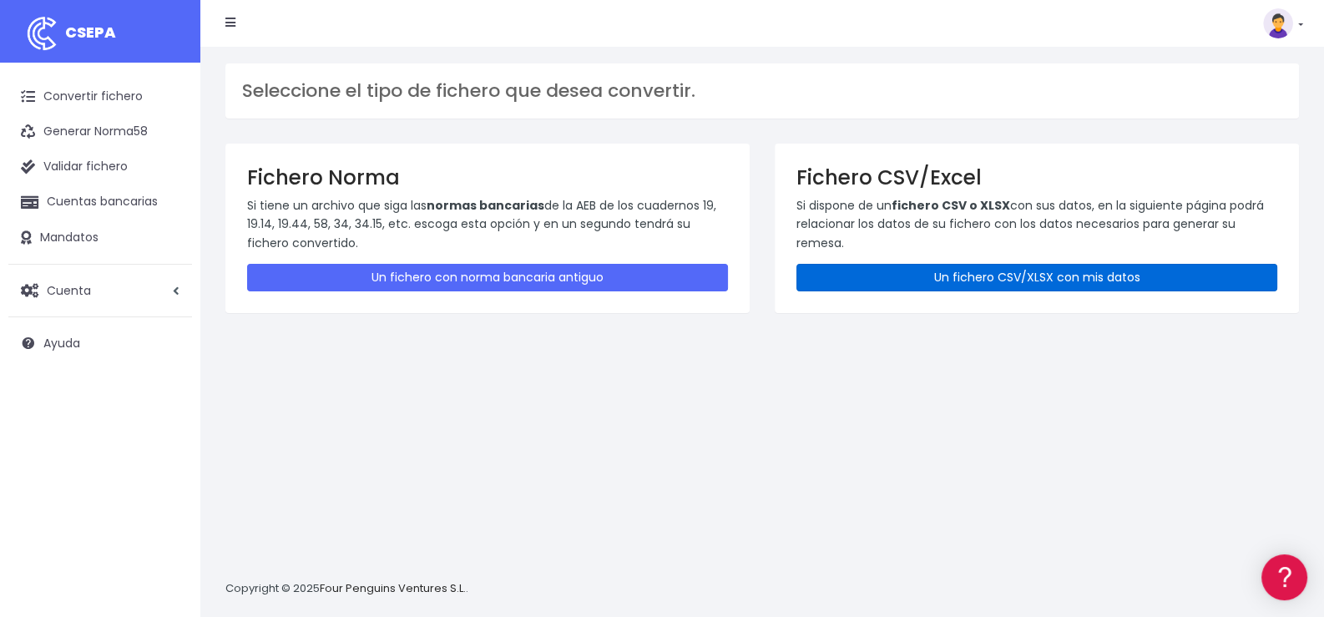
click at [962, 274] on link "Un fichero CSV/XLSX con mis datos" at bounding box center [1036, 278] width 481 height 28
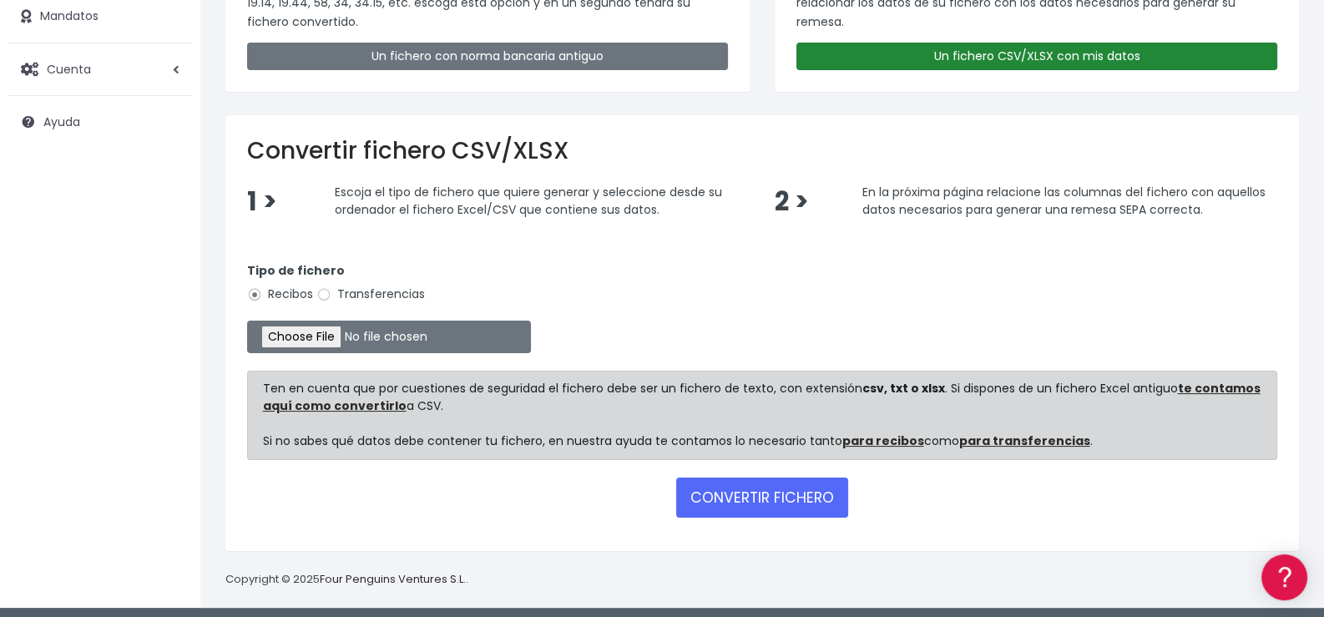
scroll to position [225, 0]
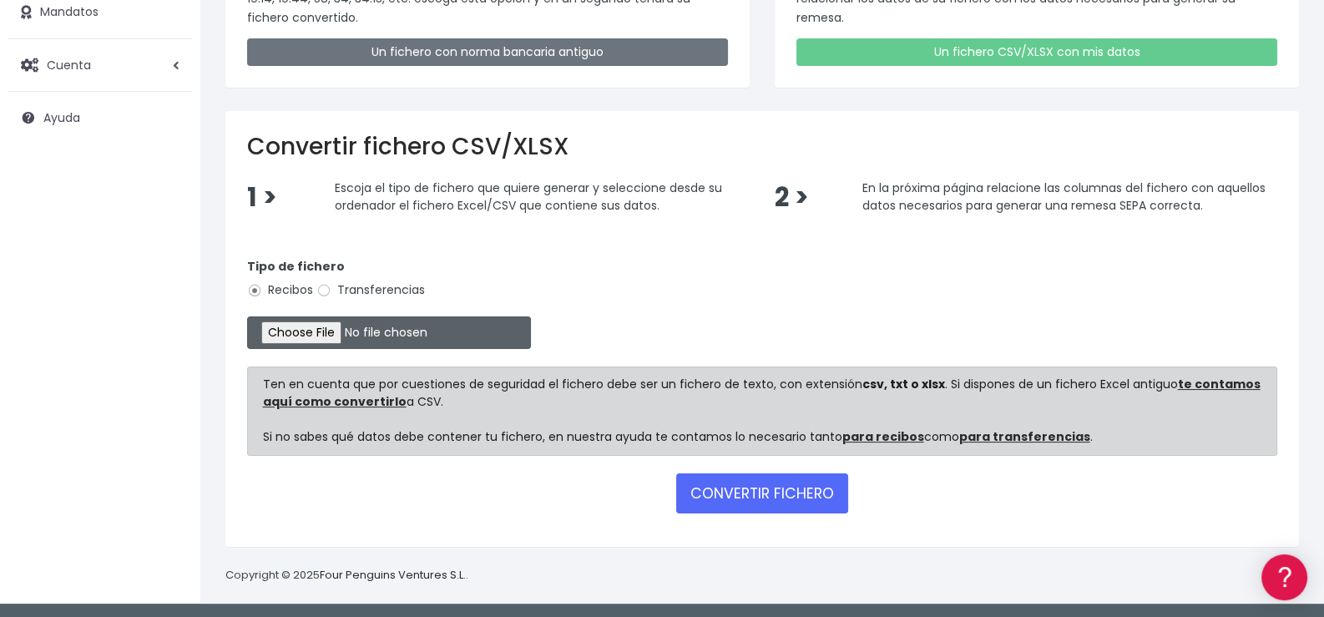
click at [322, 331] on input "file" at bounding box center [389, 332] width 284 height 33
type input "C:\fakepath\Intensivos la Merced 2.xlsx"
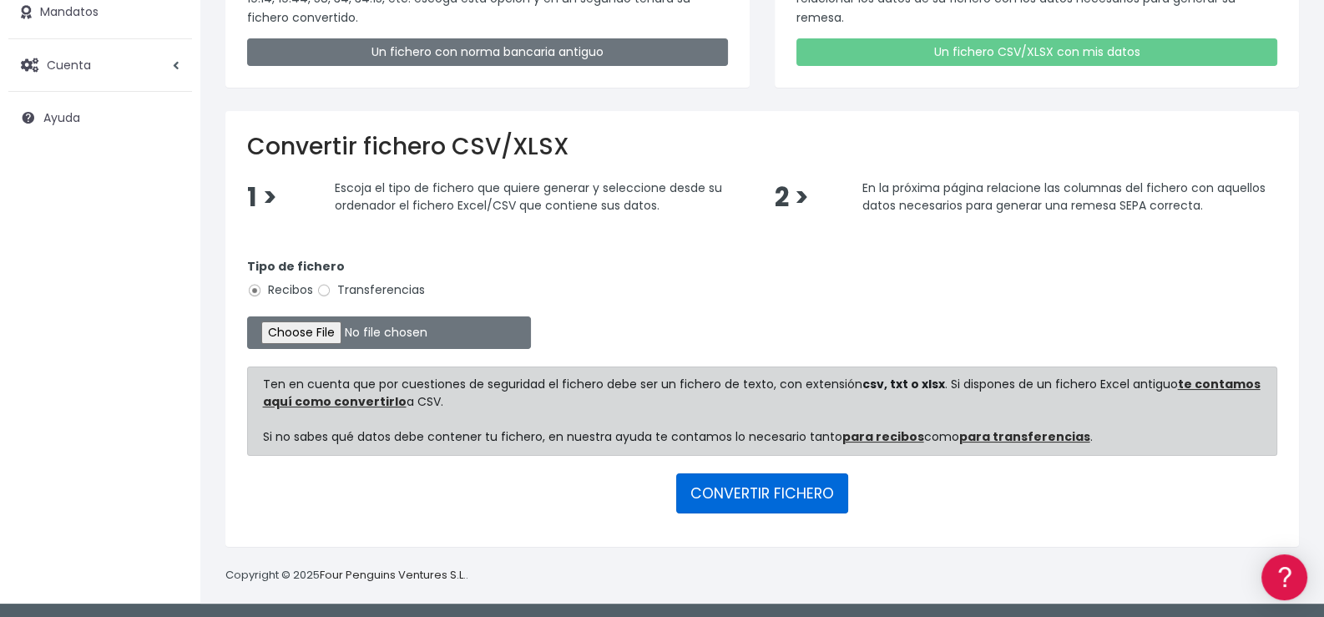
click at [783, 493] on button "CONVERTIR FICHERO" at bounding box center [762, 493] width 172 height 40
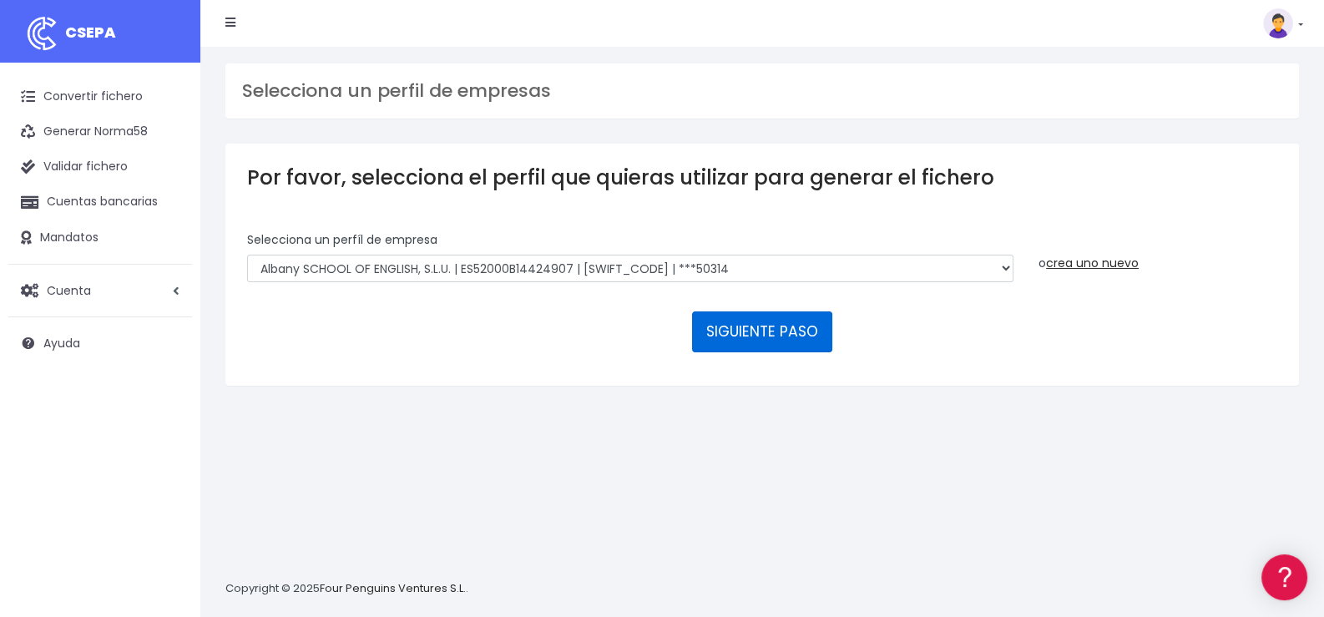
click at [764, 327] on button "SIGUIENTE PASO" at bounding box center [762, 331] width 140 height 40
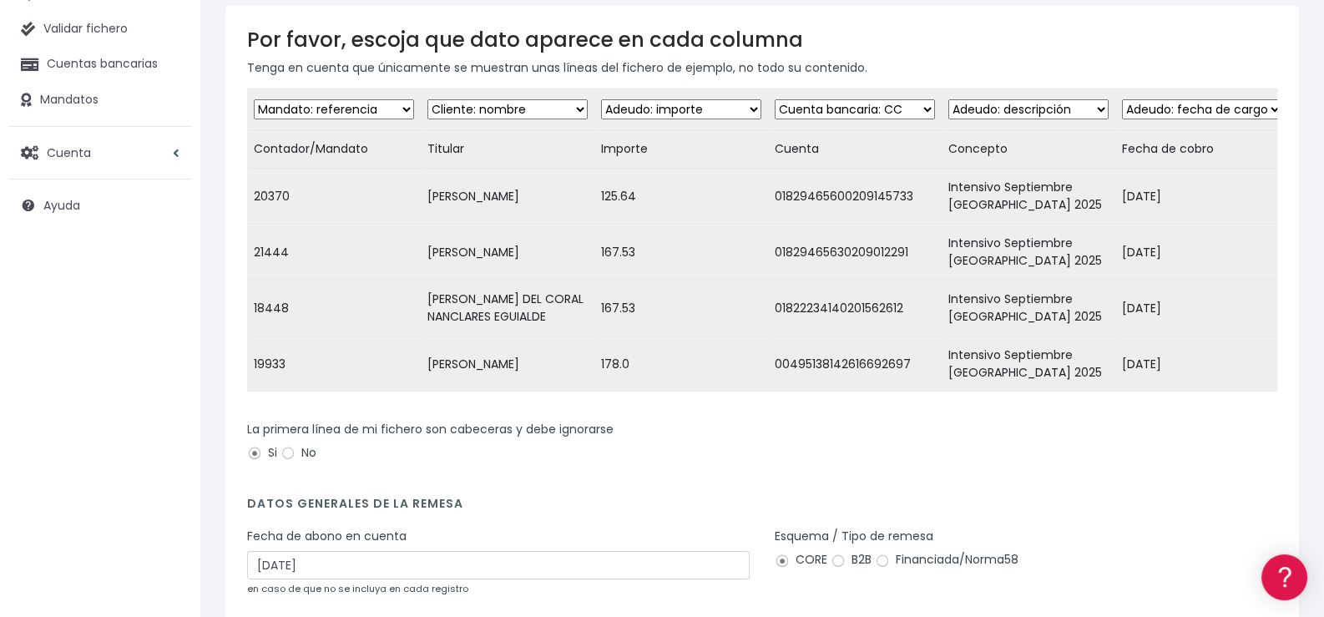
scroll to position [303, 0]
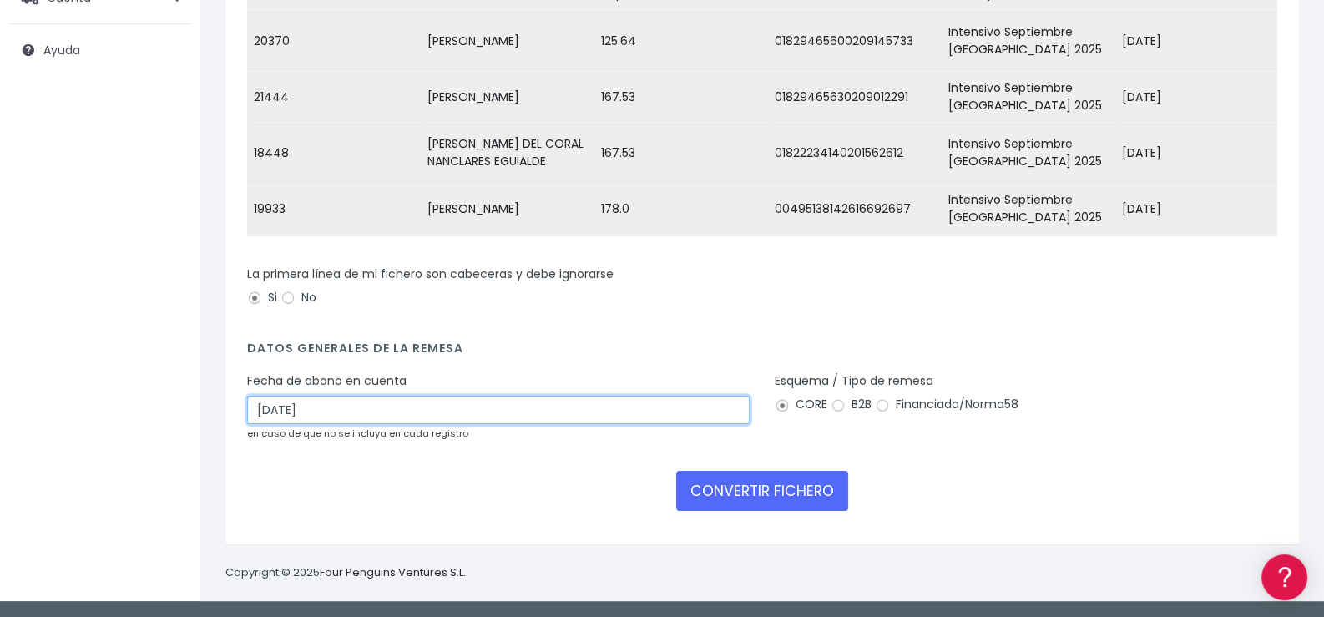
click at [357, 417] on input "[DATE]" at bounding box center [498, 410] width 502 height 28
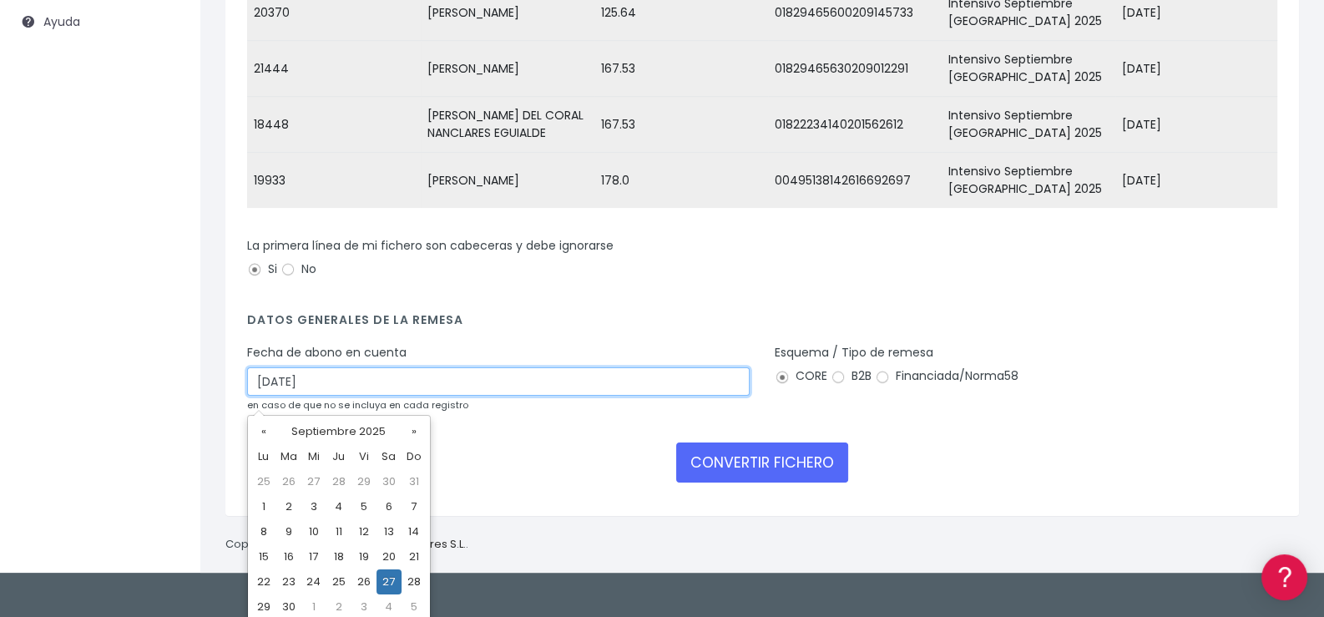
scroll to position [327, 0]
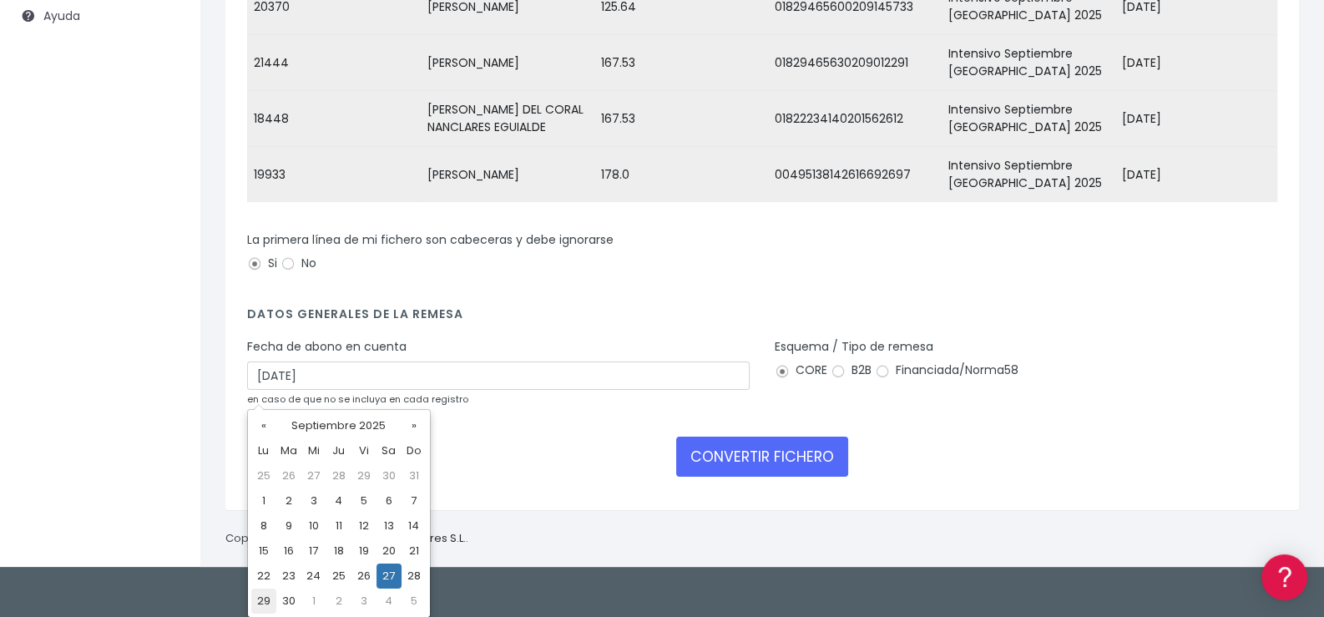
click at [260, 598] on td "29" at bounding box center [263, 600] width 25 height 25
type input "29/09/2025"
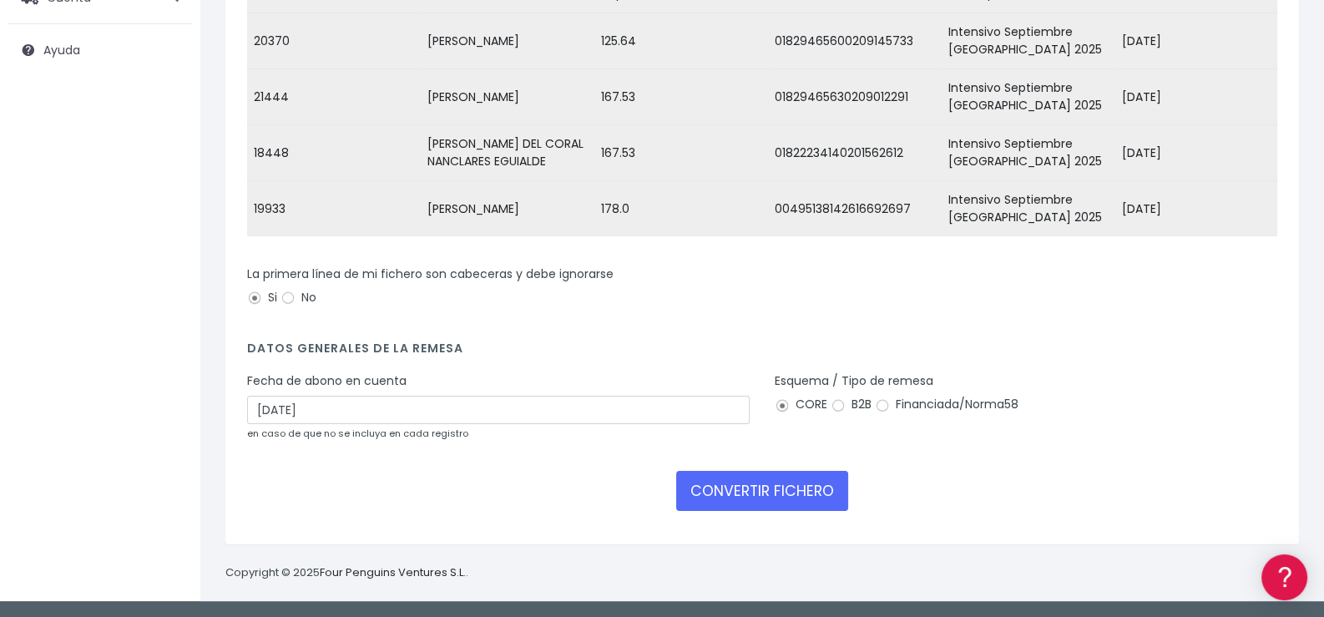
scroll to position [303, 0]
click at [745, 492] on button "CONVERTIR FICHERO" at bounding box center [762, 491] width 172 height 40
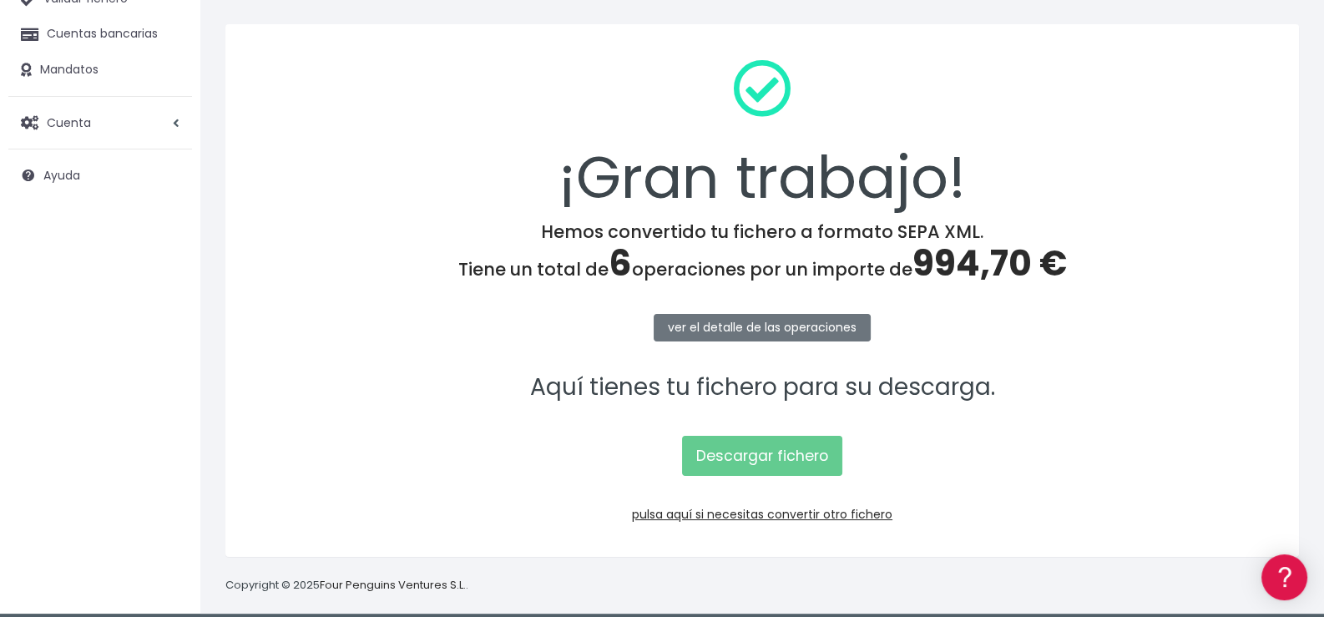
scroll to position [179, 0]
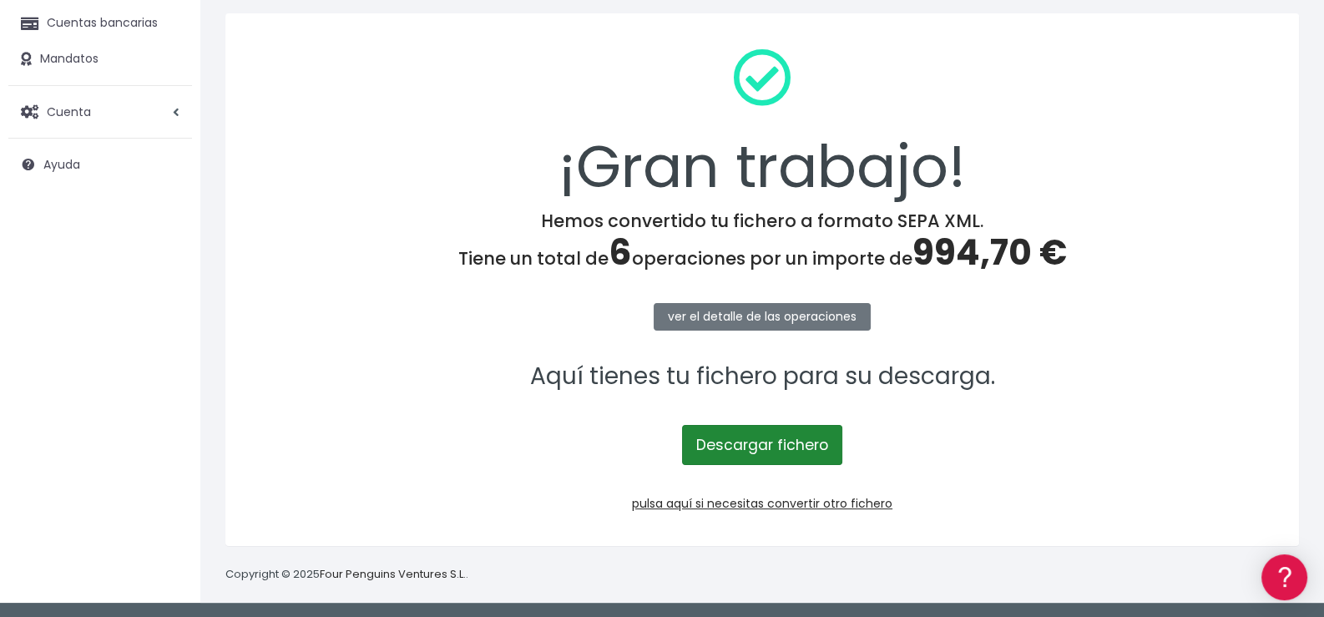
click at [765, 442] on link "Descargar fichero" at bounding box center [762, 445] width 160 height 40
